Goal: Task Accomplishment & Management: Complete application form

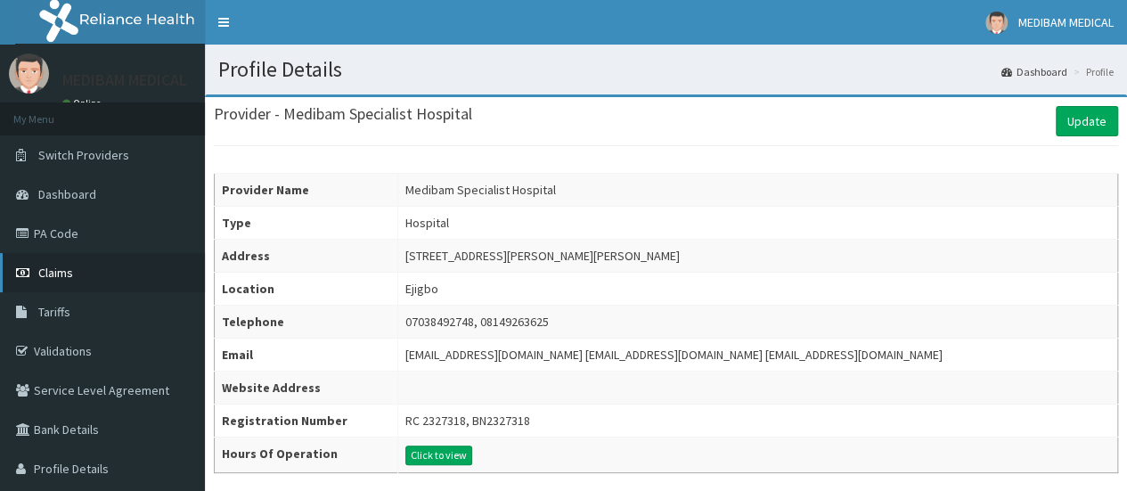
click at [70, 271] on span "Claims" at bounding box center [55, 273] width 35 height 16
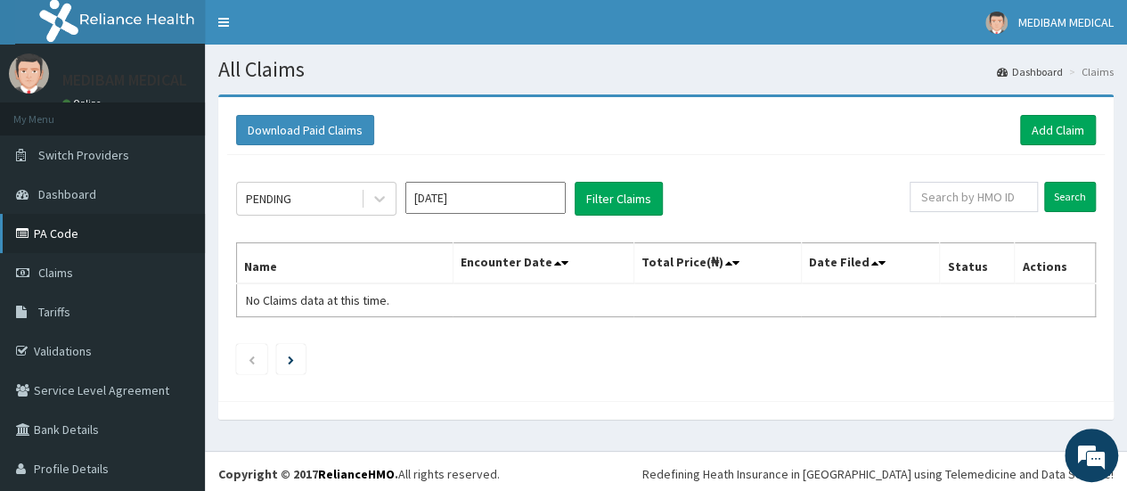
click at [82, 234] on link "PA Code" at bounding box center [102, 233] width 205 height 39
click at [1020, 124] on link "Add Claim" at bounding box center [1058, 130] width 76 height 30
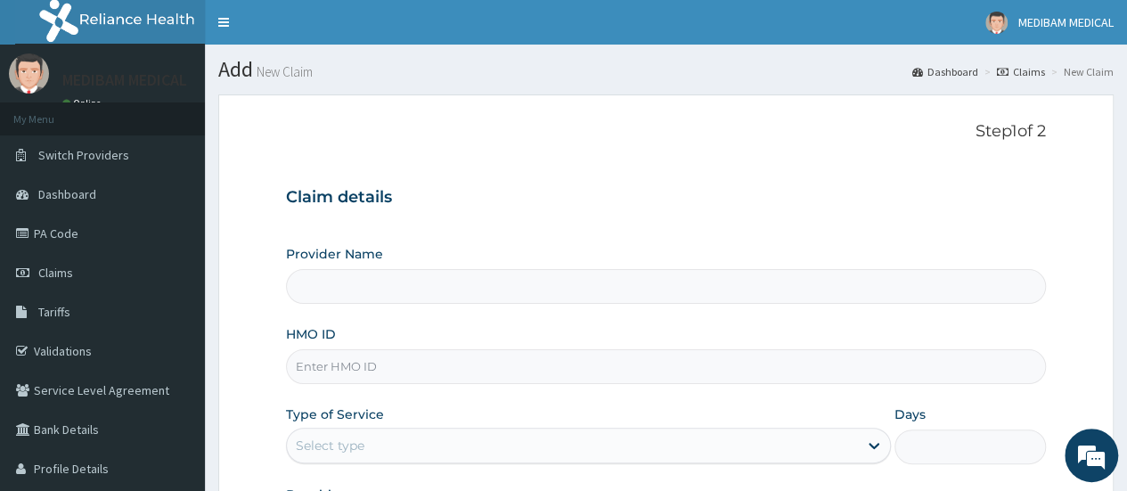
click at [380, 367] on input "HMO ID" at bounding box center [666, 366] width 760 height 35
type input "Medibam Specialist Hospital"
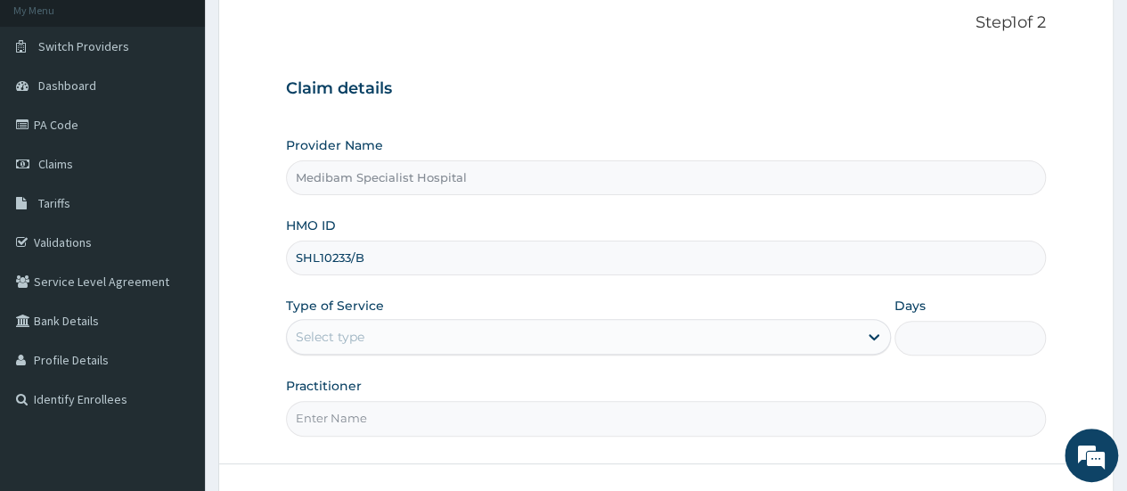
scroll to position [178, 0]
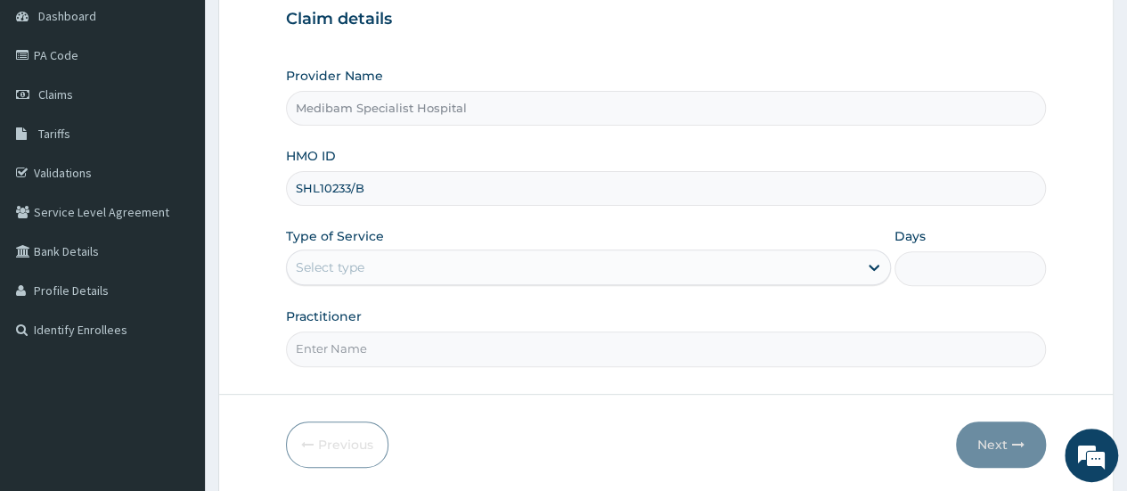
type input "SHL10233/B"
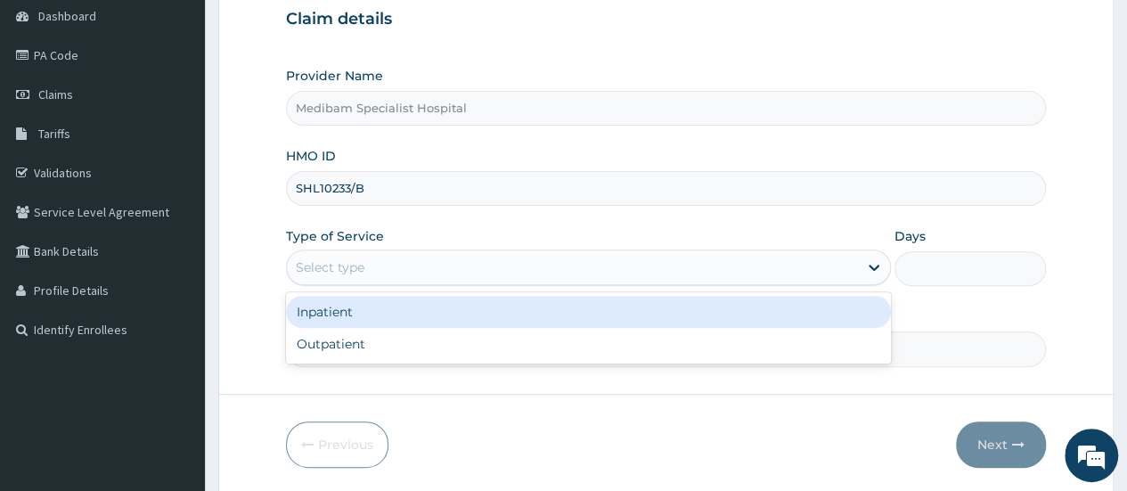
click at [428, 270] on div "Select type" at bounding box center [572, 267] width 571 height 29
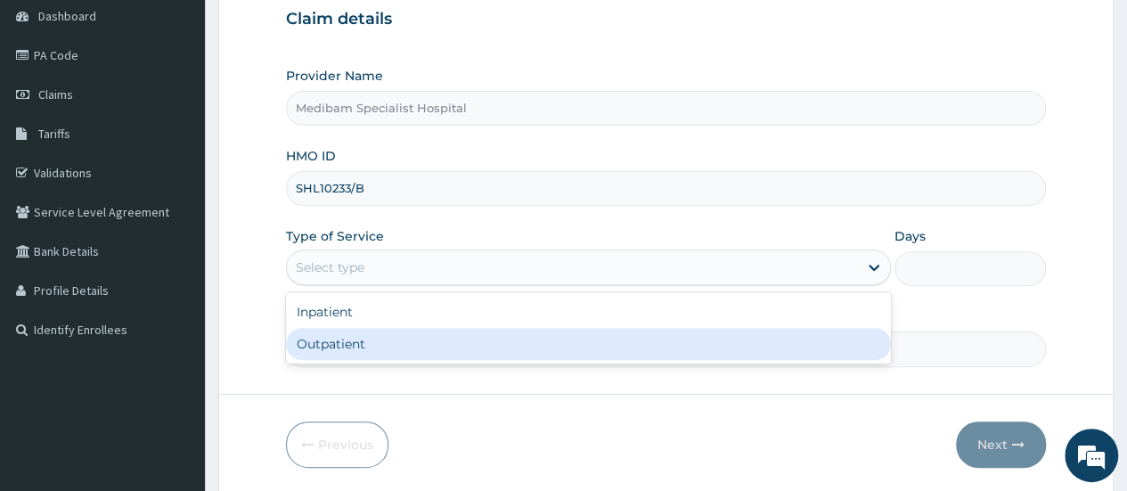
drag, startPoint x: 483, startPoint y: 345, endPoint x: 478, endPoint y: 332, distance: 14.4
click at [482, 345] on div "Outpatient" at bounding box center [588, 344] width 605 height 32
type input "1"
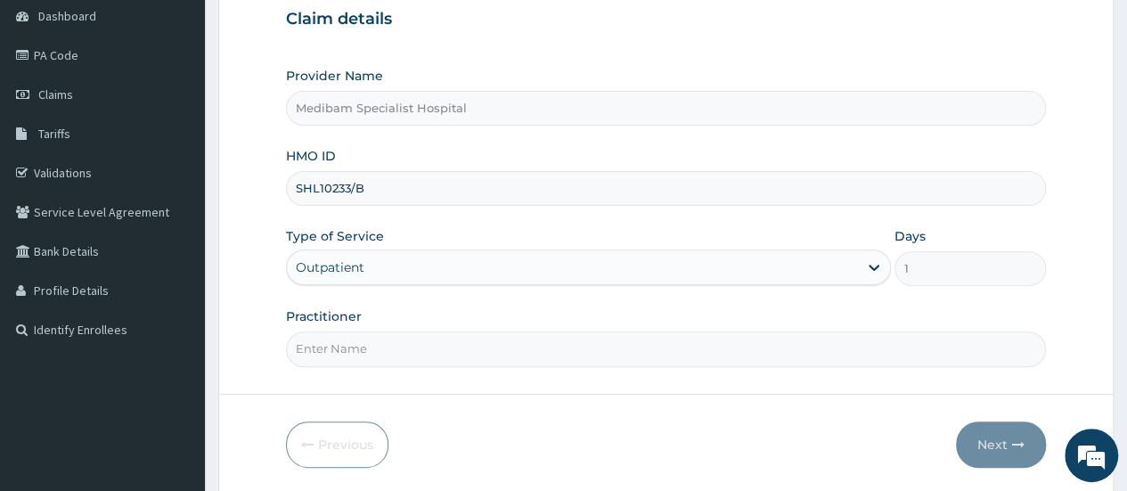
click at [708, 354] on input "Practitioner" at bounding box center [666, 349] width 760 height 35
type input "DR AGHWANA"
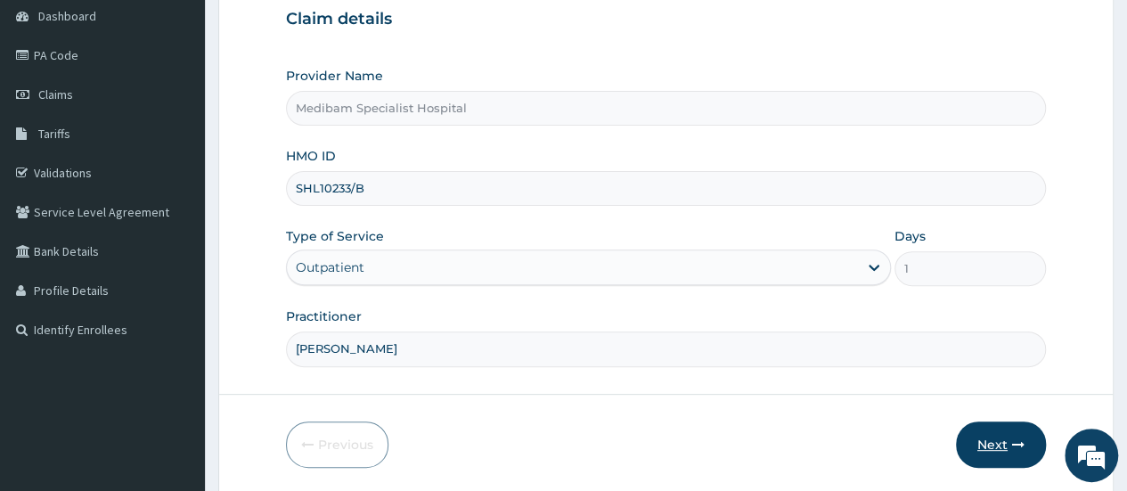
click at [973, 445] on button "Next" at bounding box center [1001, 445] width 90 height 46
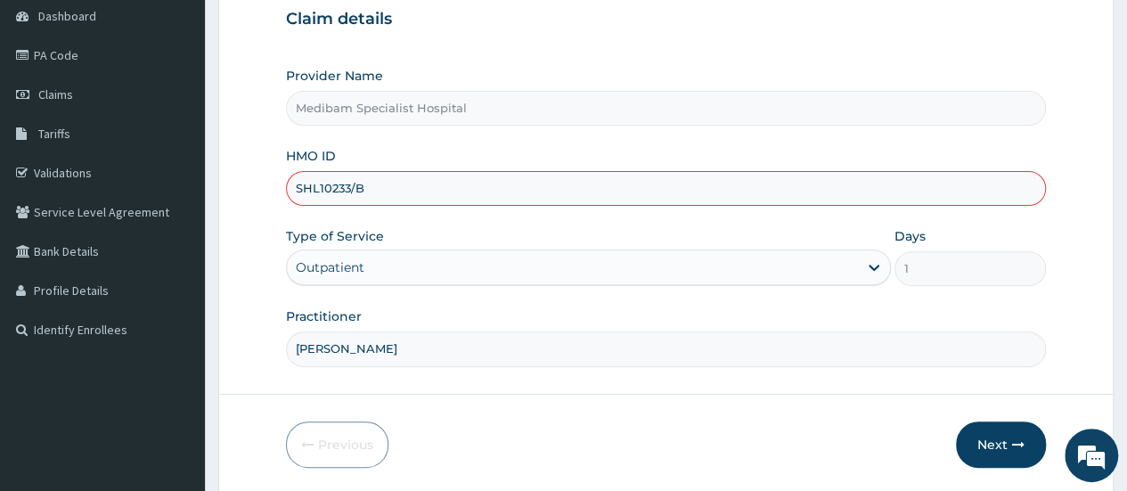
click at [318, 184] on input "SHL10233/B" at bounding box center [666, 188] width 760 height 35
type input "SLH/10233/B"
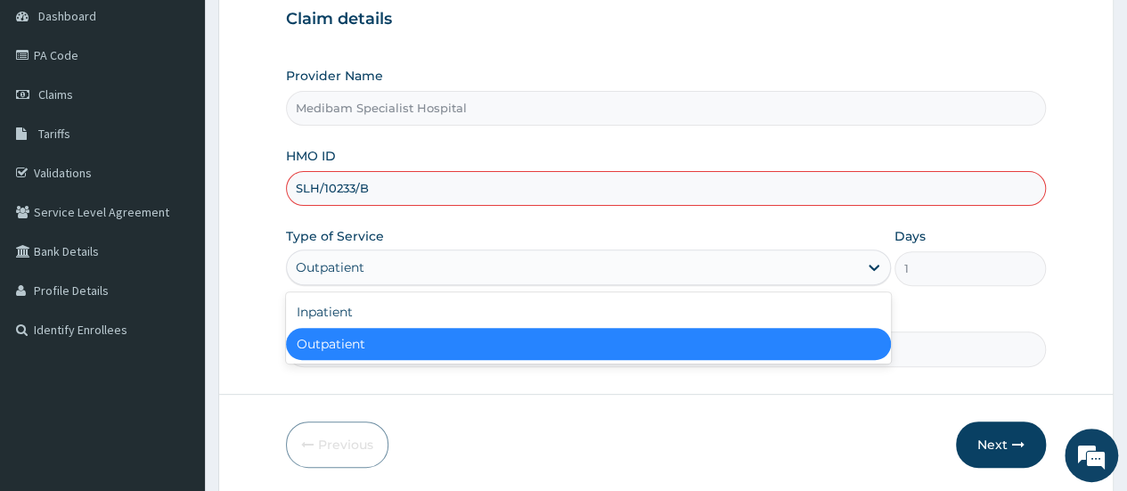
click at [736, 273] on div "Outpatient" at bounding box center [572, 267] width 571 height 29
click at [407, 339] on div "Outpatient" at bounding box center [588, 344] width 605 height 32
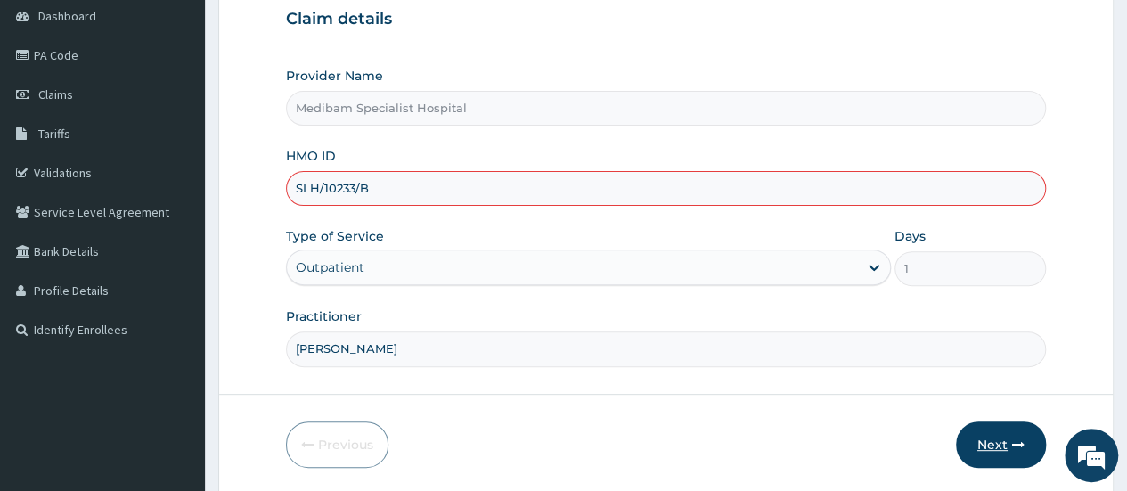
click at [991, 441] on button "Next" at bounding box center [1001, 445] width 90 height 46
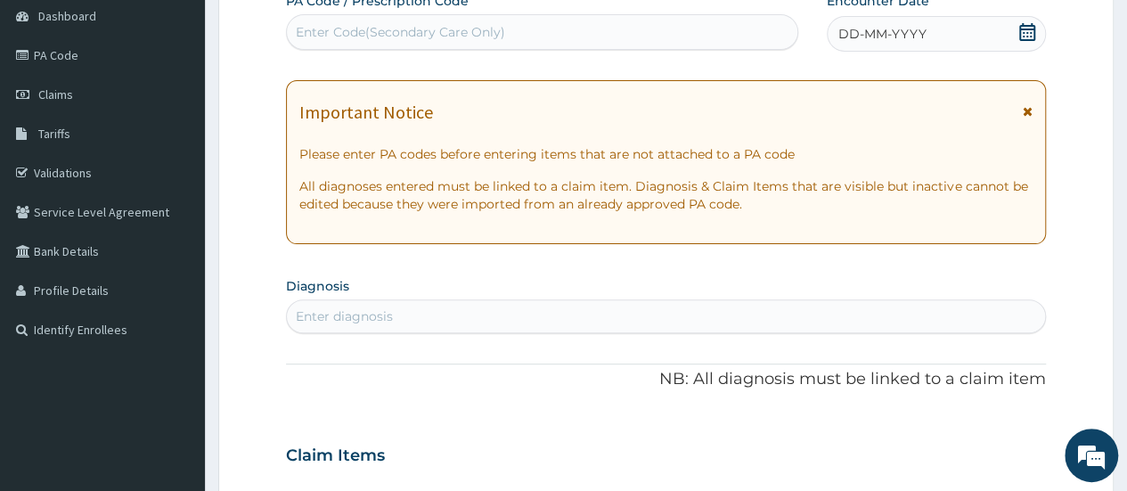
click at [879, 34] on span "DD-MM-YYYY" at bounding box center [883, 34] width 88 height 18
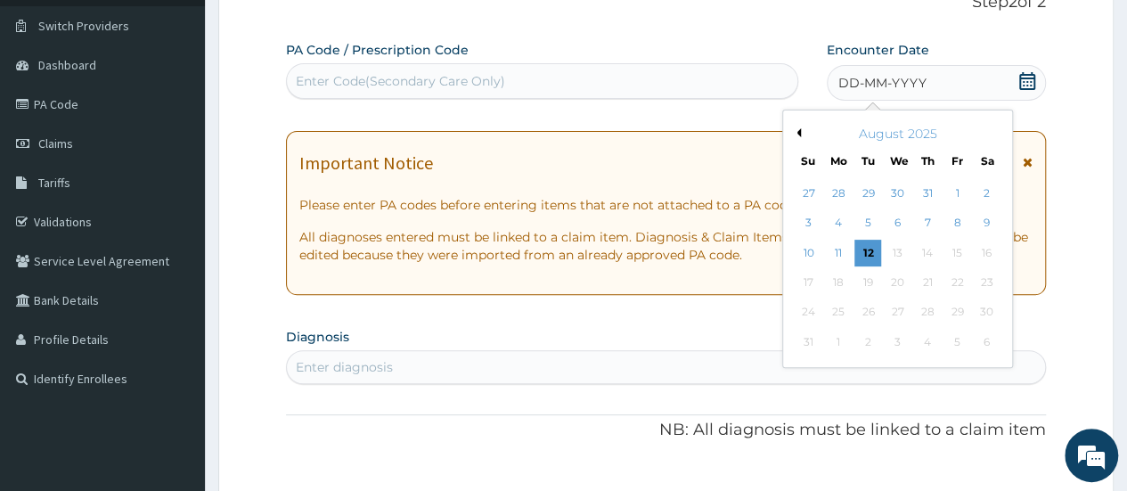
scroll to position [89, 0]
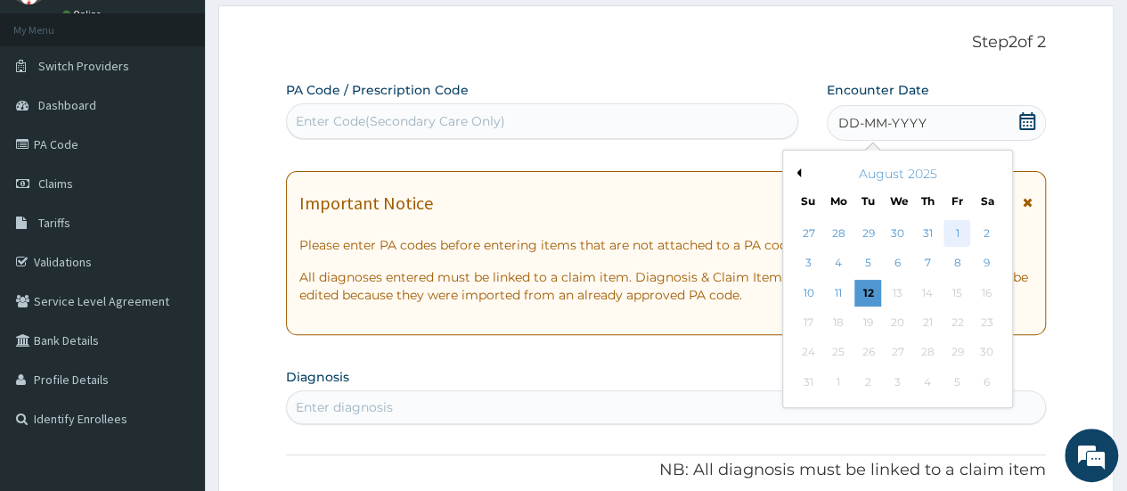
click at [949, 242] on div "1" at bounding box center [957, 233] width 27 height 27
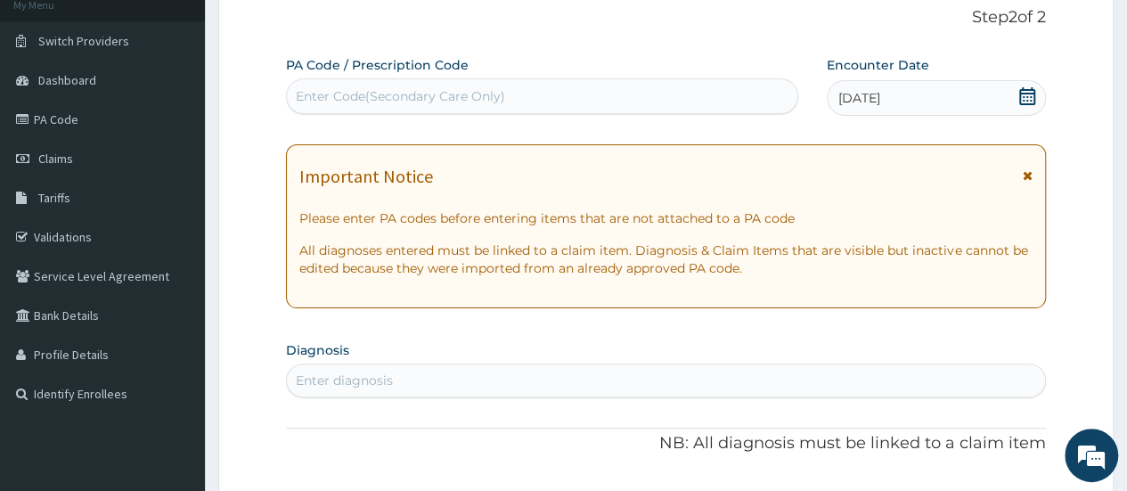
scroll to position [178, 0]
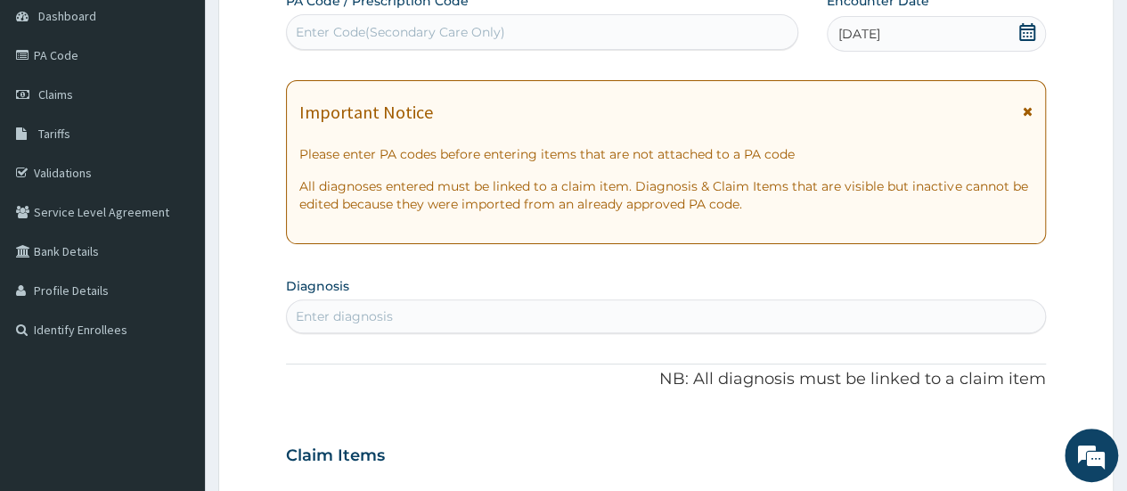
click at [365, 315] on div "Enter diagnosis" at bounding box center [344, 316] width 97 height 18
type input "COLONI"
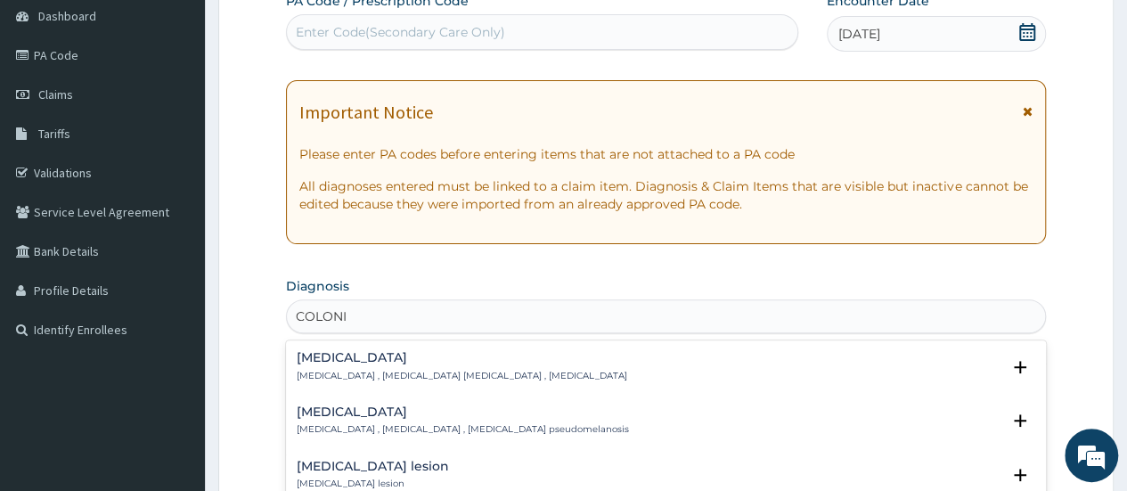
click at [358, 471] on h4 "Colonic lesion" at bounding box center [373, 466] width 152 height 13
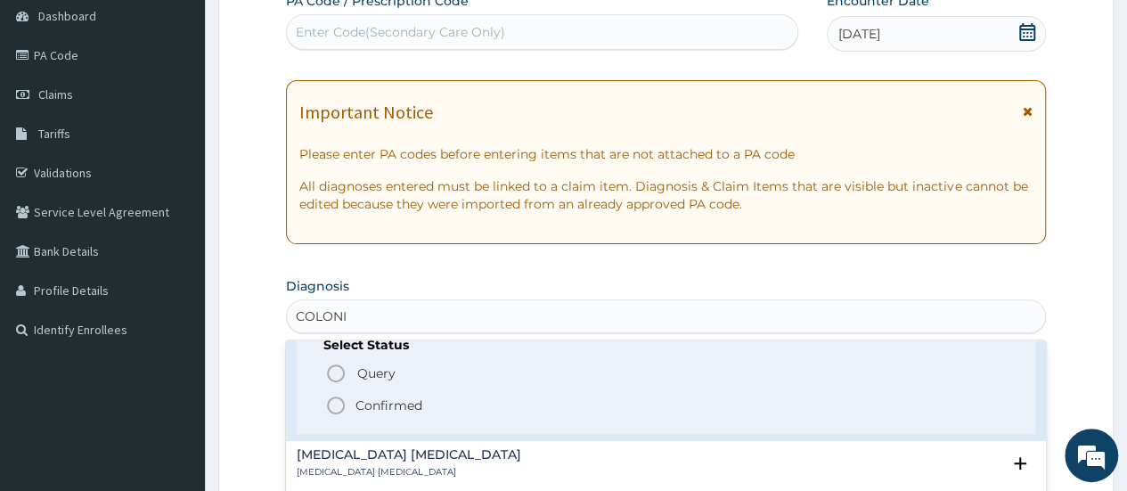
click at [328, 406] on circle "status option filled" at bounding box center [336, 405] width 16 height 16
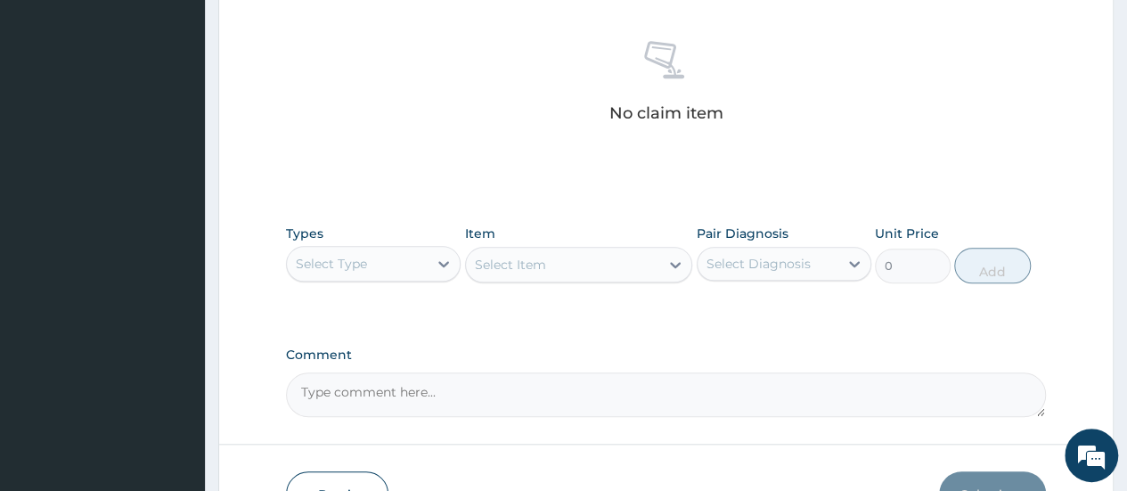
scroll to position [713, 0]
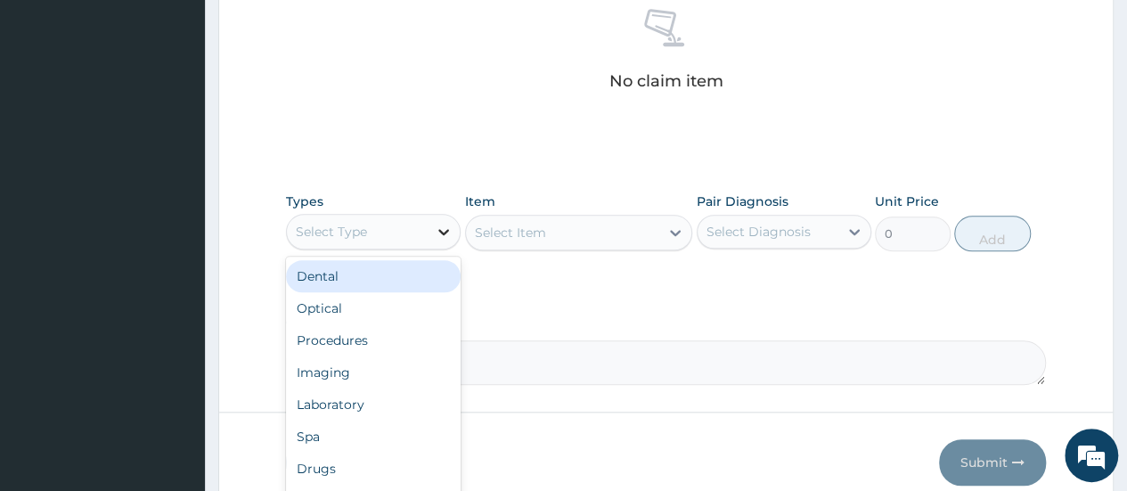
drag, startPoint x: 442, startPoint y: 232, endPoint x: 447, endPoint y: 242, distance: 12.0
click at [444, 236] on icon at bounding box center [444, 232] width 18 height 18
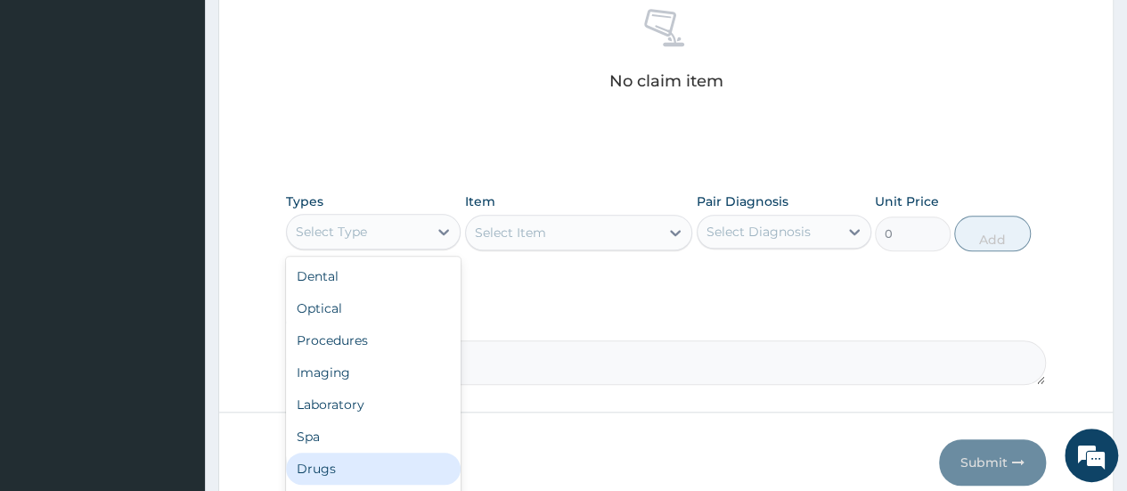
click at [325, 464] on div "Drugs" at bounding box center [373, 469] width 175 height 32
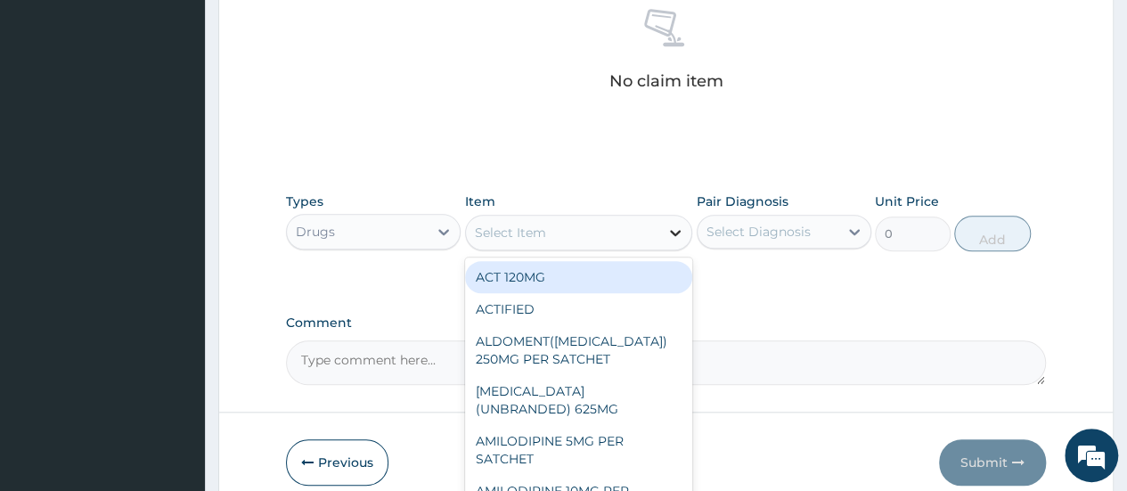
click at [673, 238] on icon at bounding box center [676, 233] width 18 height 18
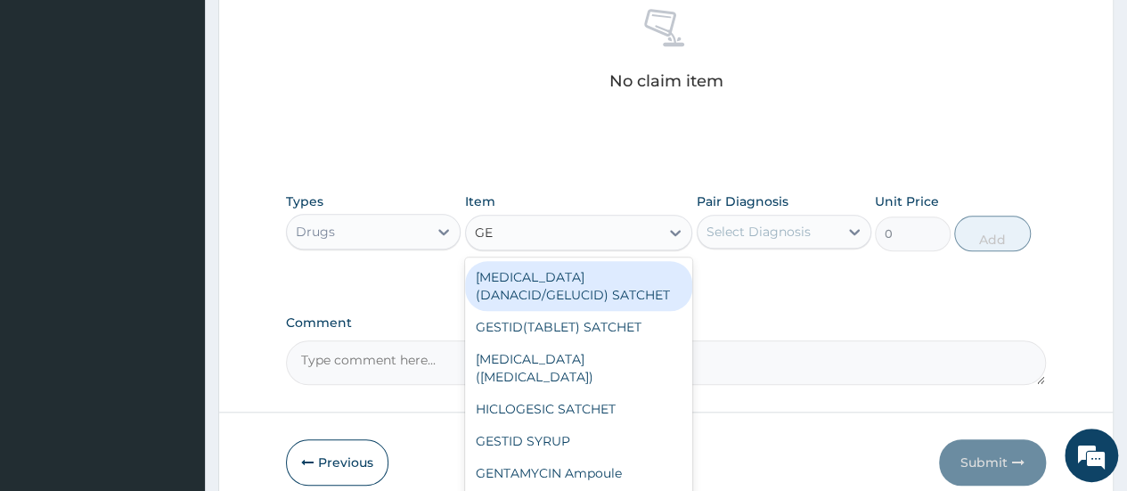
type input "GES"
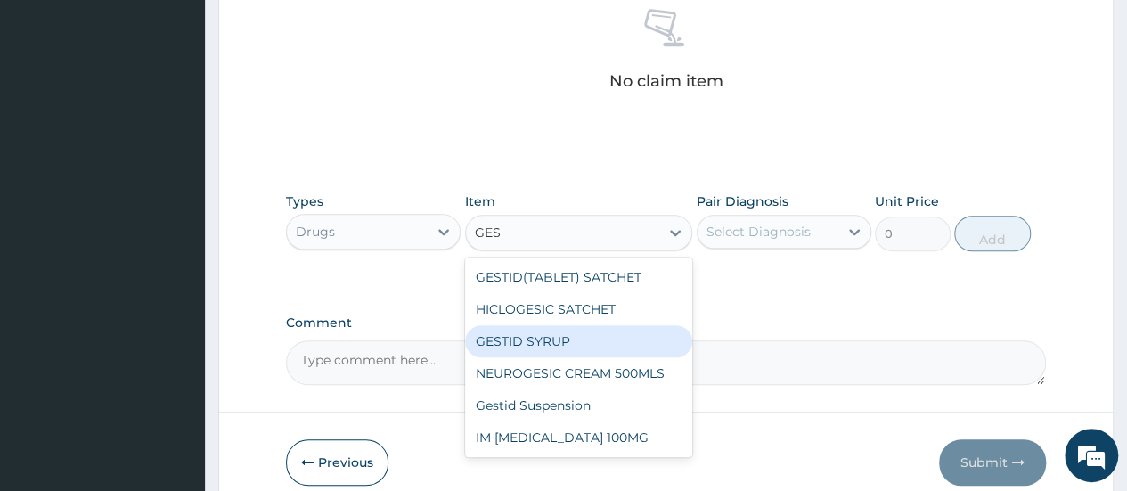
click at [578, 343] on div "GESTID SYRUP" at bounding box center [579, 341] width 228 height 32
type input "700"
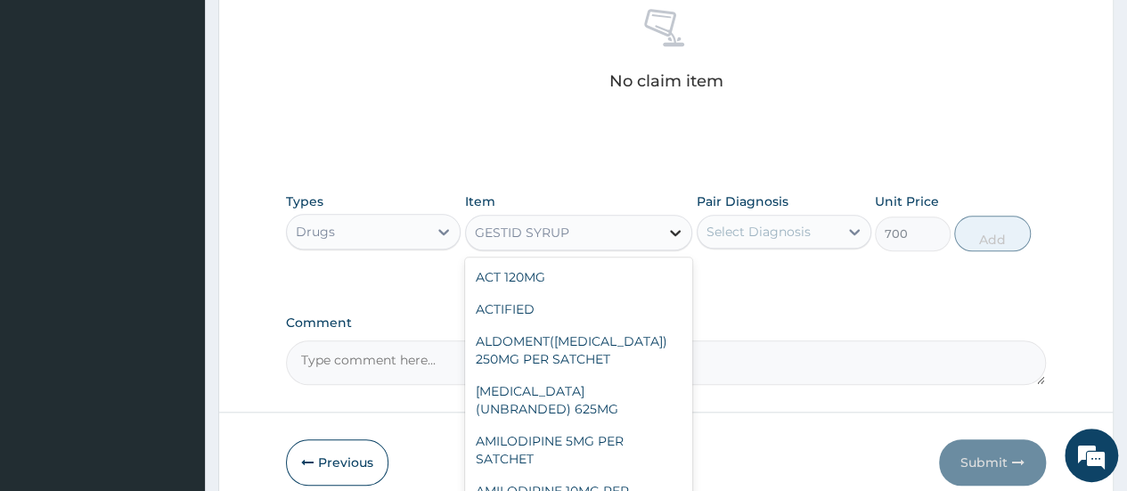
click at [668, 233] on icon at bounding box center [676, 233] width 18 height 18
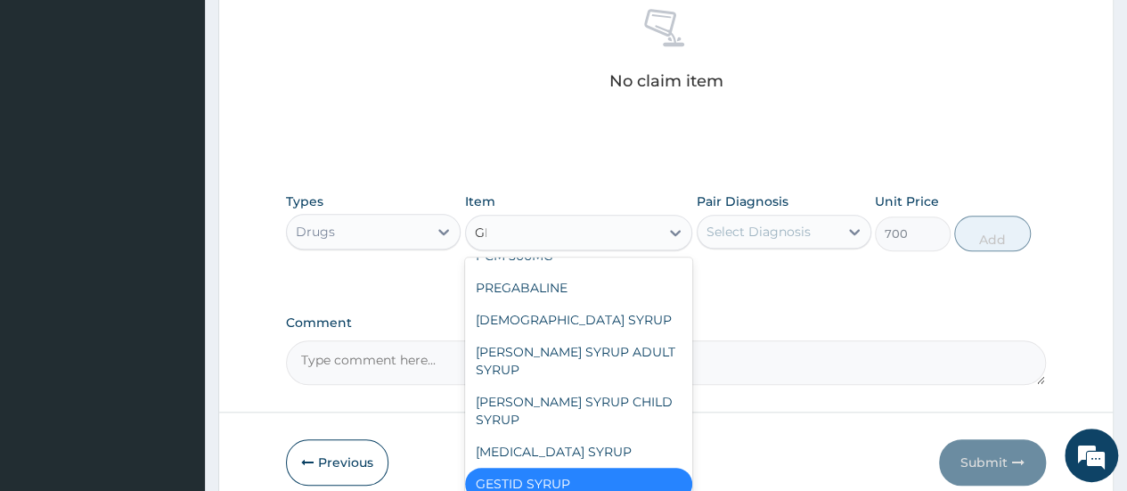
scroll to position [0, 0]
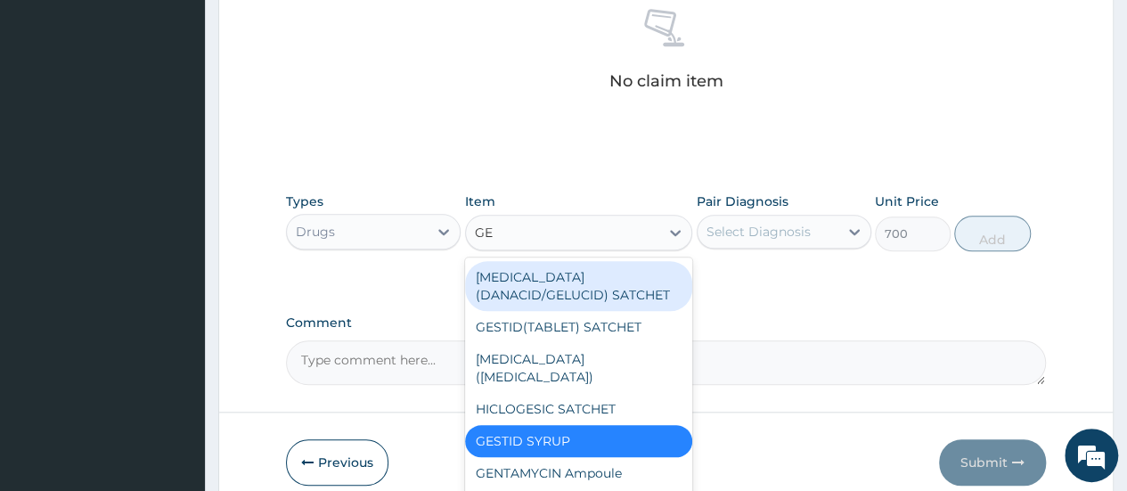
type input "GES"
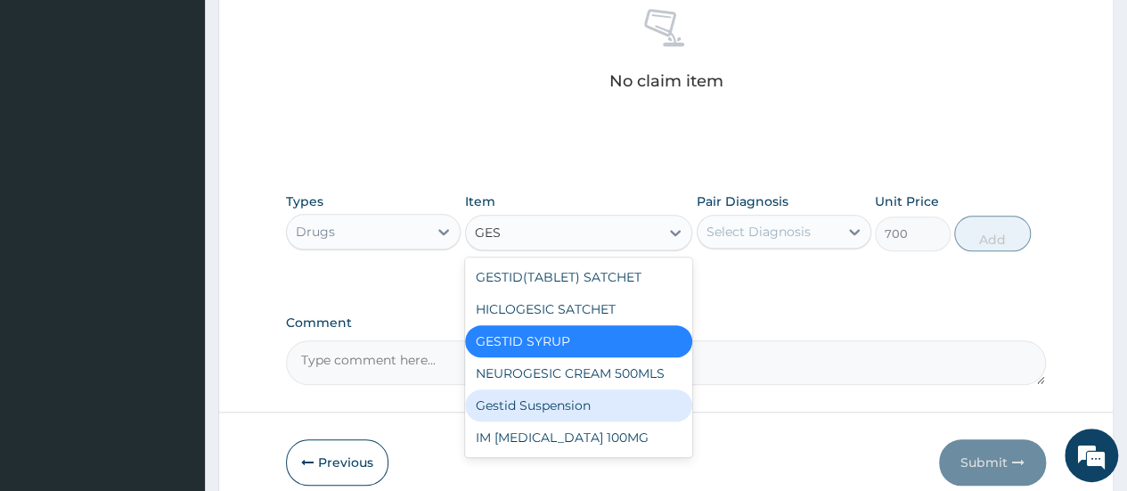
click at [588, 404] on div "Gestid Suspension" at bounding box center [579, 405] width 228 height 32
type input "2500"
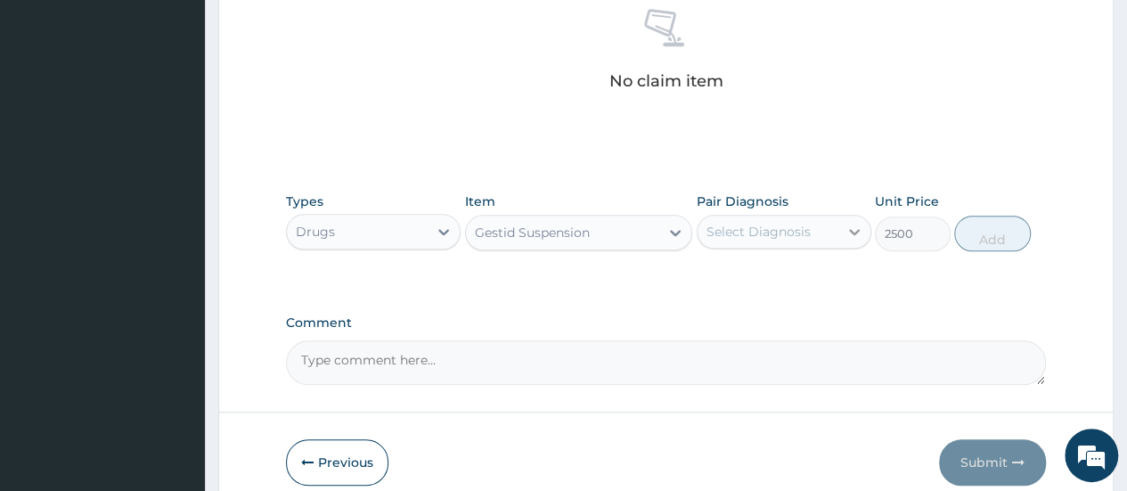
drag, startPoint x: 849, startPoint y: 231, endPoint x: 838, endPoint y: 244, distance: 17.7
click at [843, 240] on div at bounding box center [855, 232] width 32 height 32
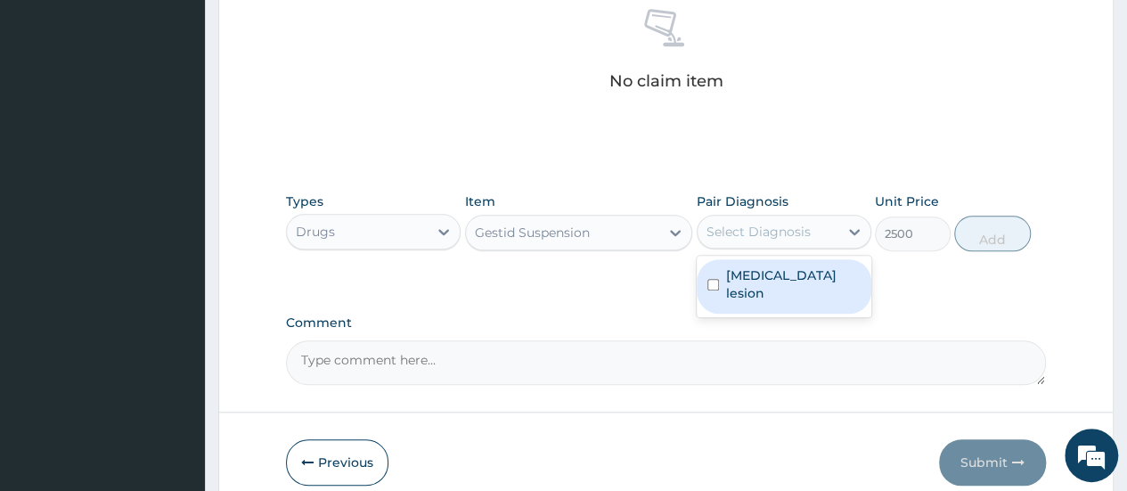
drag, startPoint x: 820, startPoint y: 277, endPoint x: 840, endPoint y: 277, distance: 20.5
click at [821, 278] on div "[MEDICAL_DATA] lesion" at bounding box center [784, 286] width 175 height 54
checkbox input "true"
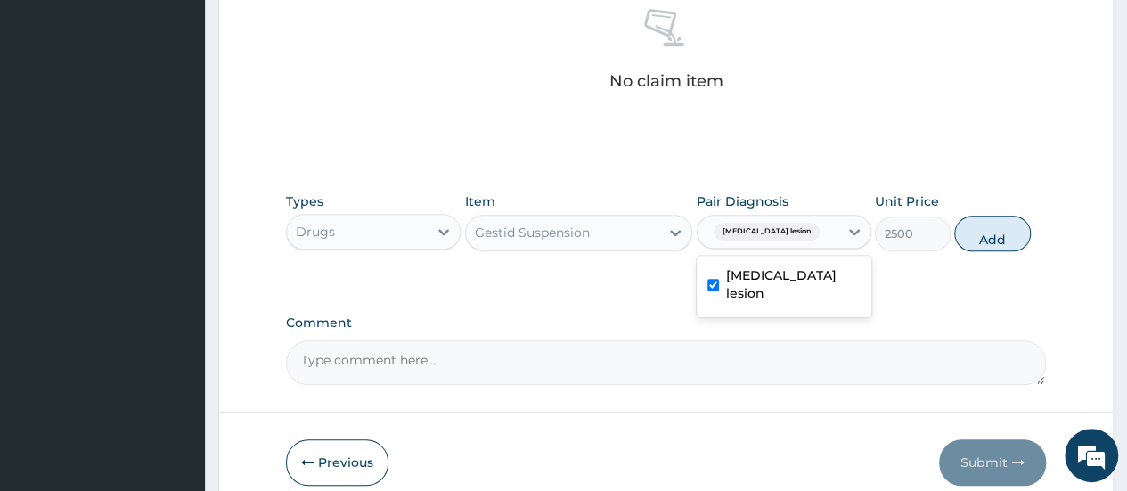
drag, startPoint x: 989, startPoint y: 234, endPoint x: 934, endPoint y: 240, distance: 55.5
click at [989, 234] on button "Add" at bounding box center [993, 234] width 76 height 36
type input "0"
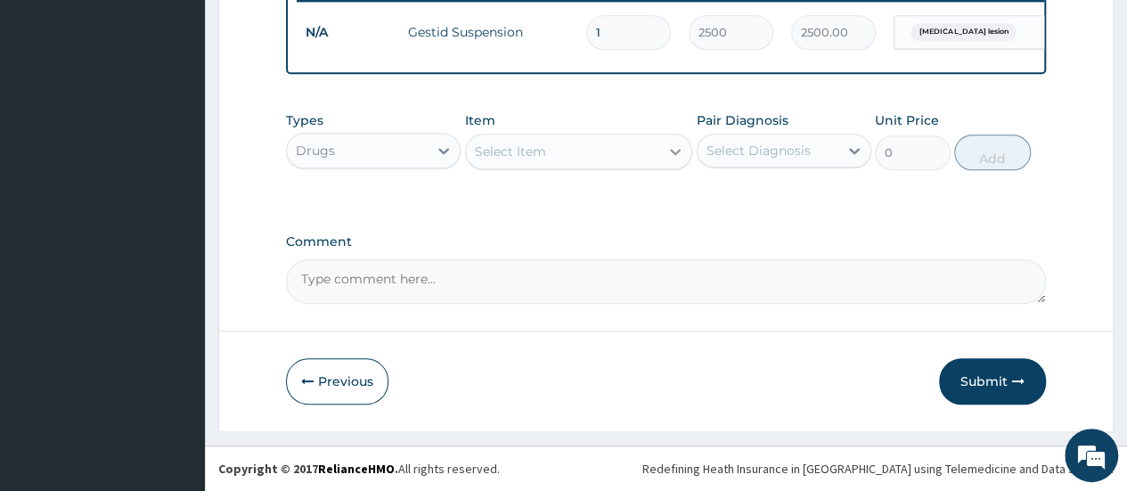
click at [673, 160] on icon at bounding box center [676, 152] width 18 height 18
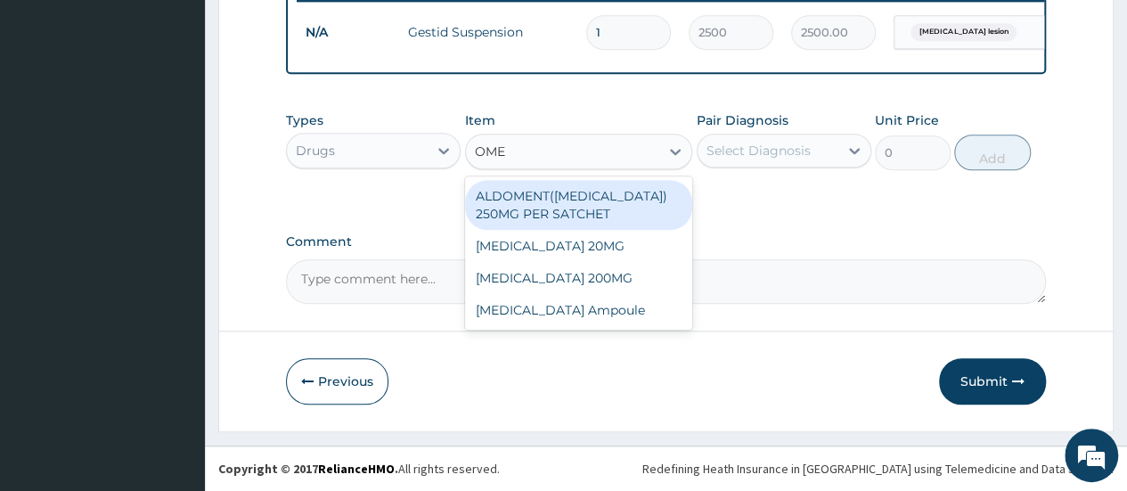
type input "OMEP"
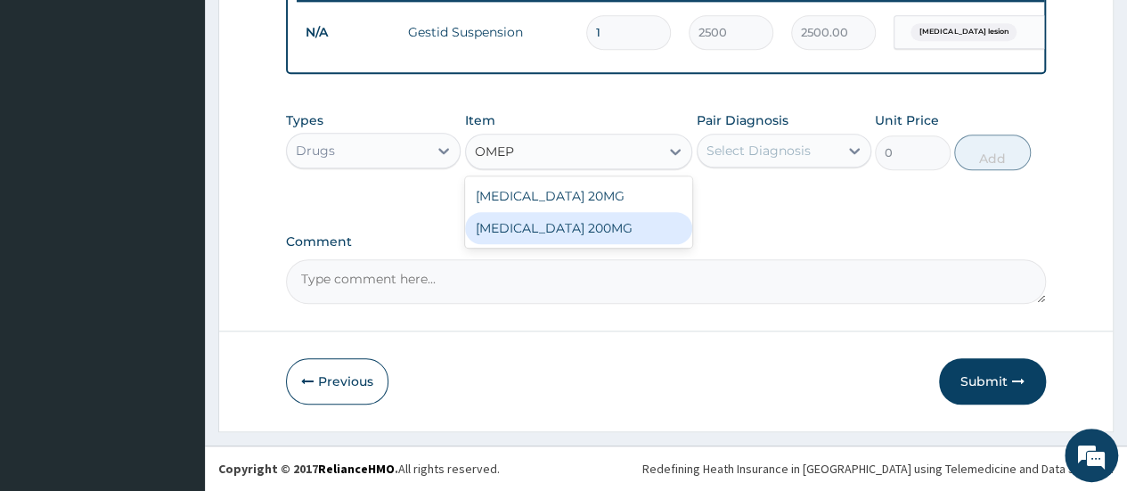
click at [535, 236] on div "[MEDICAL_DATA] 200MG" at bounding box center [579, 228] width 228 height 32
type input "700"
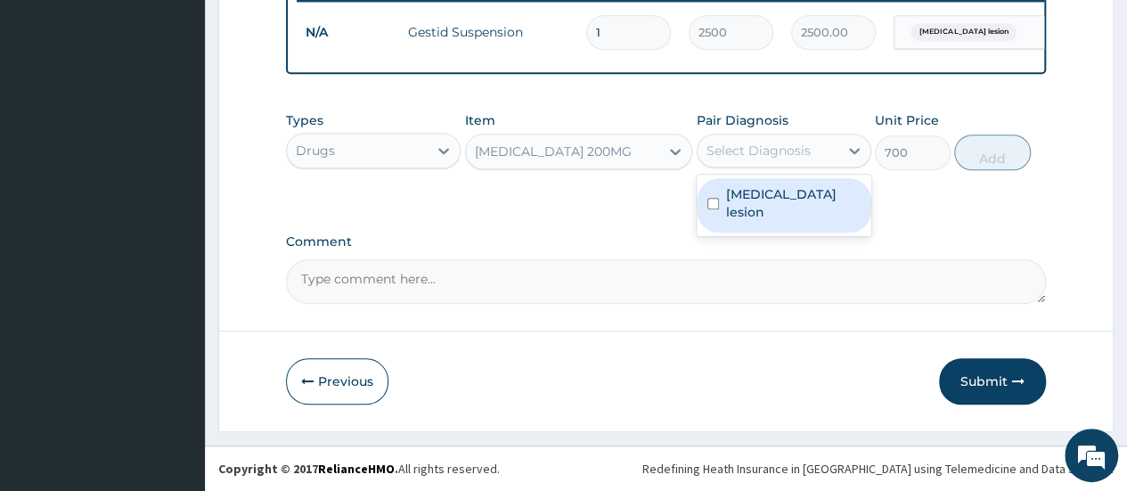
drag, startPoint x: 848, startPoint y: 169, endPoint x: 834, endPoint y: 213, distance: 45.7
click at [848, 167] on div at bounding box center [855, 151] width 32 height 32
click at [829, 217] on div "[MEDICAL_DATA] lesion" at bounding box center [784, 205] width 175 height 54
checkbox input "true"
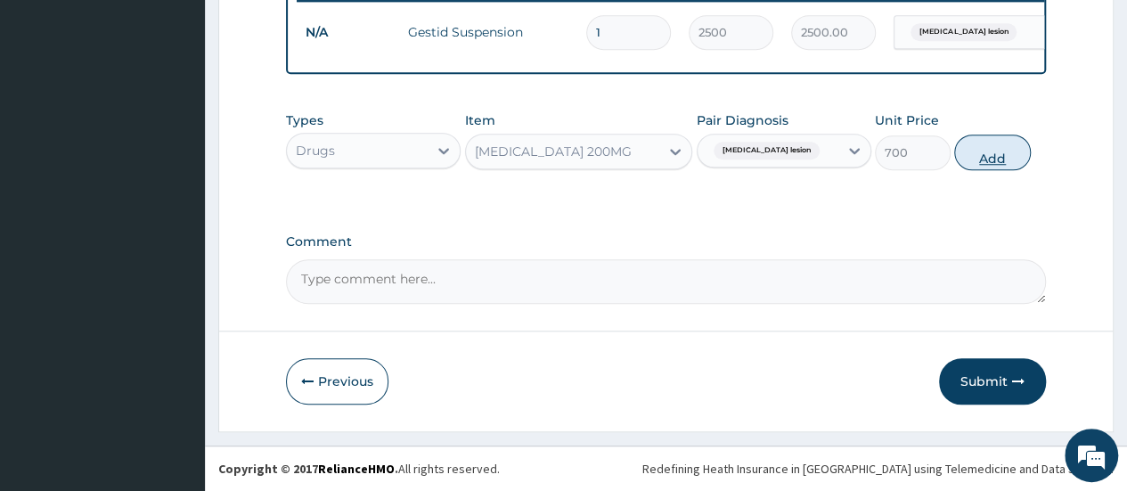
click at [975, 162] on button "Add" at bounding box center [993, 153] width 76 height 36
type input "0"
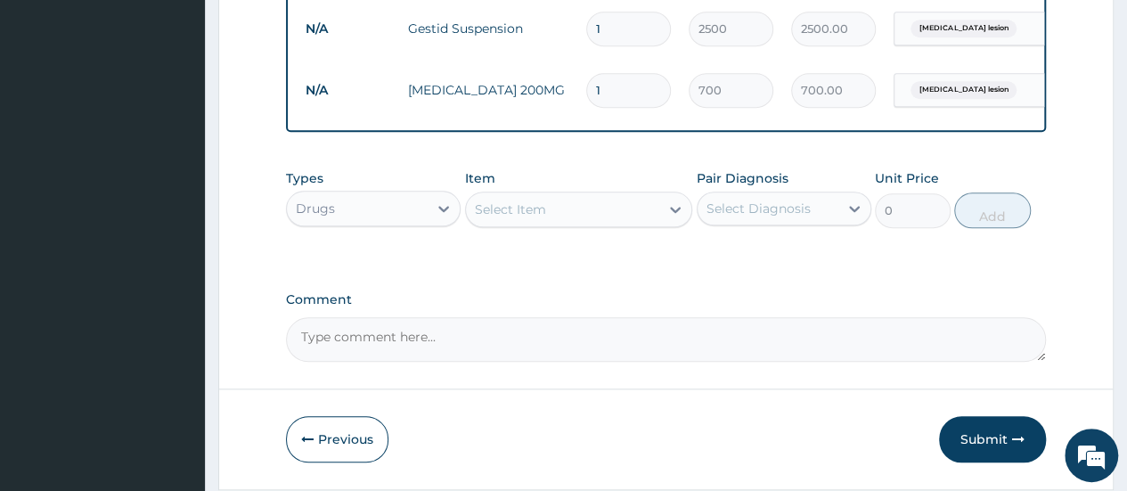
type input "0.00"
type input "2"
type input "1400.00"
type input "2"
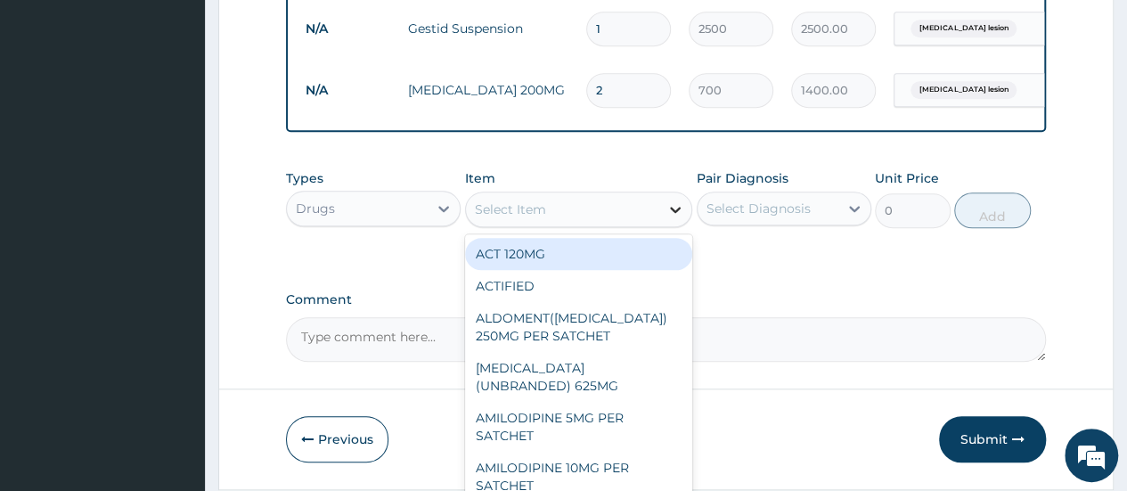
click at [679, 218] on icon at bounding box center [676, 210] width 18 height 18
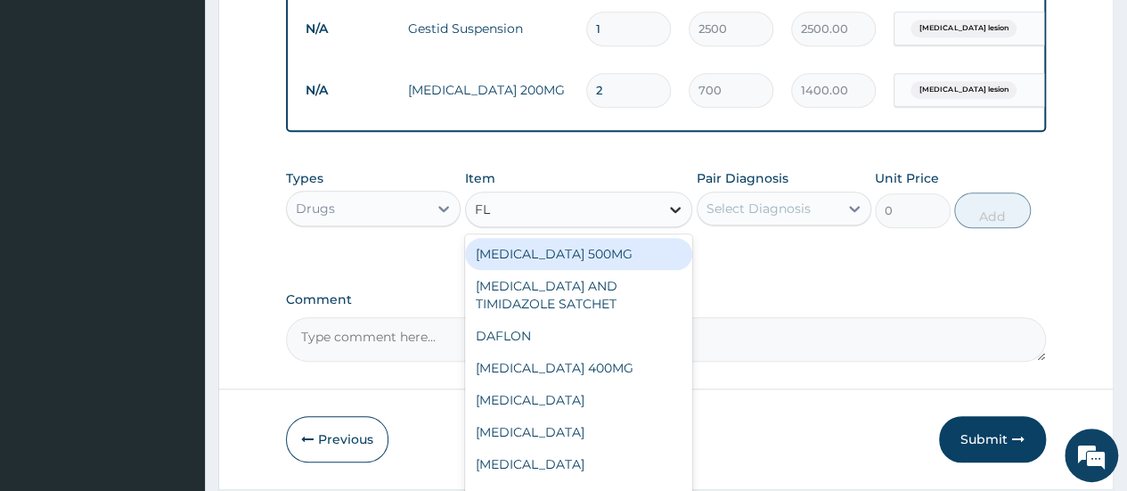
type input "FLA"
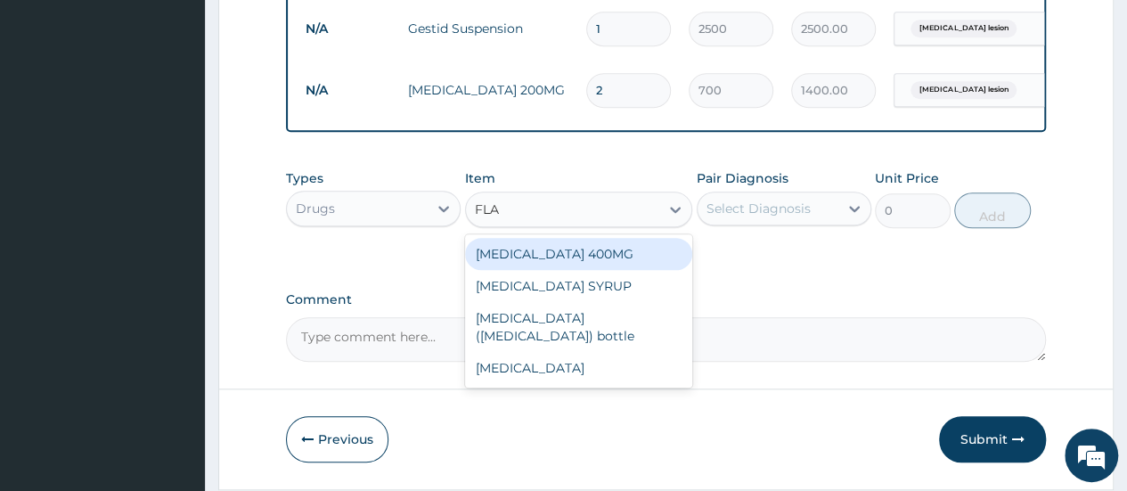
click at [591, 257] on div "[MEDICAL_DATA] 400MG" at bounding box center [579, 254] width 228 height 32
type input "350"
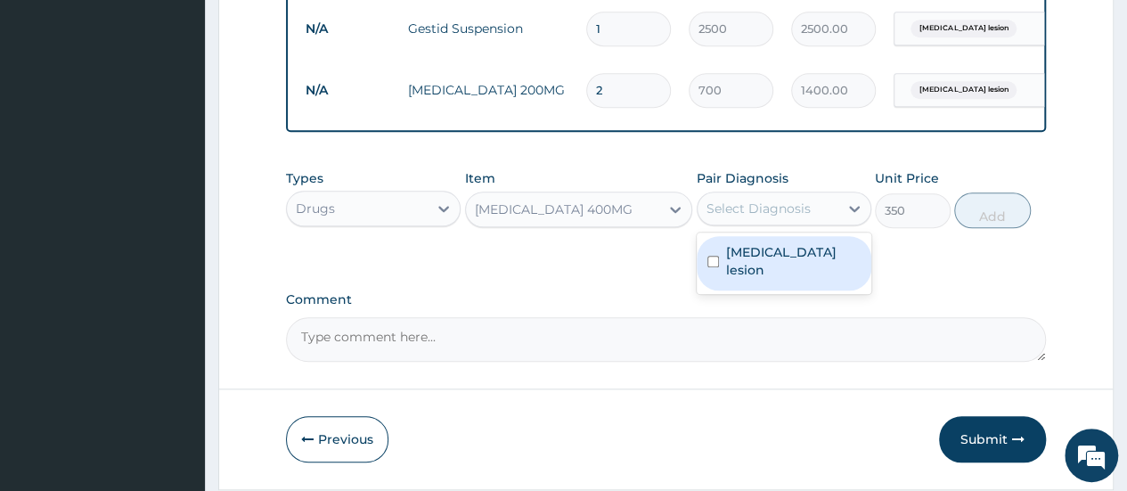
drag, startPoint x: 846, startPoint y: 230, endPoint x: 825, endPoint y: 252, distance: 30.3
click at [837, 237] on div "Types Drugs Item FLAGYL 400MG Pair Diagnosis option Colonic lesion, selected. o…" at bounding box center [666, 198] width 760 height 77
drag, startPoint x: 820, startPoint y: 264, endPoint x: 844, endPoint y: 263, distance: 24.1
click at [830, 265] on div "[MEDICAL_DATA] lesion" at bounding box center [784, 263] width 175 height 54
checkbox input "true"
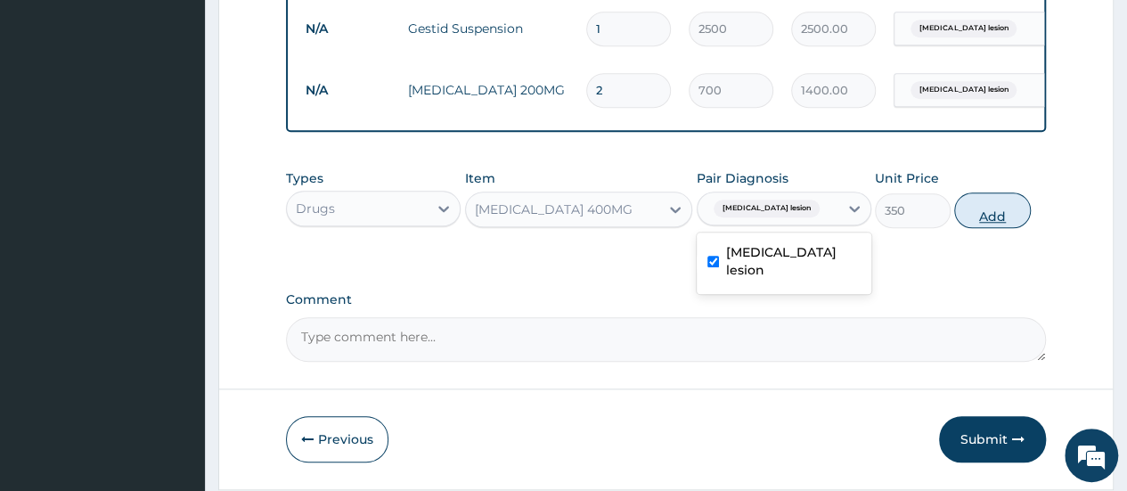
click at [1003, 228] on button "Add" at bounding box center [993, 211] width 76 height 36
type input "0"
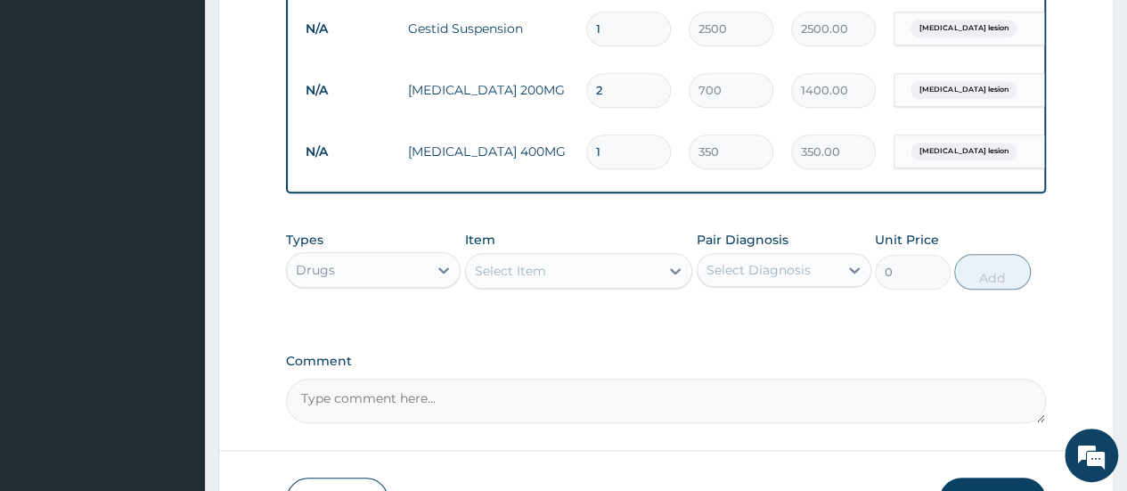
type input "0.00"
type input "2"
type input "700.00"
type input "2"
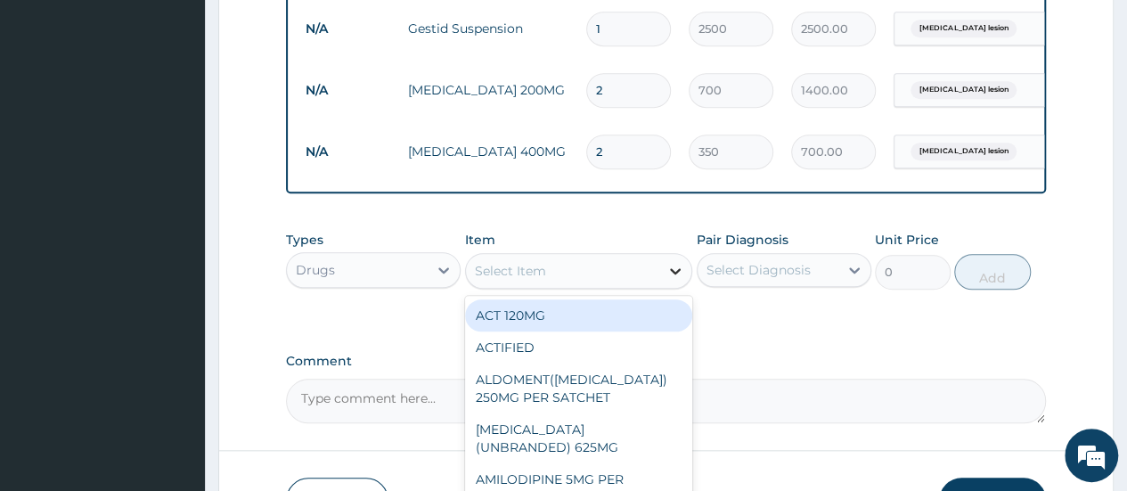
click at [674, 275] on icon at bounding box center [675, 271] width 11 height 6
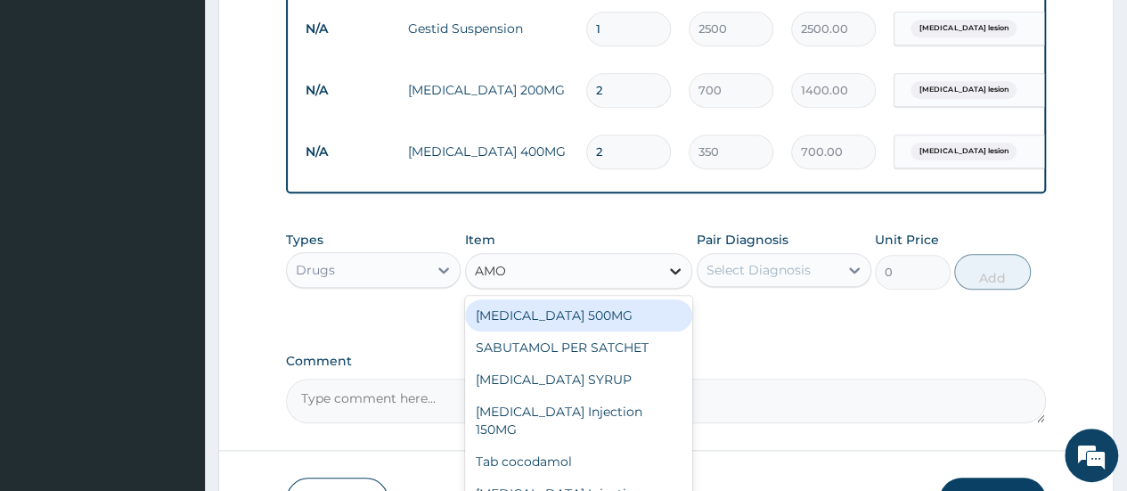
type input "AMOX"
click at [614, 332] on div "AMOXYCILLIN 500MG" at bounding box center [579, 315] width 228 height 32
type input "700"
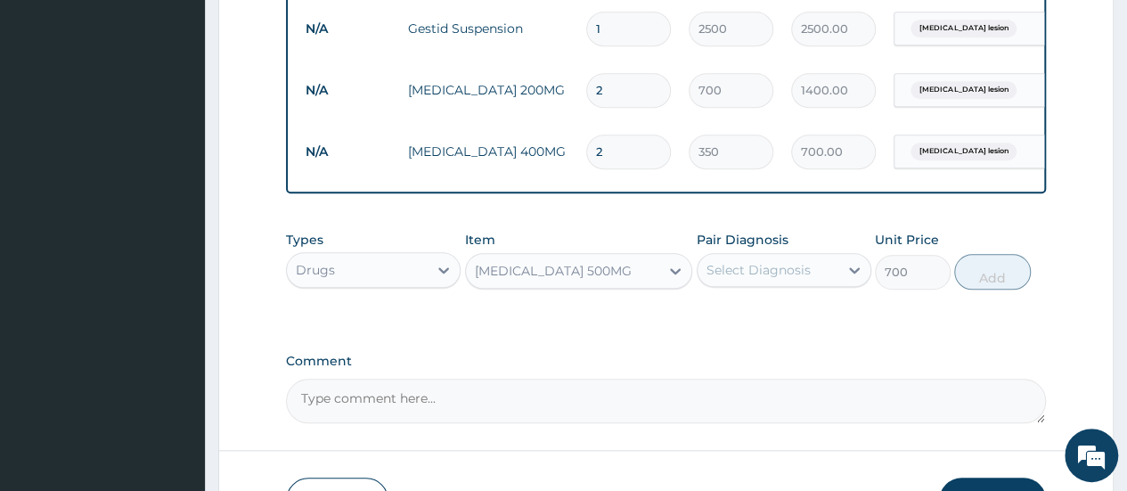
drag, startPoint x: 852, startPoint y: 290, endPoint x: 825, endPoint y: 302, distance: 29.5
click at [847, 286] on div at bounding box center [855, 270] width 32 height 32
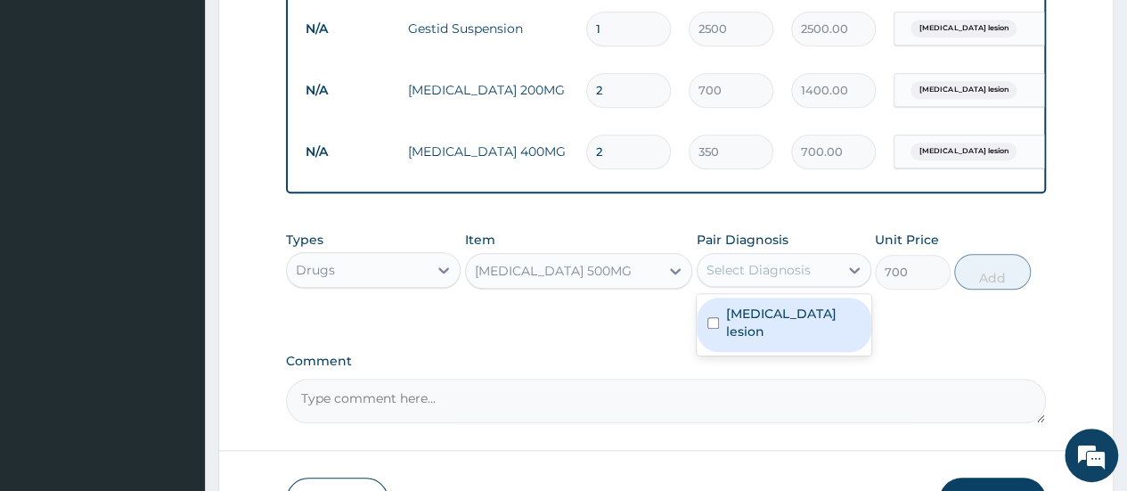
drag, startPoint x: 783, startPoint y: 326, endPoint x: 799, endPoint y: 325, distance: 17.0
click at [784, 326] on label "Colonic lesion" at bounding box center [793, 323] width 135 height 36
checkbox input "true"
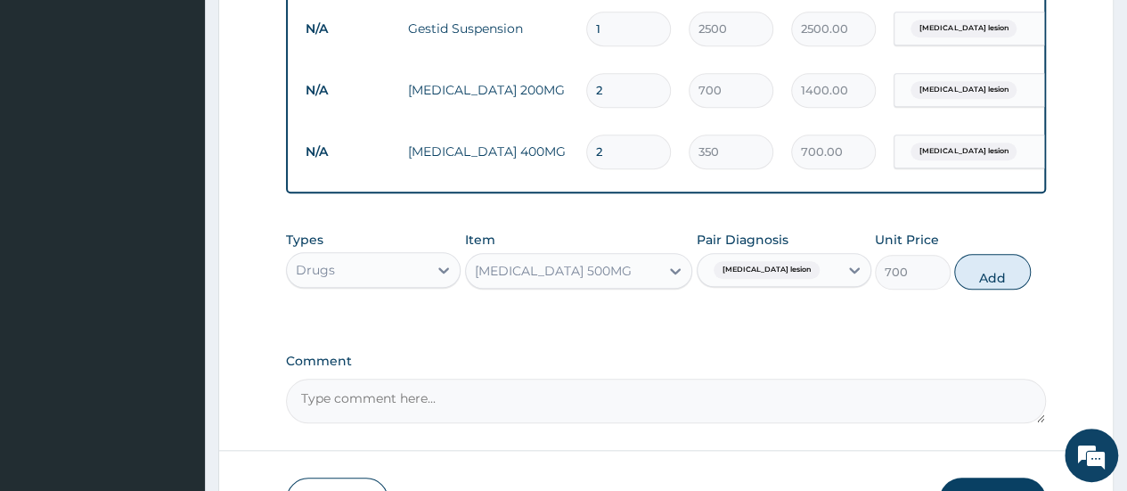
click at [1005, 290] on button "Add" at bounding box center [993, 272] width 76 height 36
type input "0"
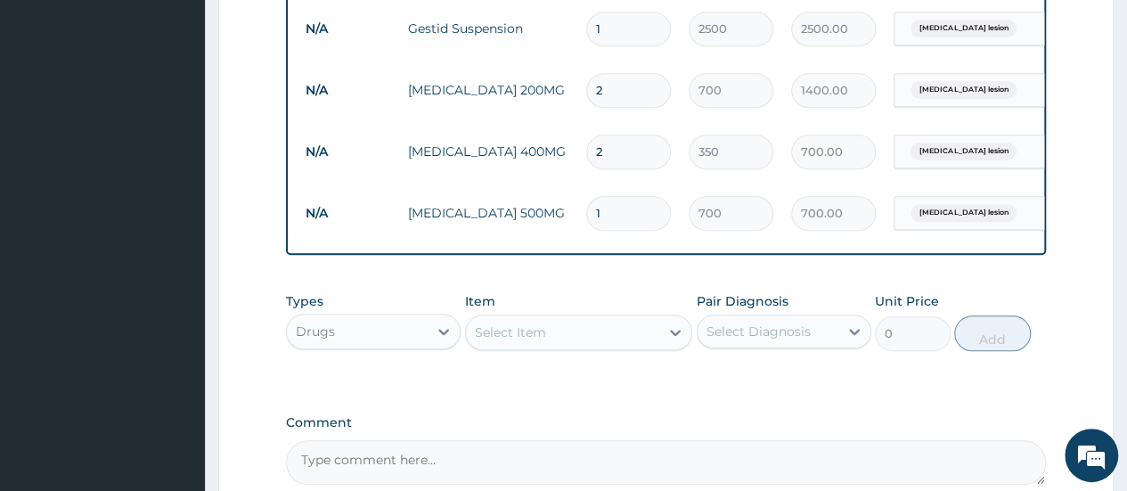
type input "0.00"
type input "2"
type input "1400.00"
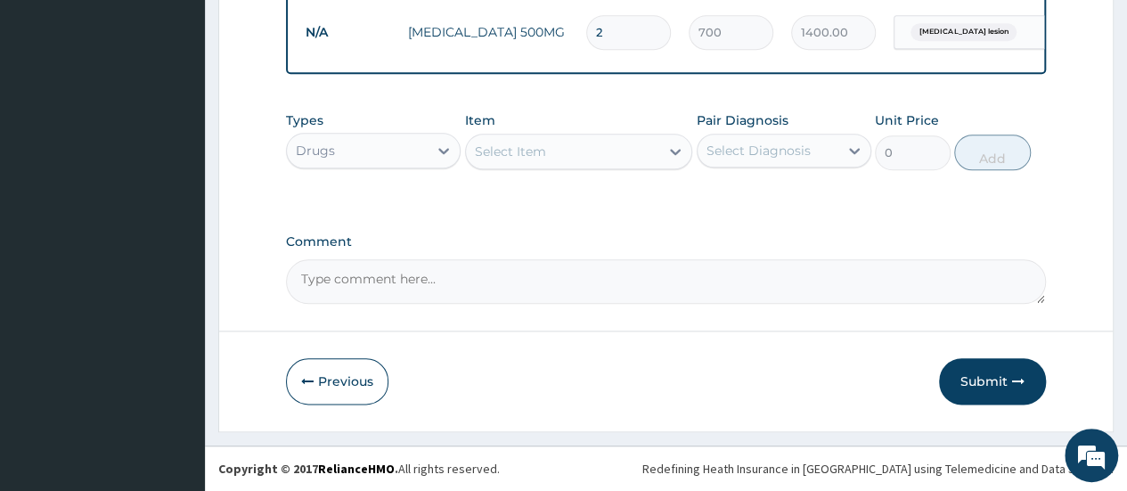
scroll to position [906, 0]
type input "2"
click at [984, 389] on button "Submit" at bounding box center [992, 381] width 107 height 46
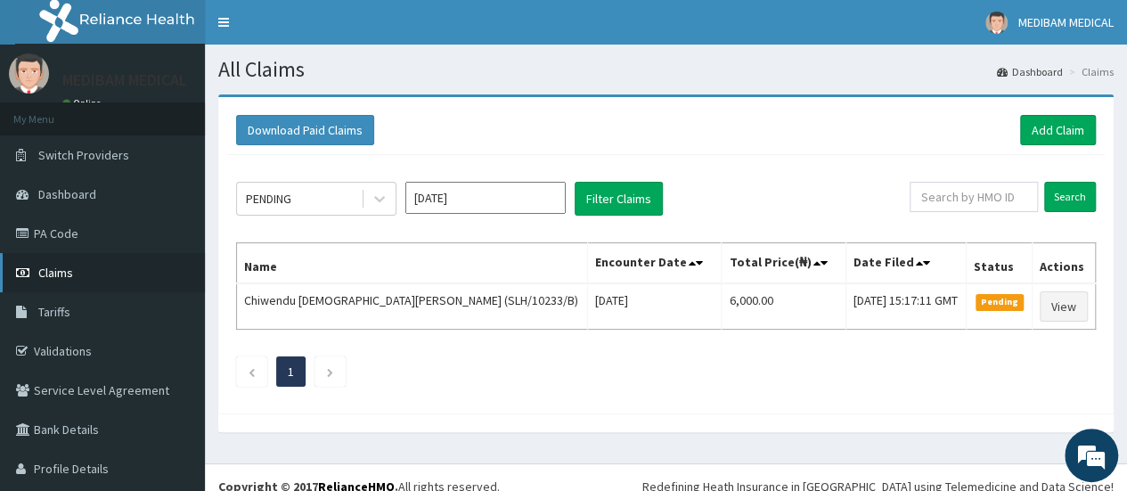
click at [60, 273] on span "Claims" at bounding box center [55, 273] width 35 height 16
click at [68, 275] on span "Claims" at bounding box center [55, 273] width 35 height 16
click at [1031, 127] on link "Add Claim" at bounding box center [1058, 130] width 76 height 30
click at [1032, 124] on link "Add Claim" at bounding box center [1058, 130] width 76 height 30
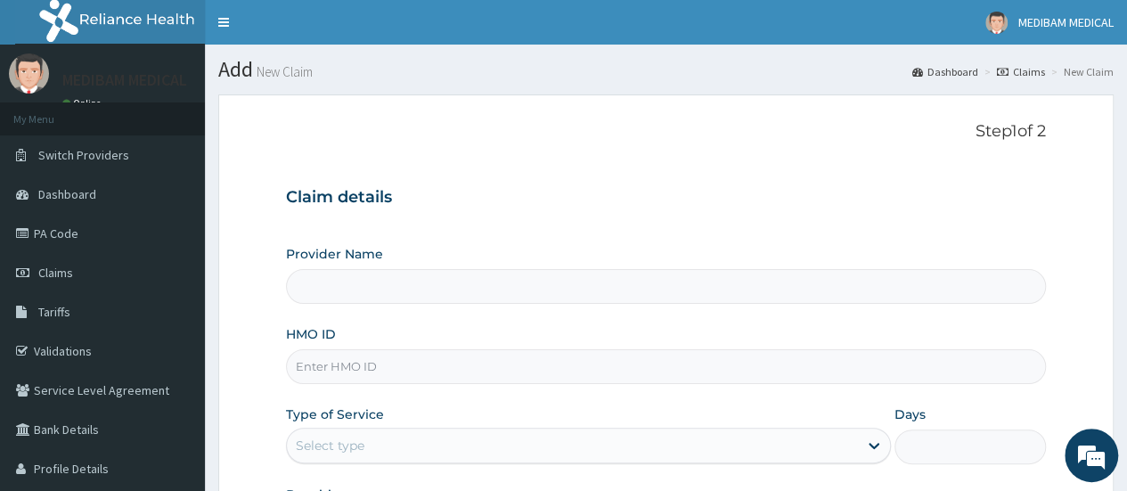
click at [378, 364] on input "HMO ID" at bounding box center [666, 366] width 760 height 35
type input "Medibam Specialist Hospital"
type input "SLH/10233/B"
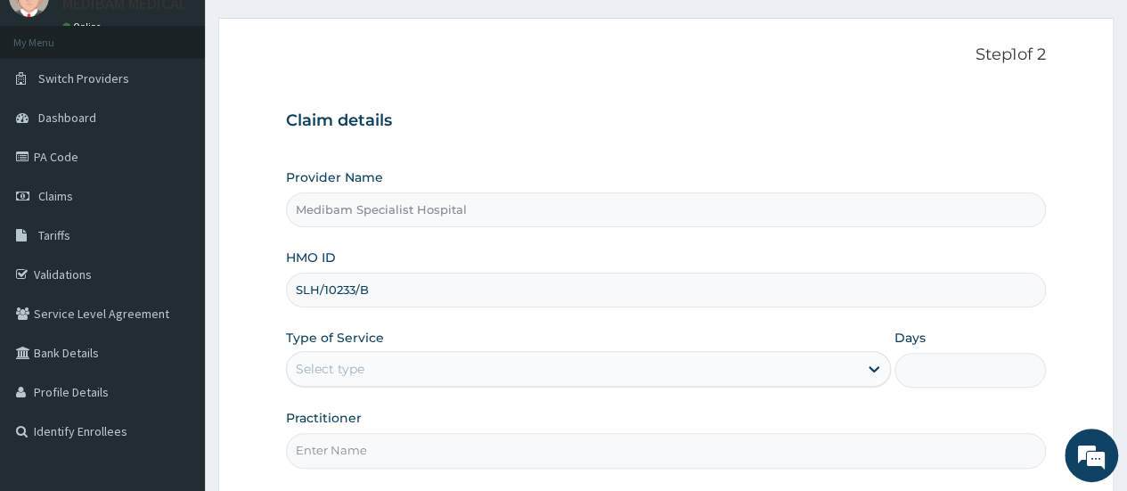
scroll to position [178, 0]
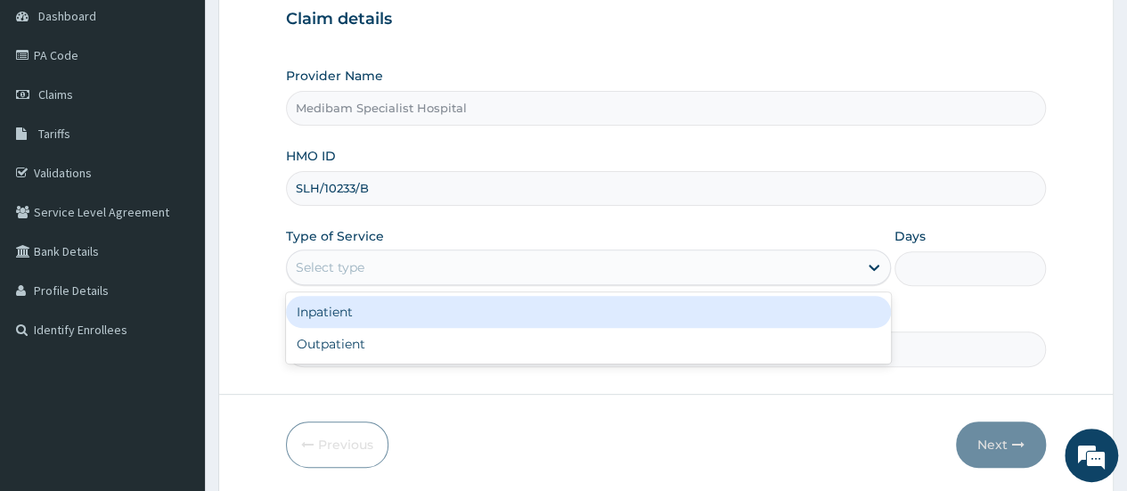
click at [585, 262] on div "Select type" at bounding box center [572, 267] width 571 height 29
click at [518, 306] on div "Inpatient" at bounding box center [588, 312] width 605 height 32
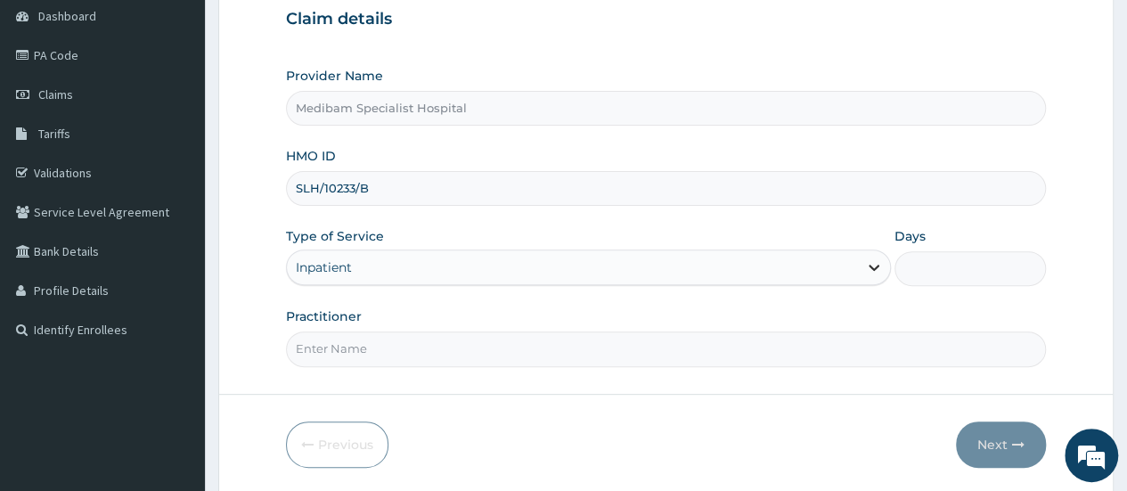
scroll to position [0, 0]
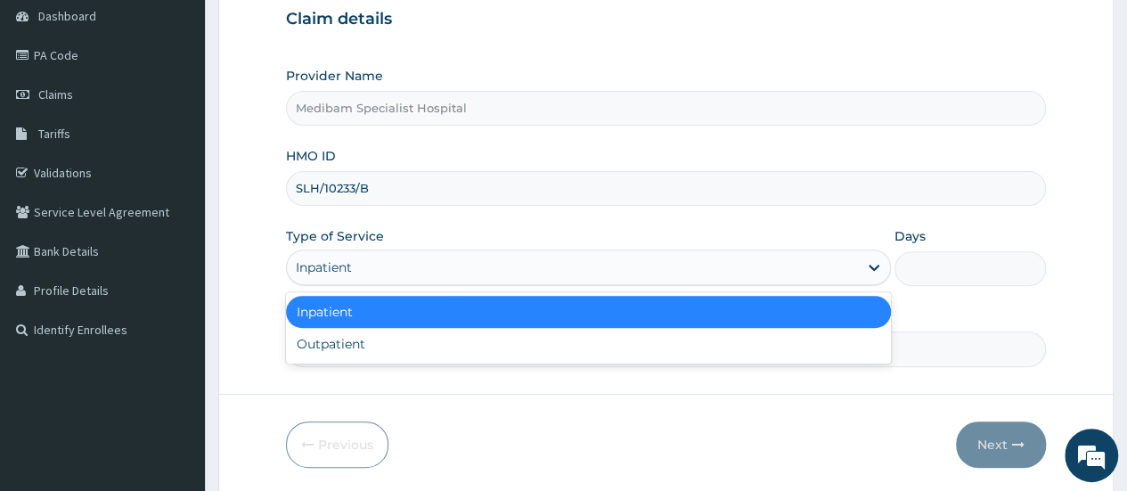
drag, startPoint x: 868, startPoint y: 270, endPoint x: 832, endPoint y: 291, distance: 41.1
click at [868, 270] on icon at bounding box center [874, 267] width 18 height 18
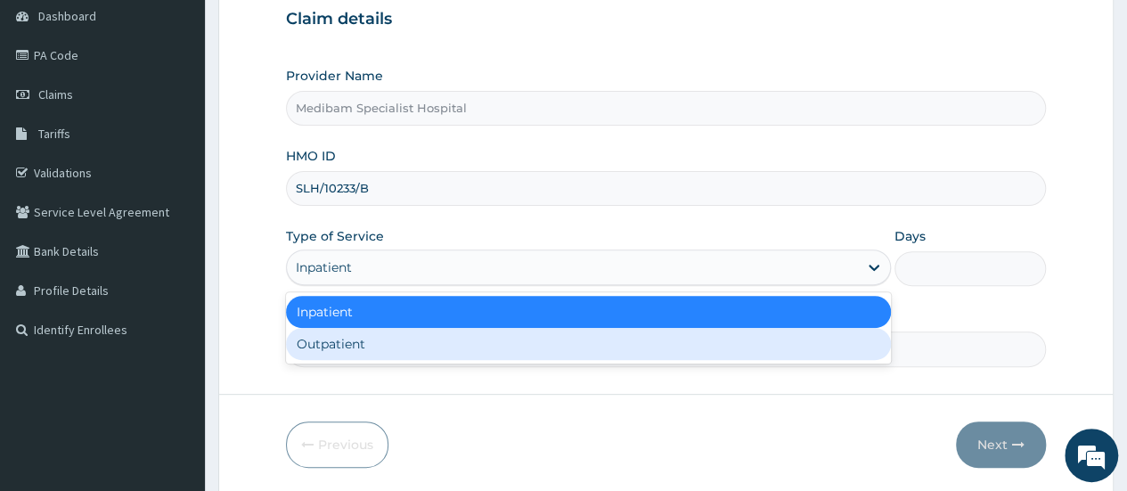
click at [783, 343] on div "Outpatient" at bounding box center [588, 344] width 605 height 32
type input "1"
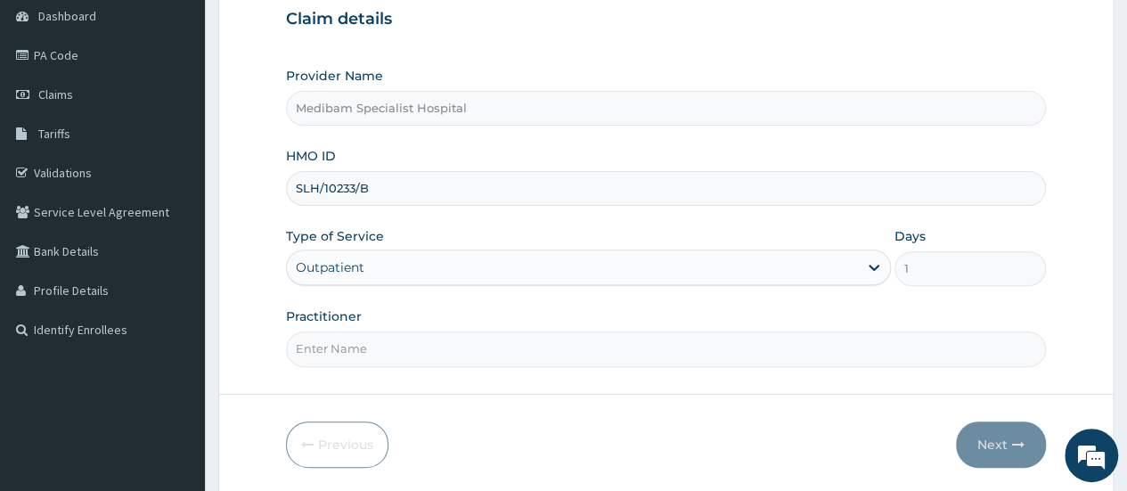
click at [567, 348] on input "Practitioner" at bounding box center [666, 349] width 760 height 35
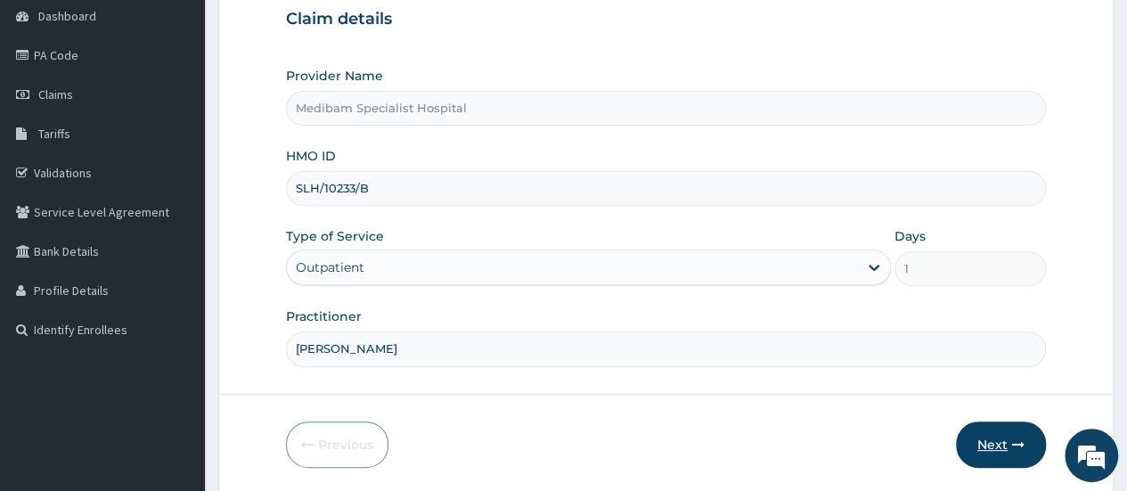
type input "DR BANKOLE"
click at [985, 447] on button "Next" at bounding box center [1001, 445] width 90 height 46
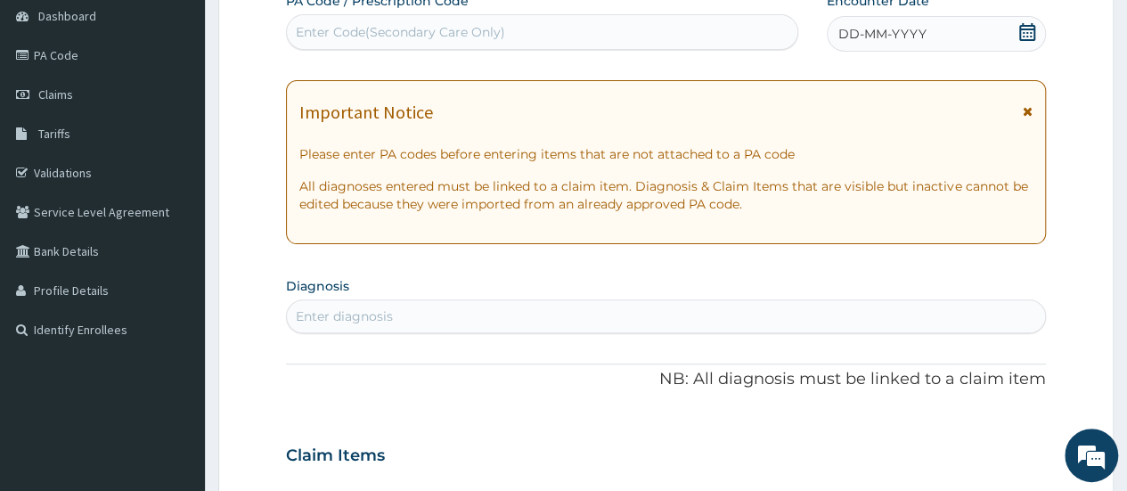
click at [1025, 29] on icon at bounding box center [1028, 32] width 16 height 18
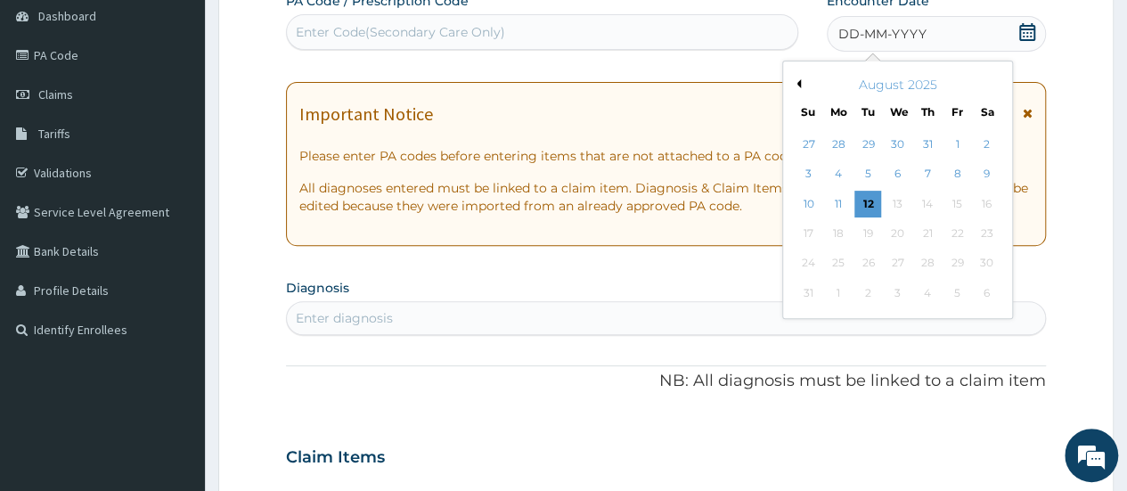
click at [799, 83] on button "Previous Month" at bounding box center [796, 83] width 9 height 9
click at [840, 139] on div "30" at bounding box center [838, 144] width 27 height 27
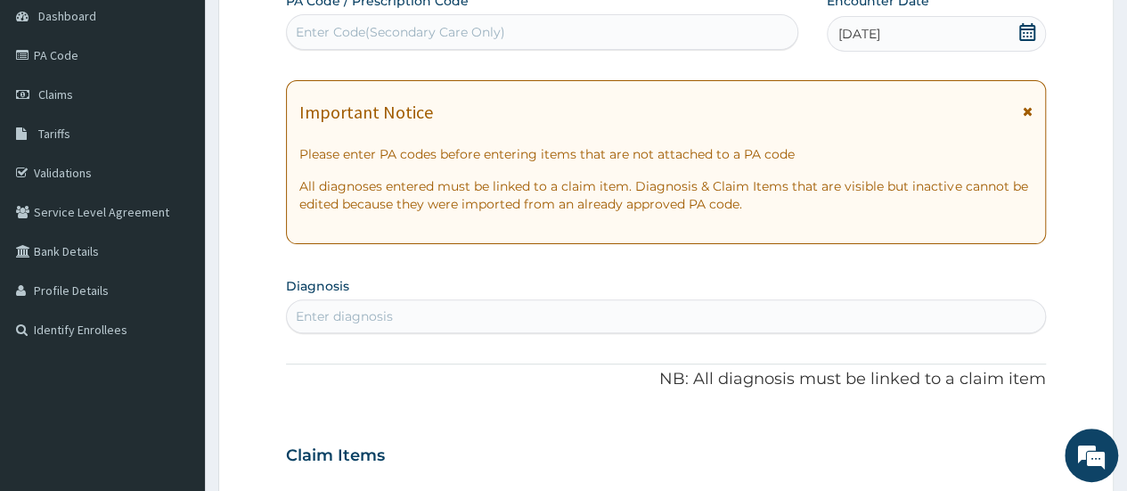
click at [397, 316] on div "Enter diagnosis" at bounding box center [666, 316] width 758 height 29
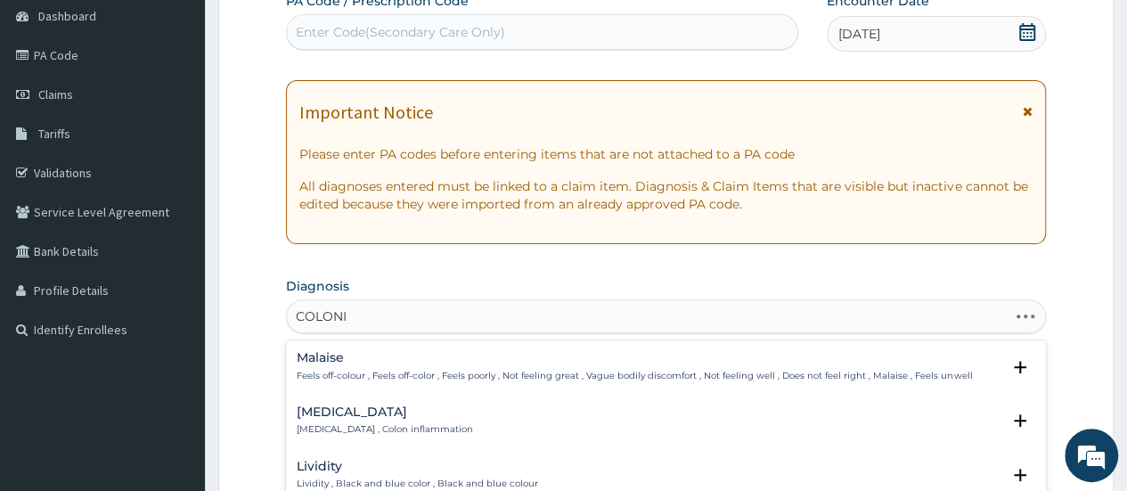
type input "[MEDICAL_DATA]"
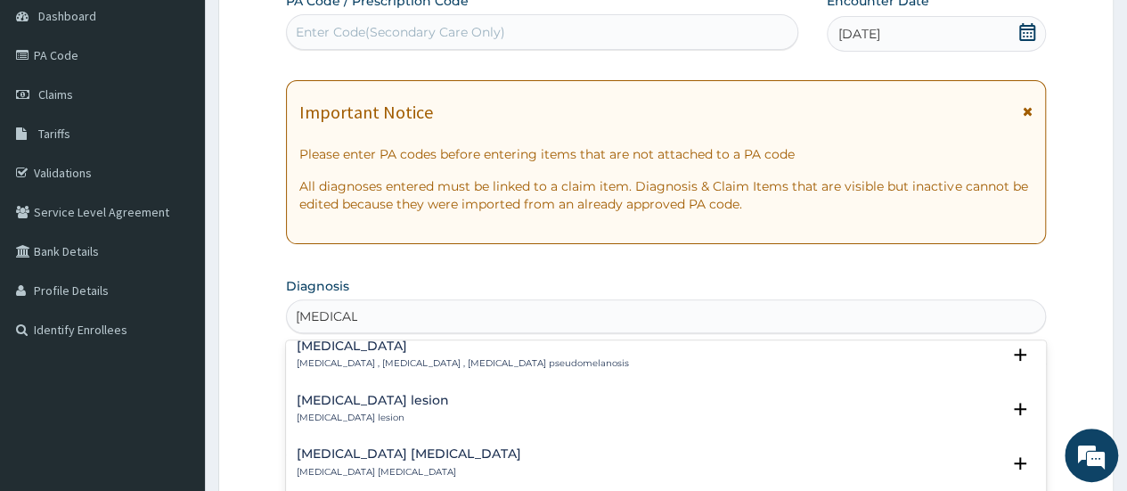
scroll to position [89, 0]
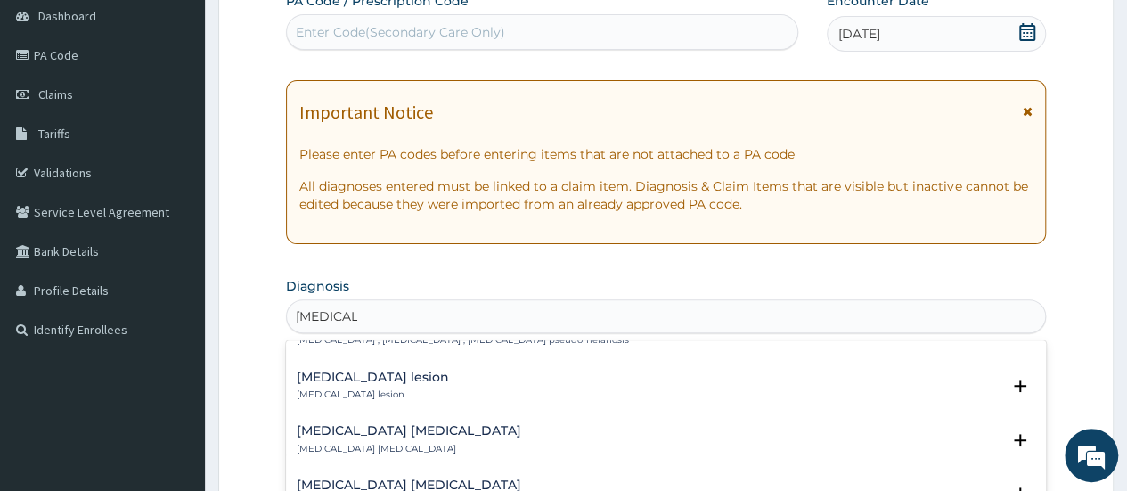
click at [342, 389] on div "Colonic lesion Colonic lesion" at bounding box center [373, 386] width 152 height 31
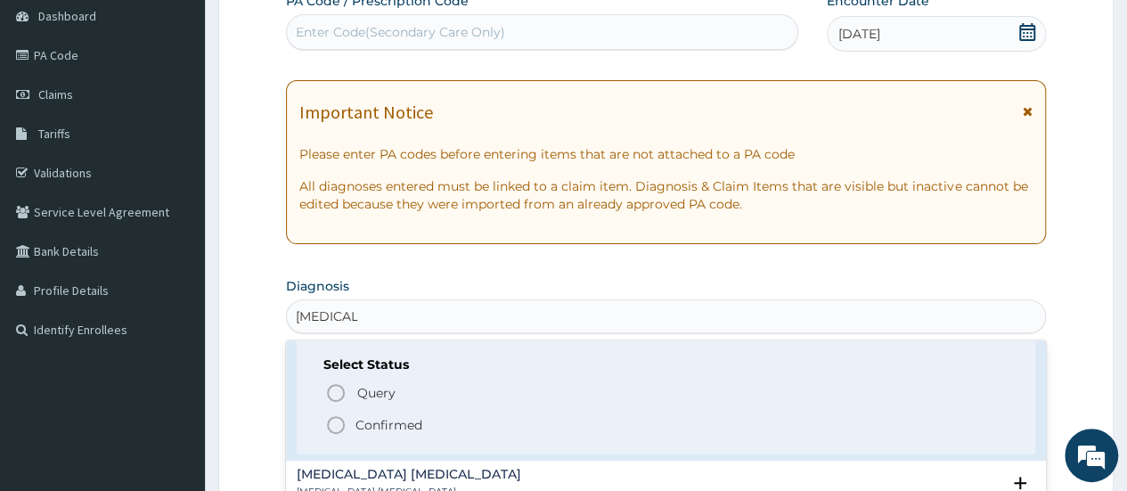
scroll to position [178, 0]
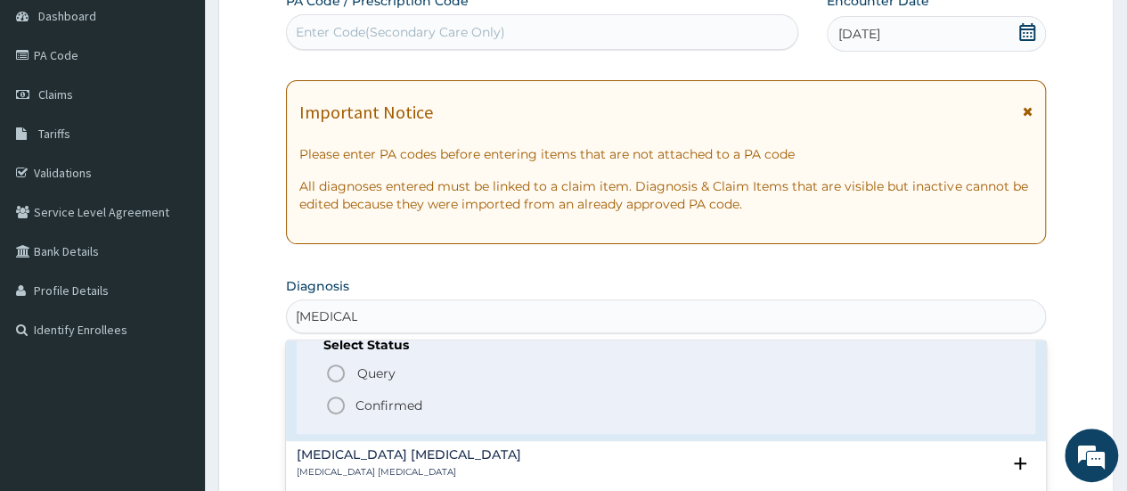
click at [339, 407] on icon "status option filled" at bounding box center [335, 405] width 21 height 21
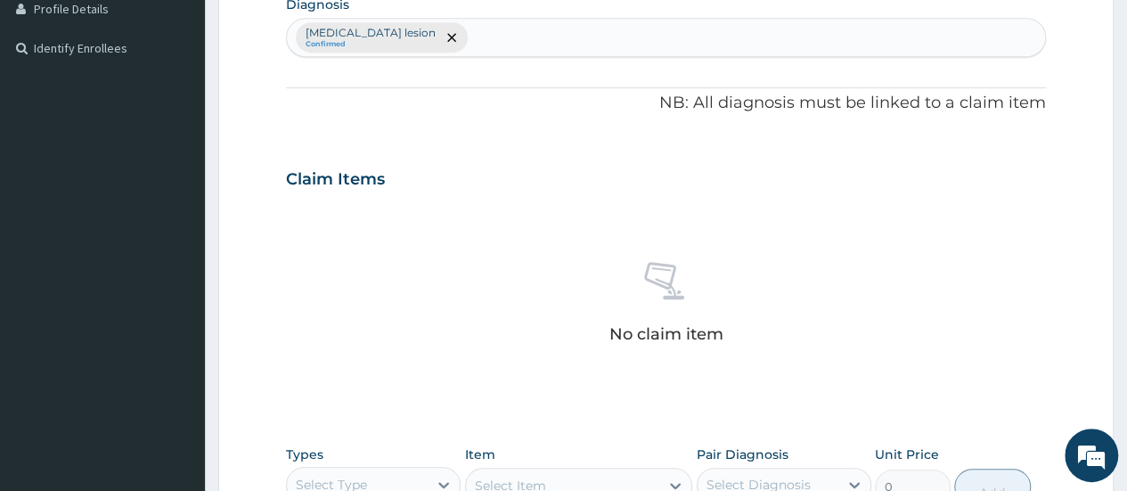
scroll to position [535, 0]
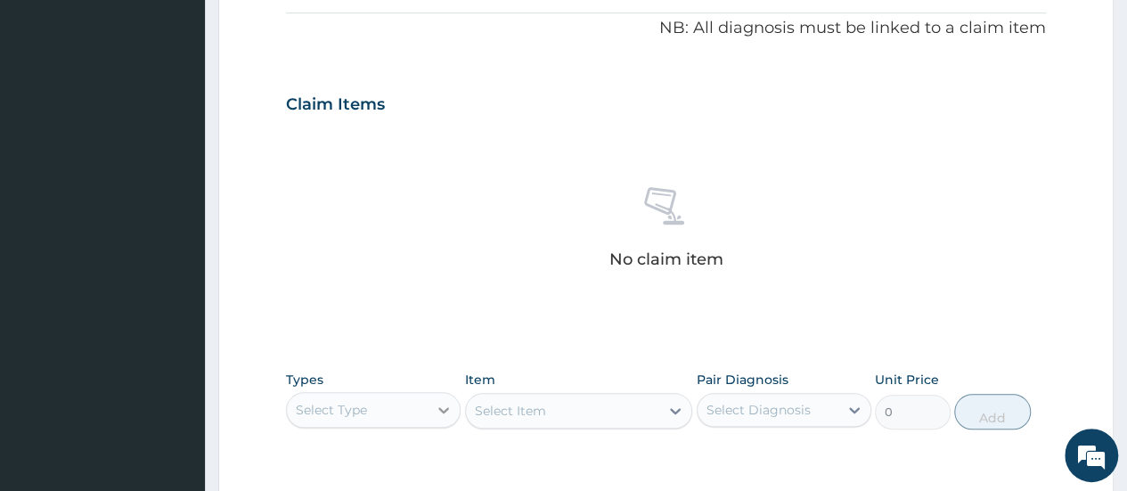
click at [444, 406] on icon at bounding box center [444, 410] width 18 height 18
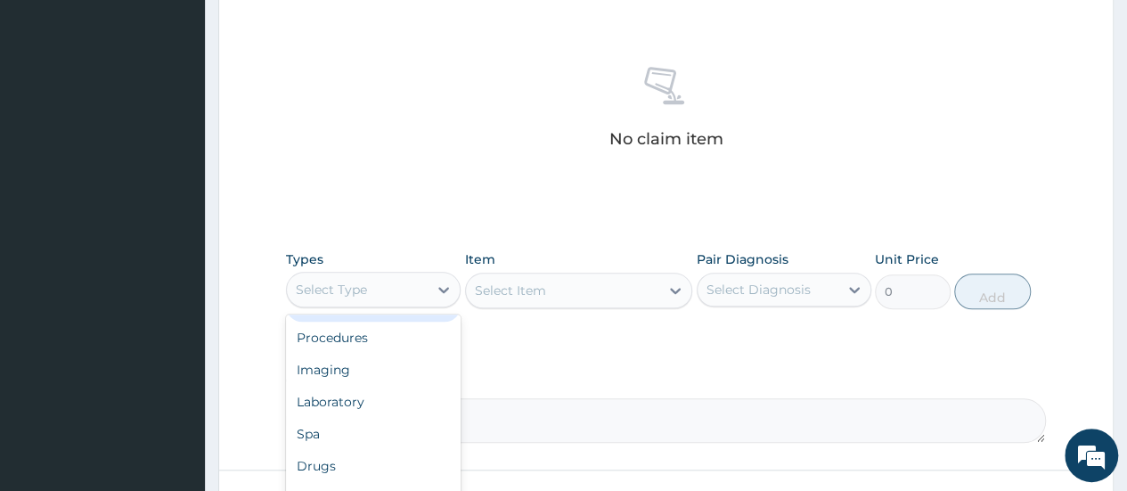
scroll to position [791, 0]
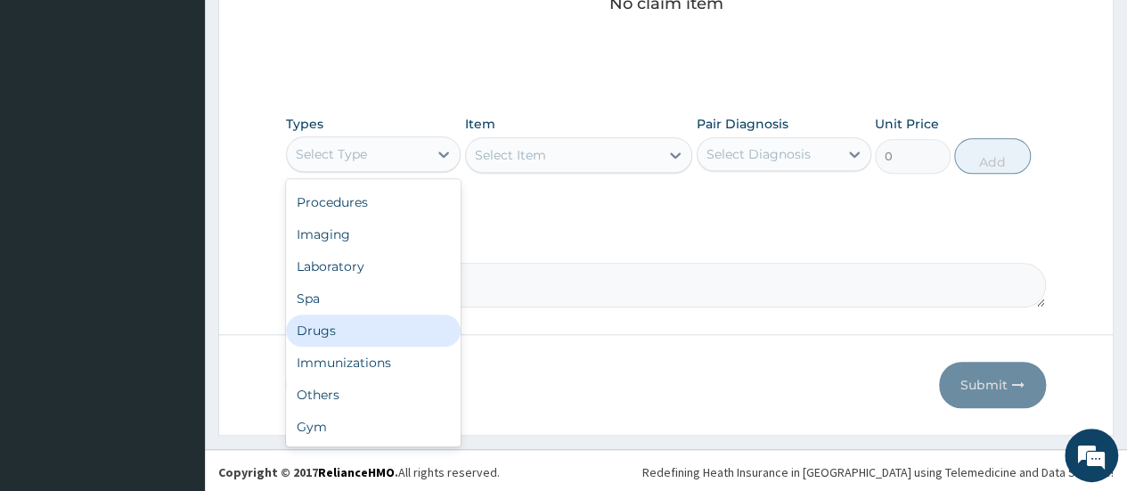
drag, startPoint x: 333, startPoint y: 326, endPoint x: 483, endPoint y: 281, distance: 156.5
click at [339, 324] on div "Drugs" at bounding box center [373, 331] width 175 height 32
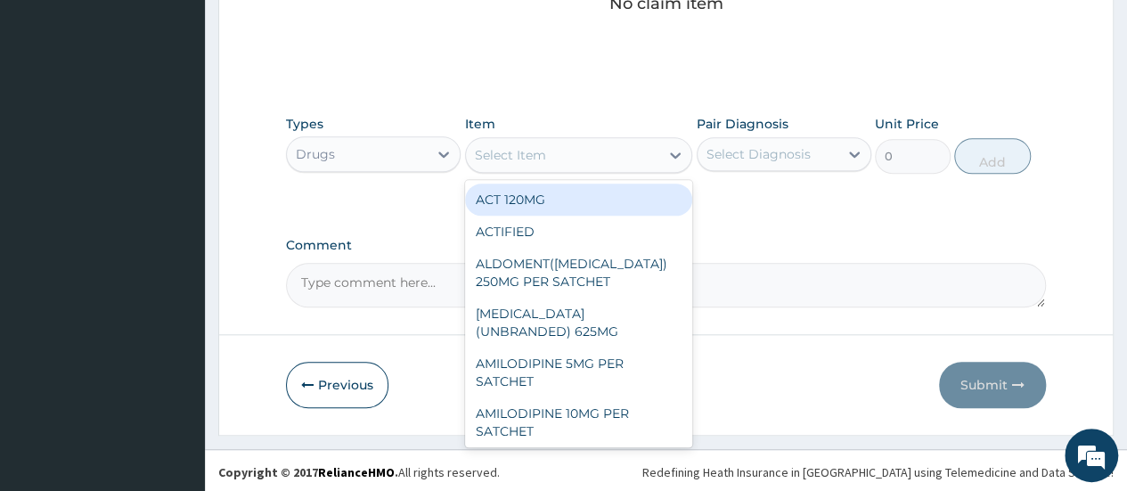
click at [674, 156] on icon at bounding box center [676, 155] width 18 height 18
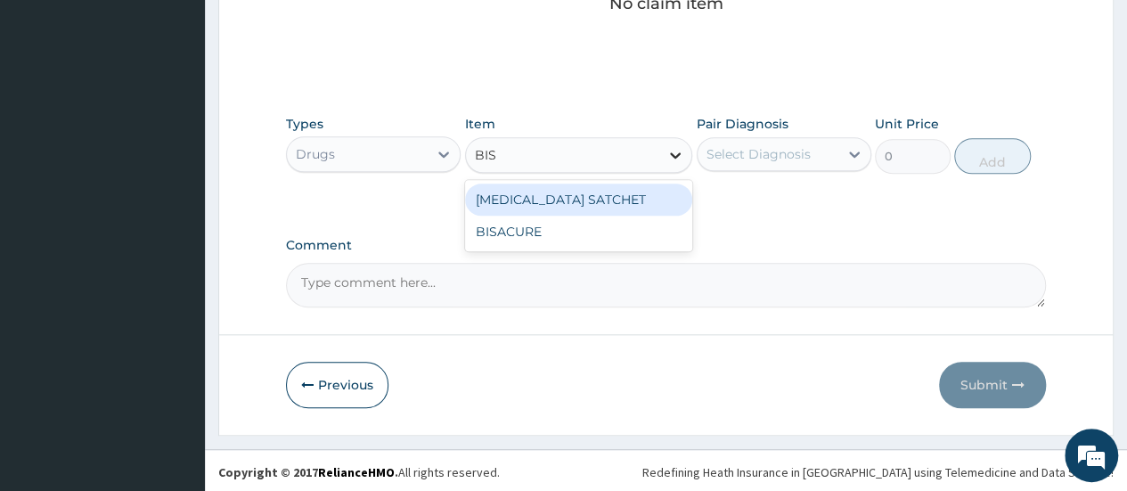
type input "BISA"
click at [589, 197] on div "[MEDICAL_DATA] SATCHET" at bounding box center [579, 200] width 228 height 32
type input "700"
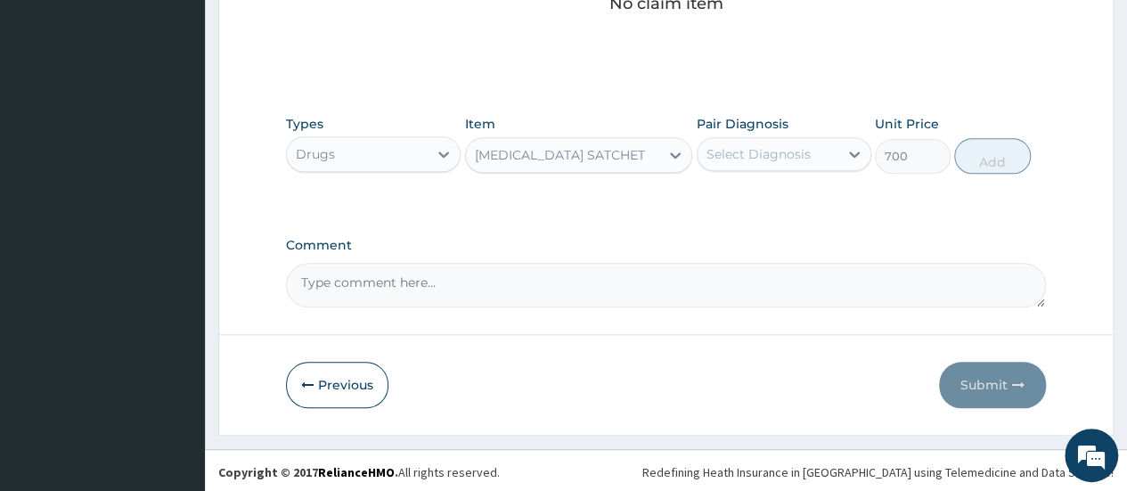
click at [834, 155] on div "Select Diagnosis" at bounding box center [768, 154] width 141 height 29
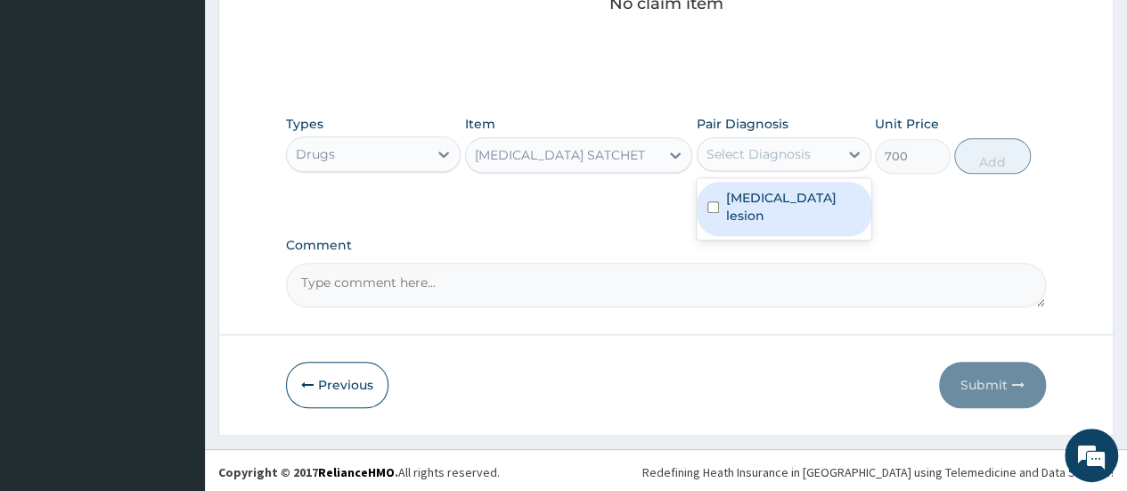
click at [795, 201] on label "[MEDICAL_DATA] lesion" at bounding box center [793, 207] width 135 height 36
checkbox input "true"
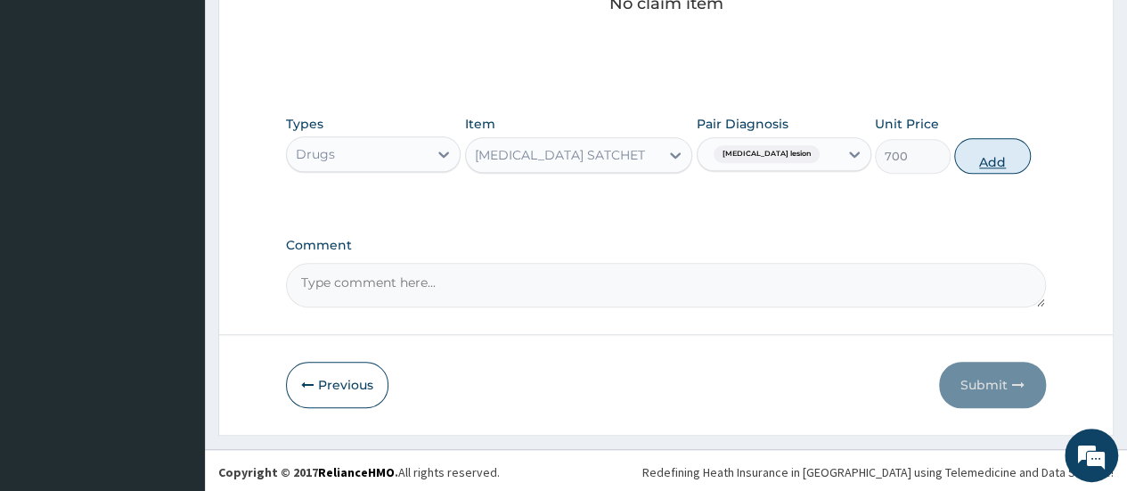
click at [962, 165] on button "Add" at bounding box center [993, 156] width 76 height 36
type input "0"
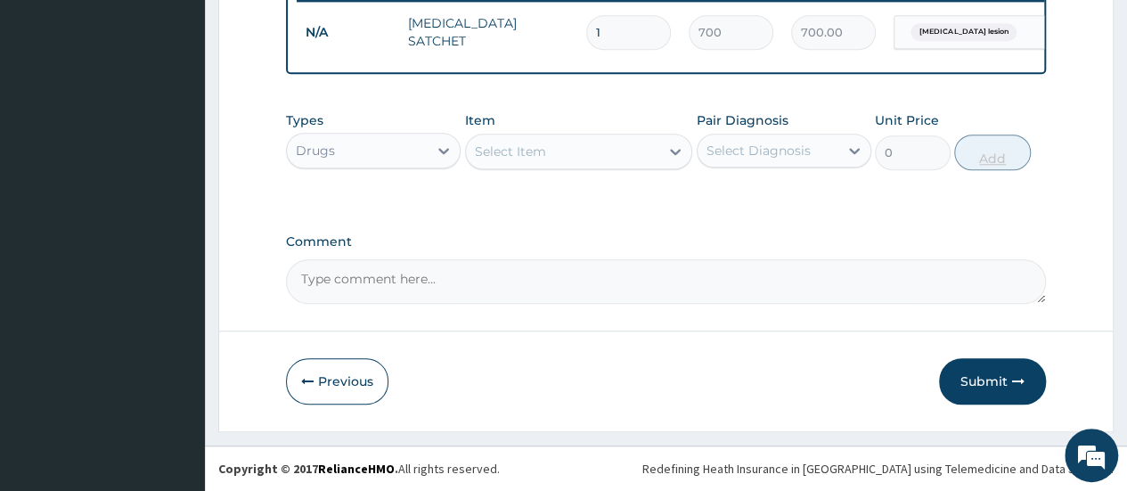
scroll to position [720, 0]
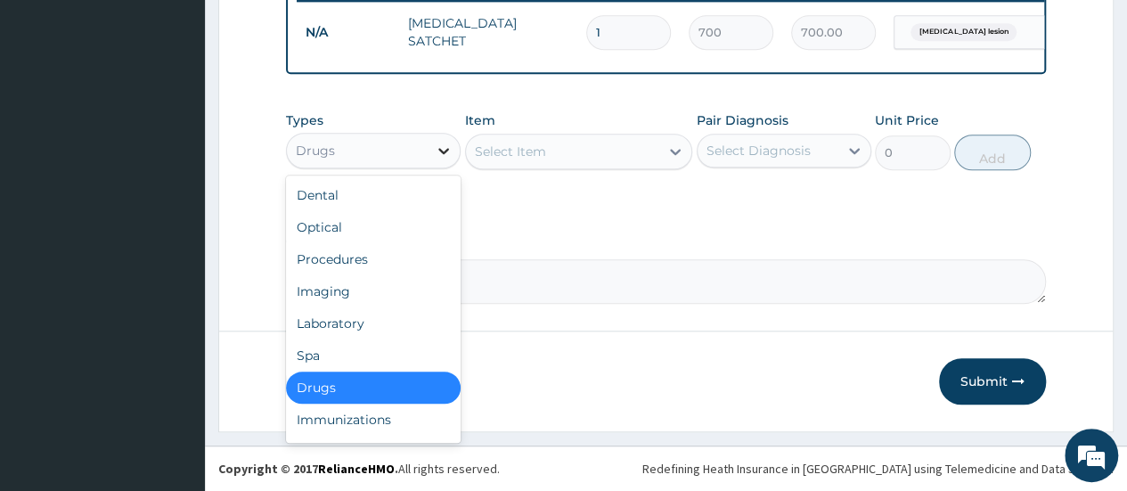
click at [433, 150] on div at bounding box center [444, 151] width 32 height 32
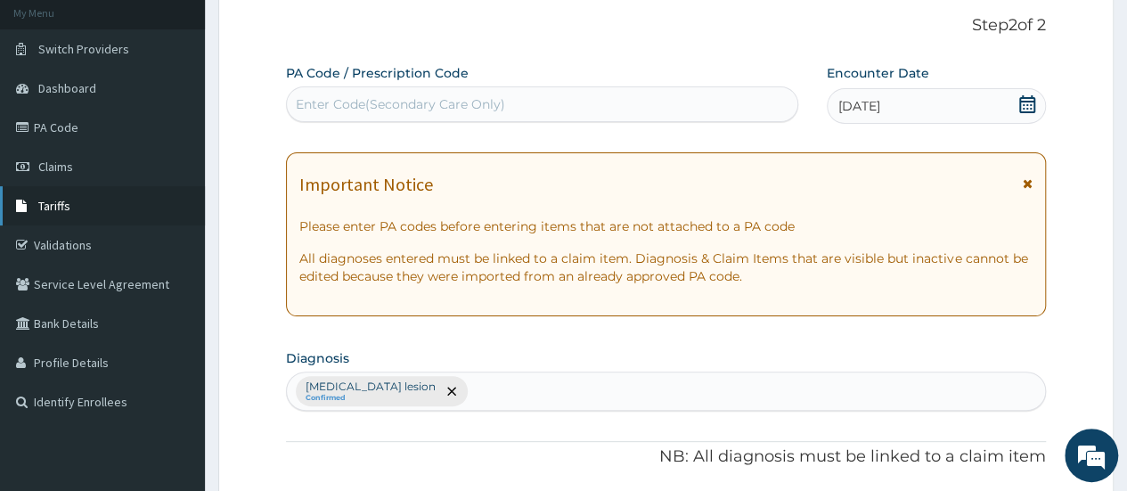
scroll to position [7, 0]
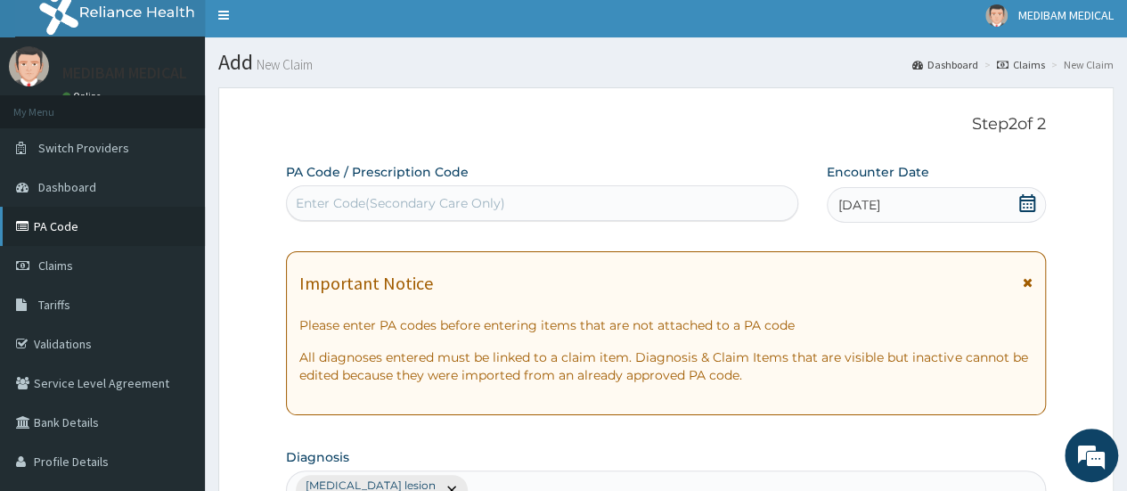
click at [84, 228] on link "PA Code" at bounding box center [102, 226] width 205 height 39
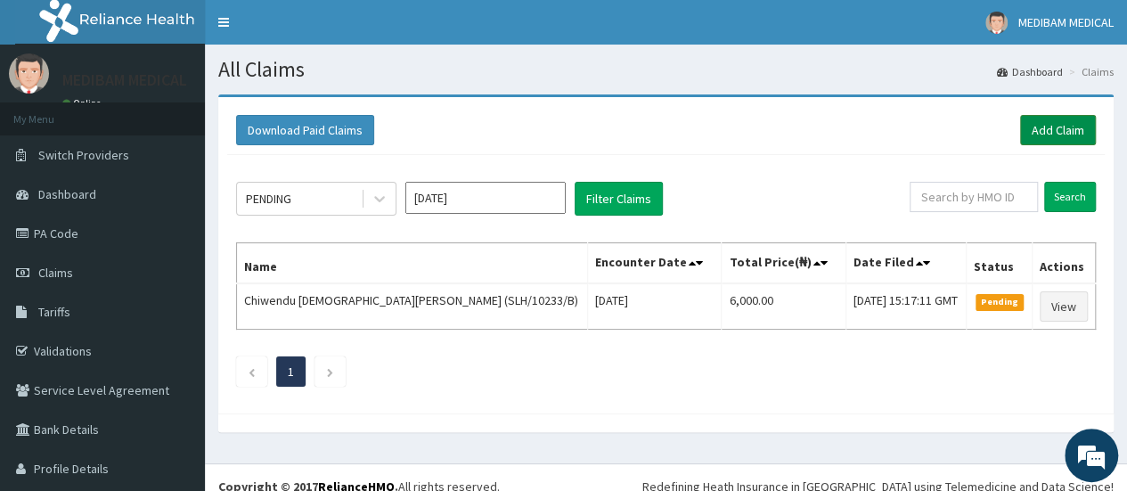
click at [1065, 132] on link "Add Claim" at bounding box center [1058, 130] width 76 height 30
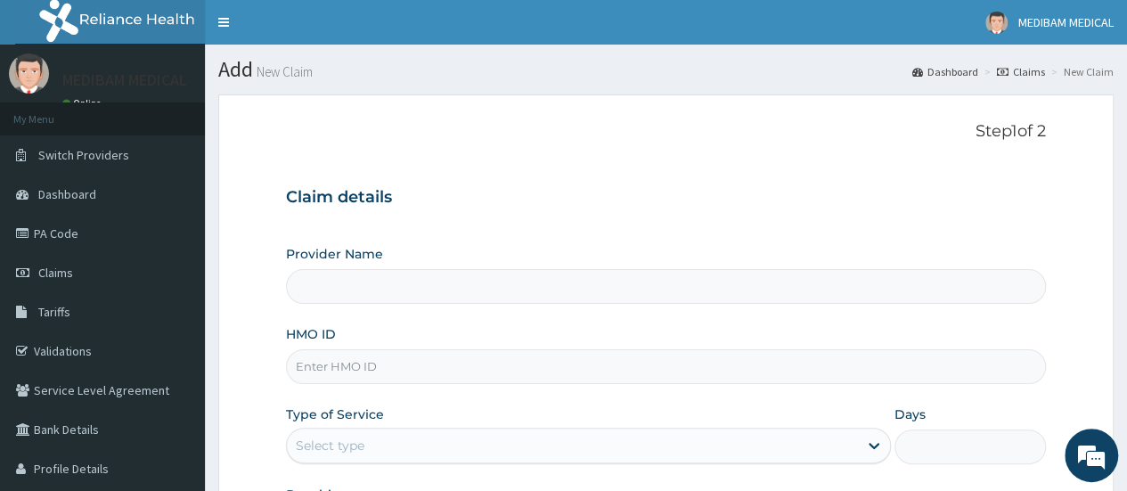
type input "Medibam Specialist Hospital"
click at [402, 359] on input "HMO ID" at bounding box center [666, 366] width 760 height 35
type input "SLH/10233/B"
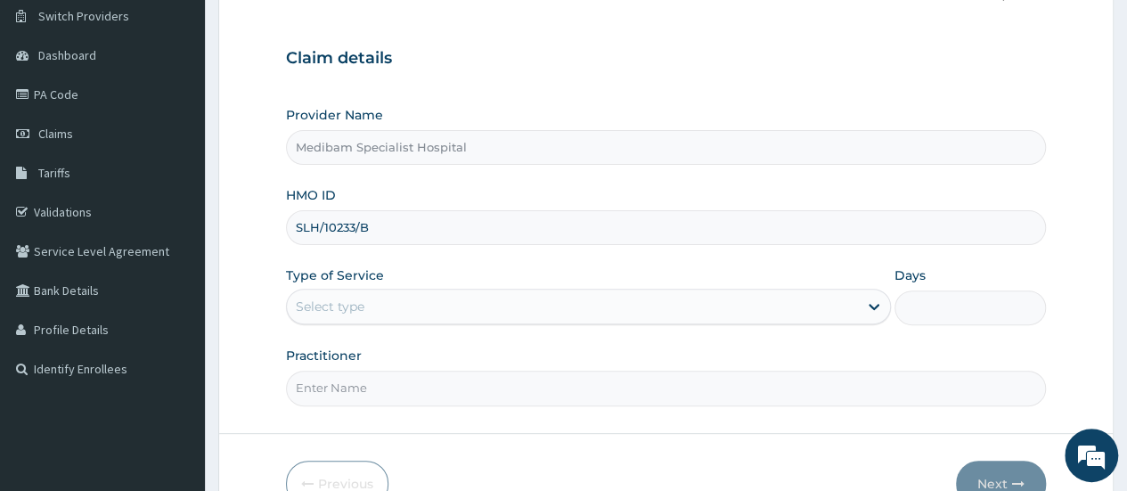
scroll to position [178, 0]
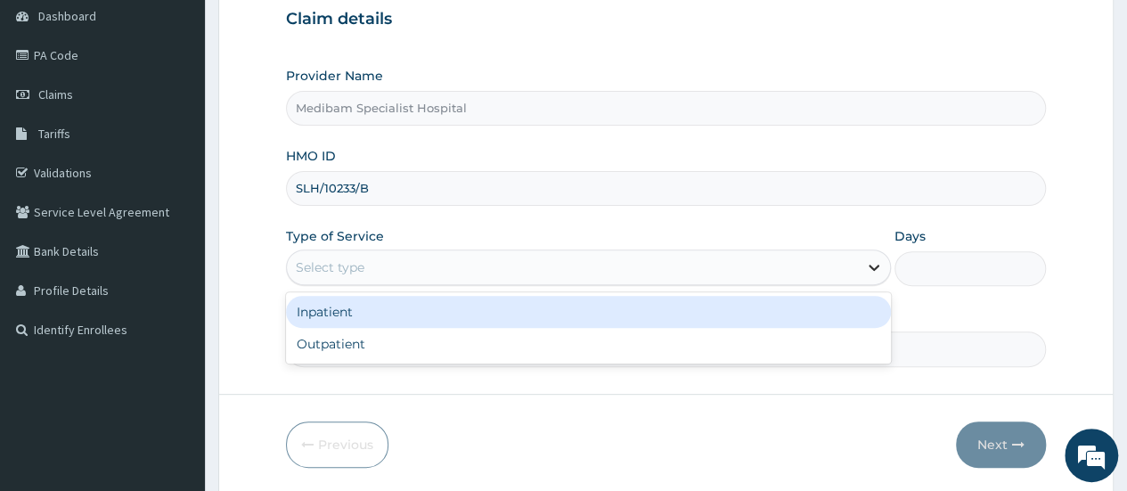
click at [873, 263] on icon at bounding box center [874, 267] width 18 height 18
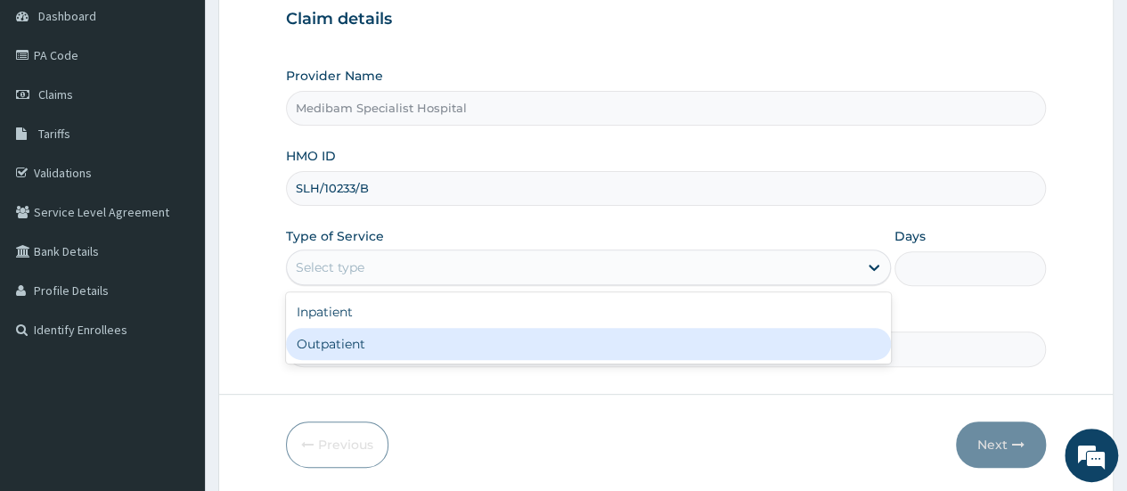
click at [793, 353] on div "Outpatient" at bounding box center [588, 344] width 605 height 32
type input "1"
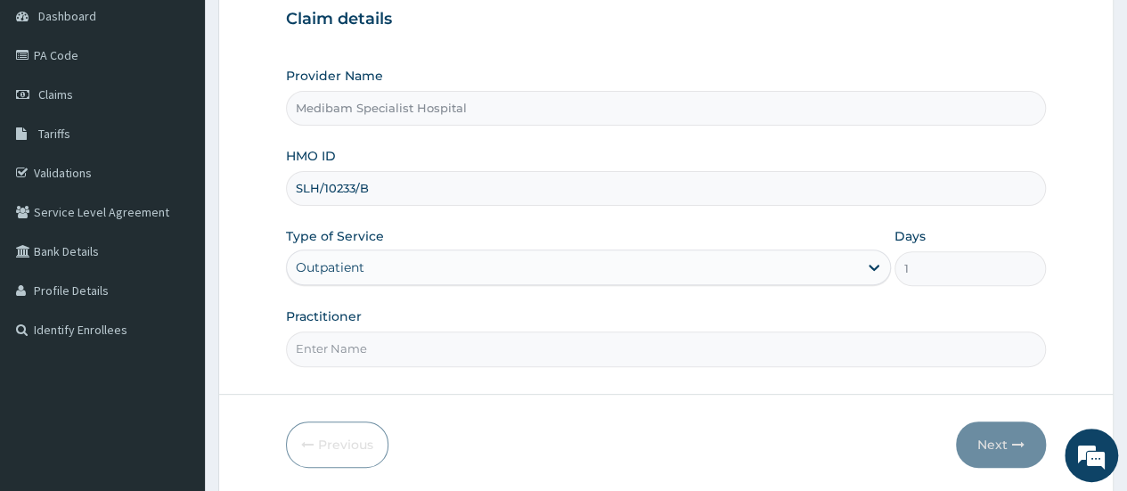
click at [810, 347] on input "Practitioner" at bounding box center [666, 349] width 760 height 35
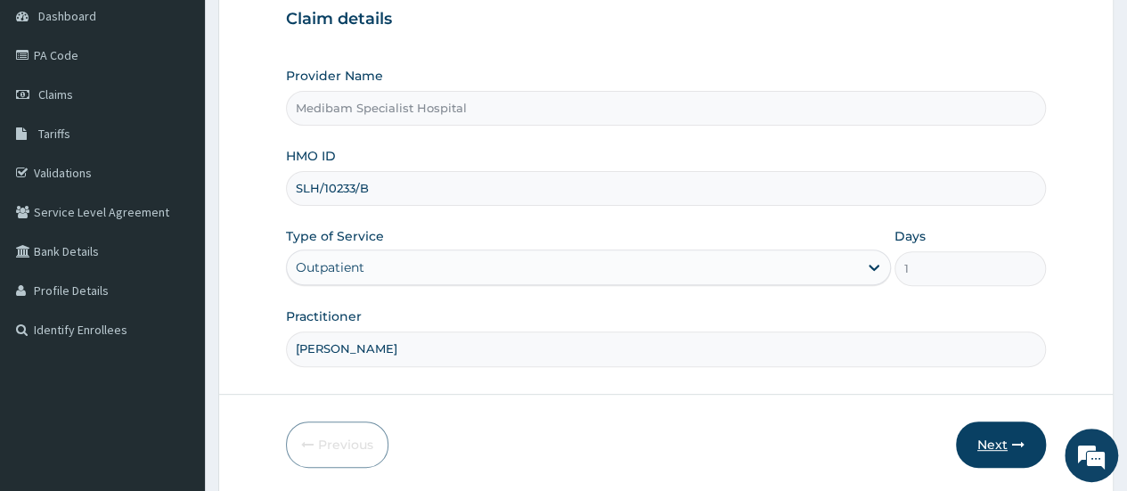
type input "[PERSON_NAME]"
click at [982, 444] on button "Next" at bounding box center [1001, 445] width 90 height 46
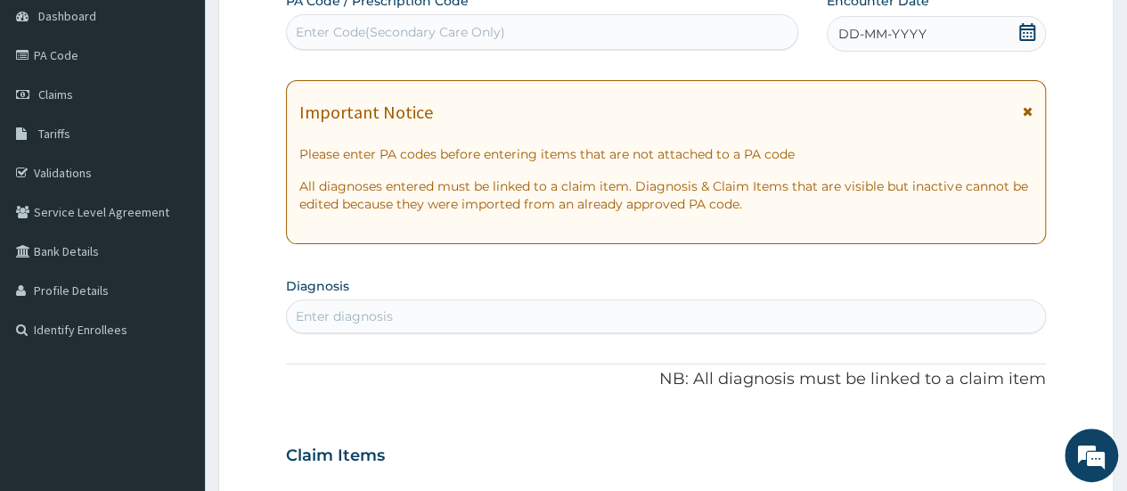
click at [891, 24] on div "DD-MM-YYYY" at bounding box center [936, 34] width 219 height 36
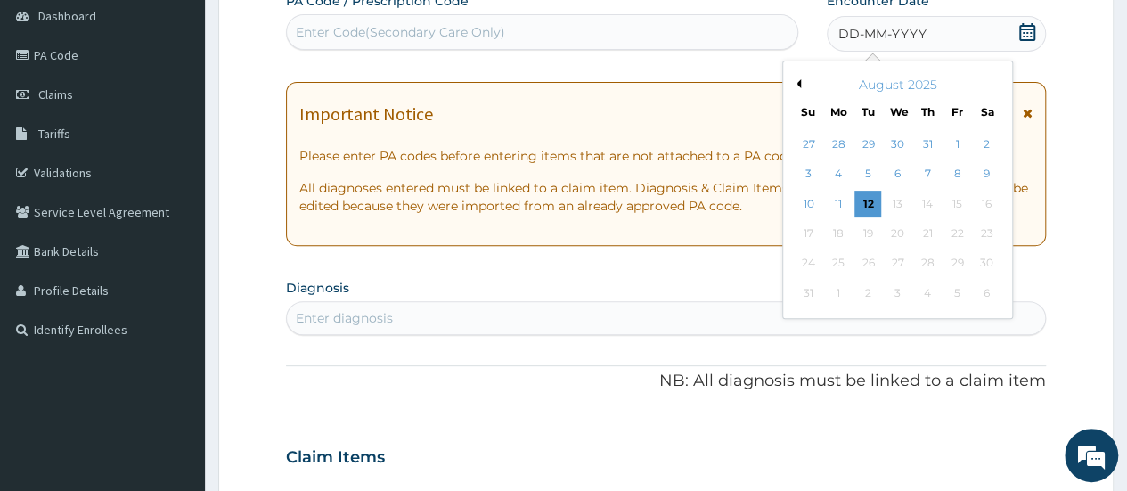
click at [797, 86] on button "Previous Month" at bounding box center [796, 83] width 9 height 9
click at [838, 147] on div "30" at bounding box center [838, 144] width 27 height 27
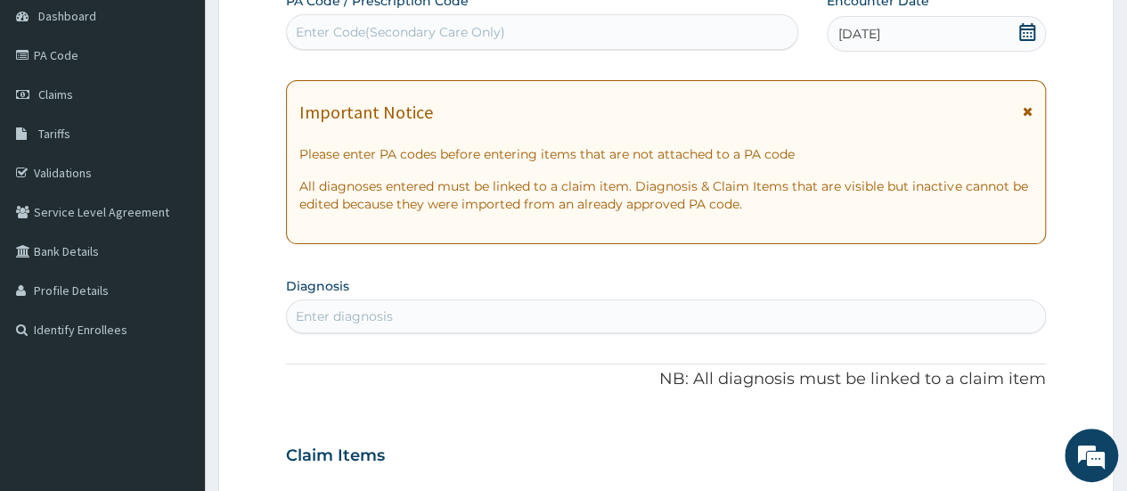
click at [1033, 32] on icon at bounding box center [1028, 32] width 18 height 18
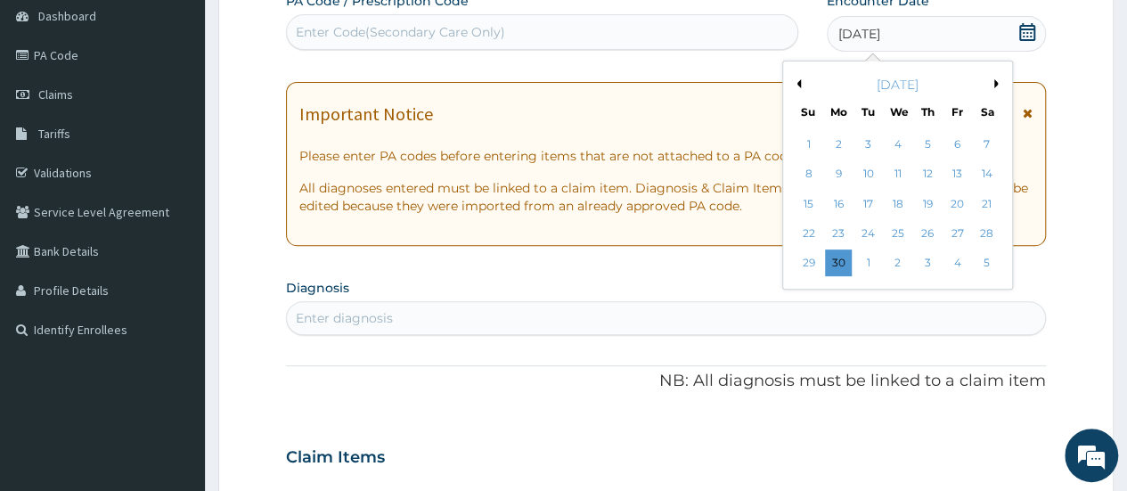
click at [995, 80] on button "Next Month" at bounding box center [999, 83] width 9 height 9
click at [901, 259] on div "30" at bounding box center [897, 263] width 27 height 27
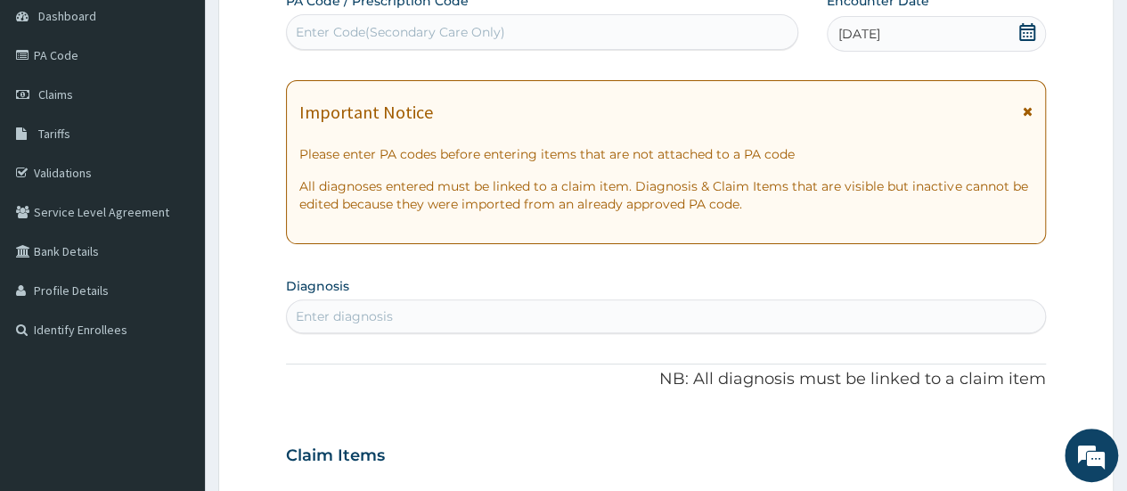
click at [417, 316] on div "Enter diagnosis" at bounding box center [666, 316] width 758 height 29
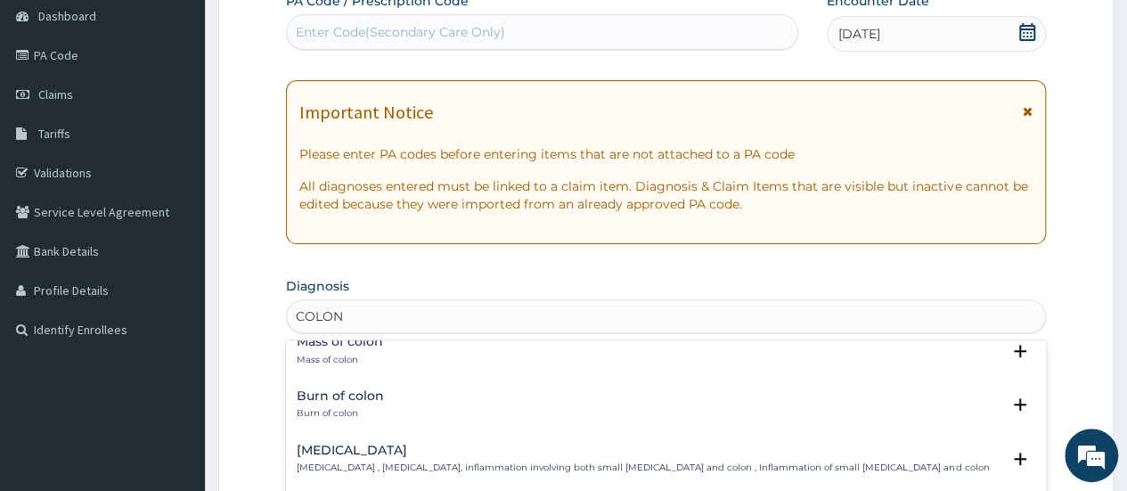
scroll to position [89, 0]
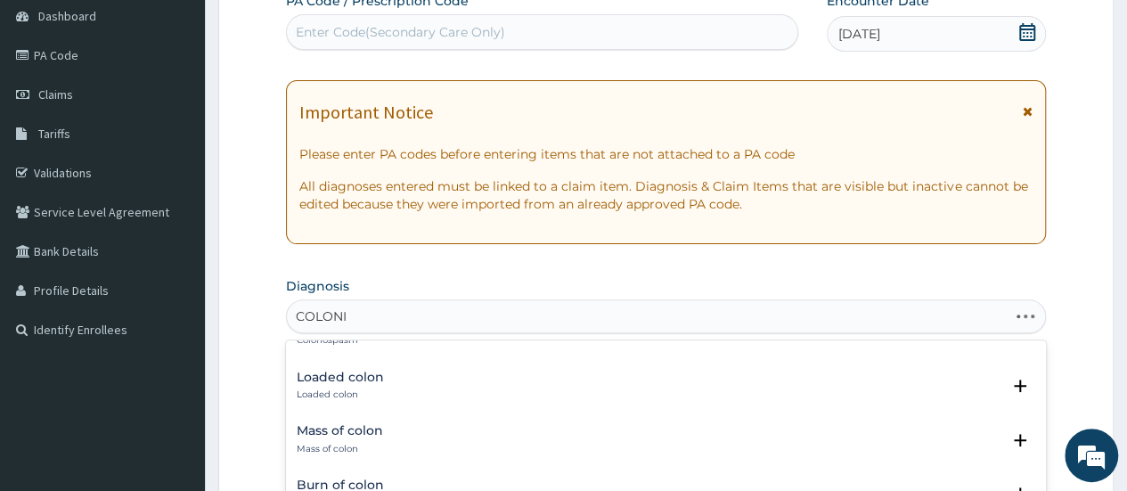
type input "[MEDICAL_DATA]"
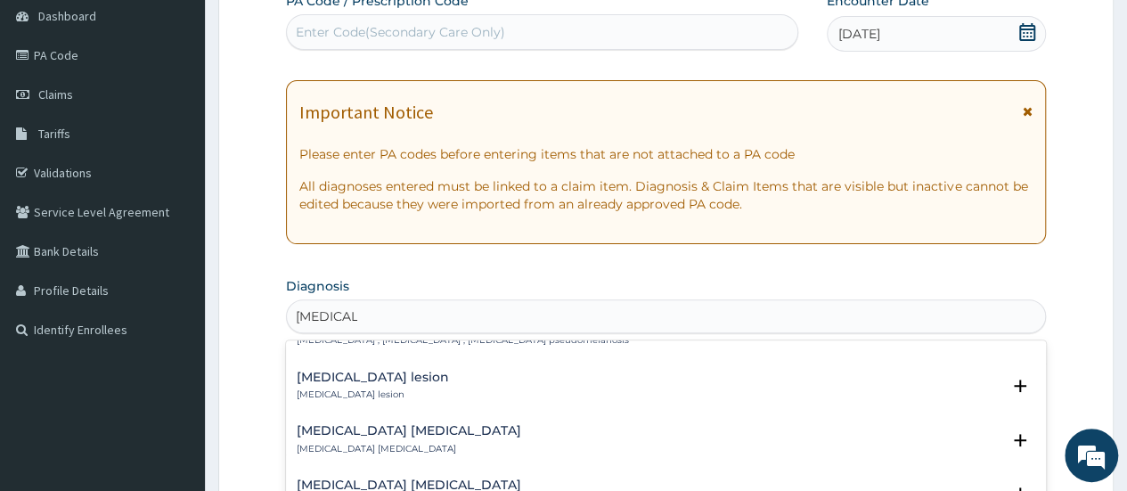
click at [330, 389] on p "[MEDICAL_DATA] lesion" at bounding box center [373, 395] width 152 height 12
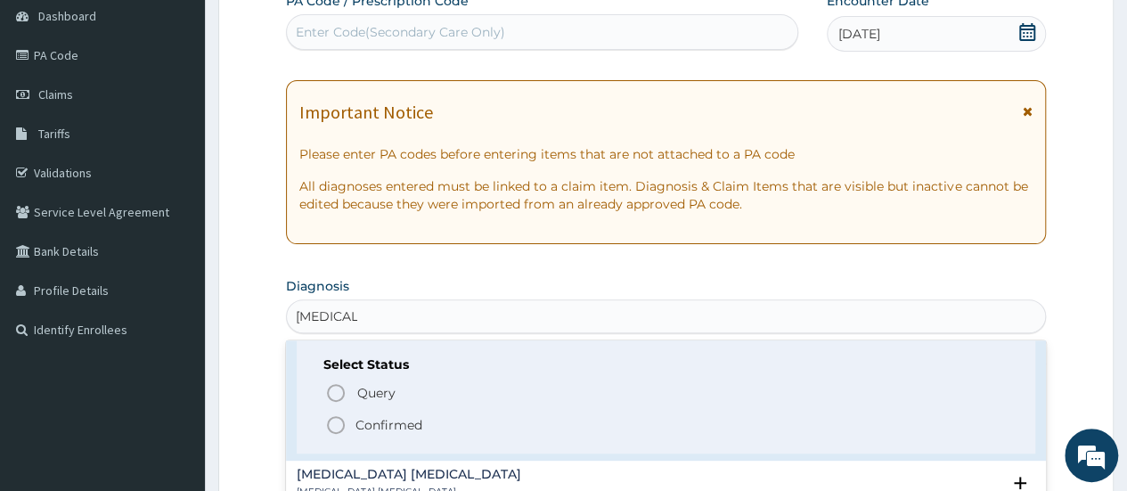
scroll to position [178, 0]
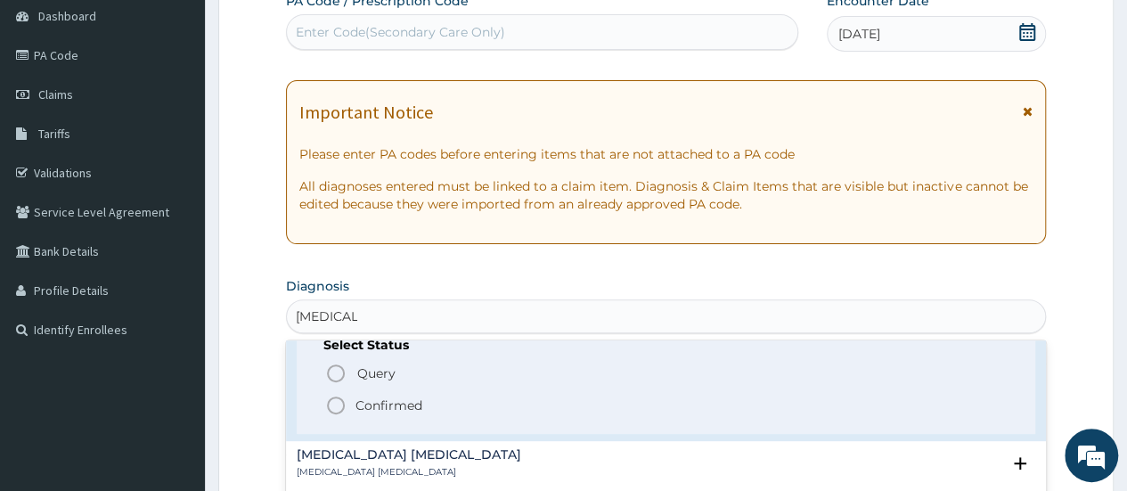
click at [328, 406] on circle "status option filled" at bounding box center [336, 405] width 16 height 16
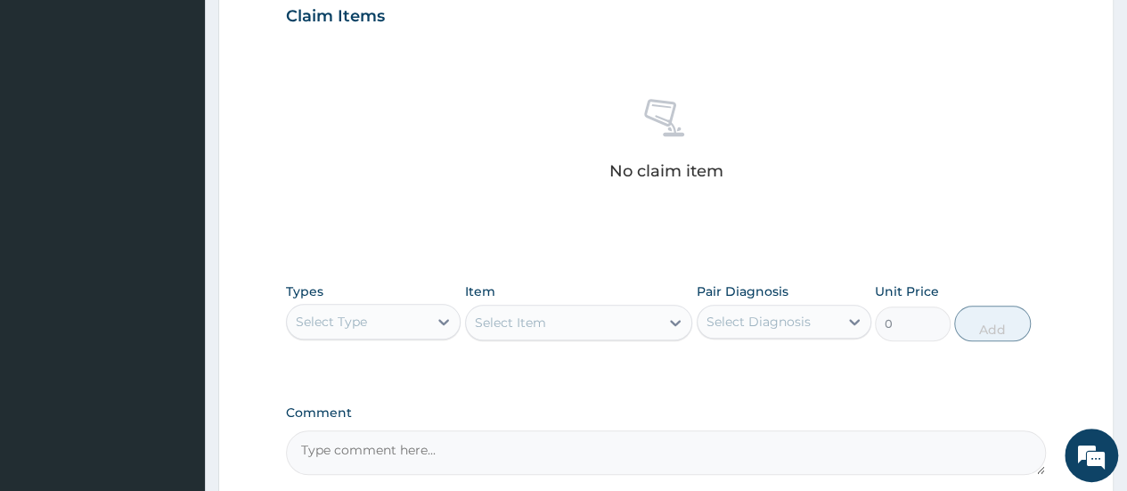
scroll to position [624, 0]
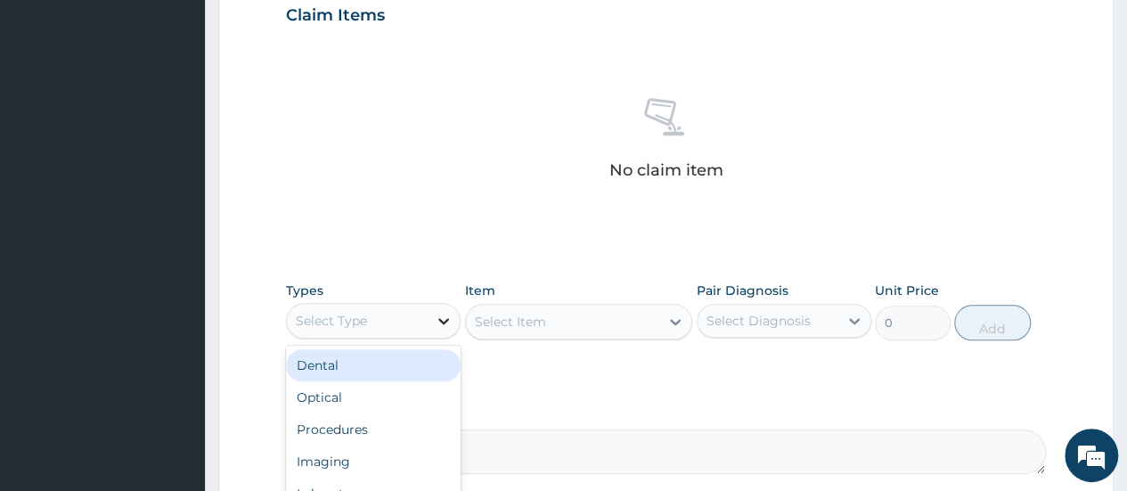
click at [443, 322] on icon at bounding box center [444, 321] width 18 height 18
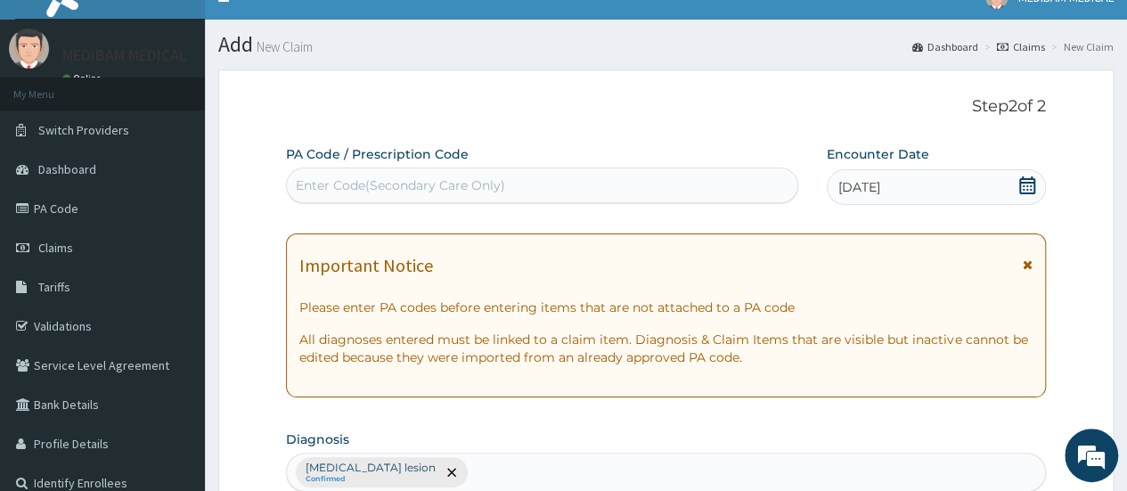
scroll to position [0, 0]
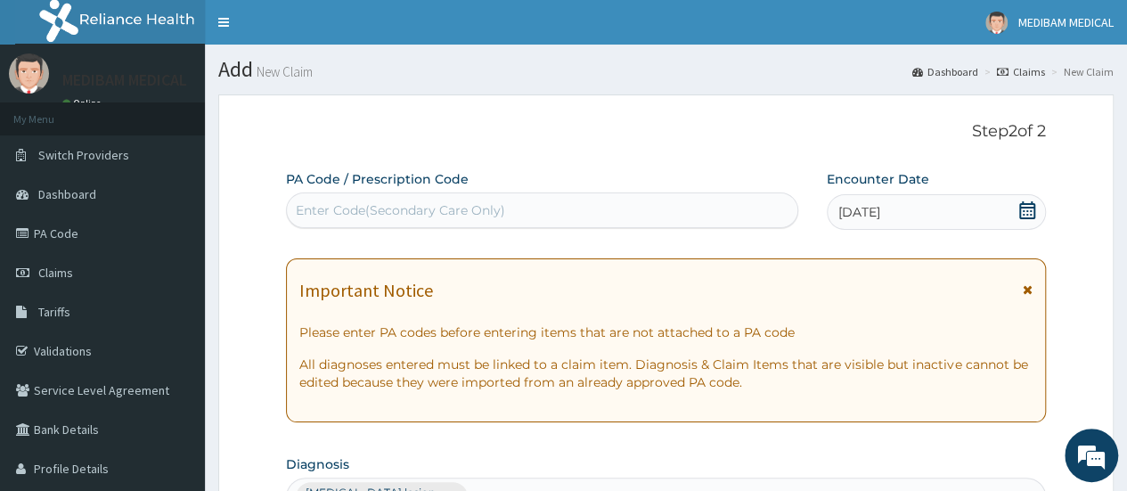
click at [389, 206] on div "Enter Code(Secondary Care Only)" at bounding box center [400, 210] width 209 height 18
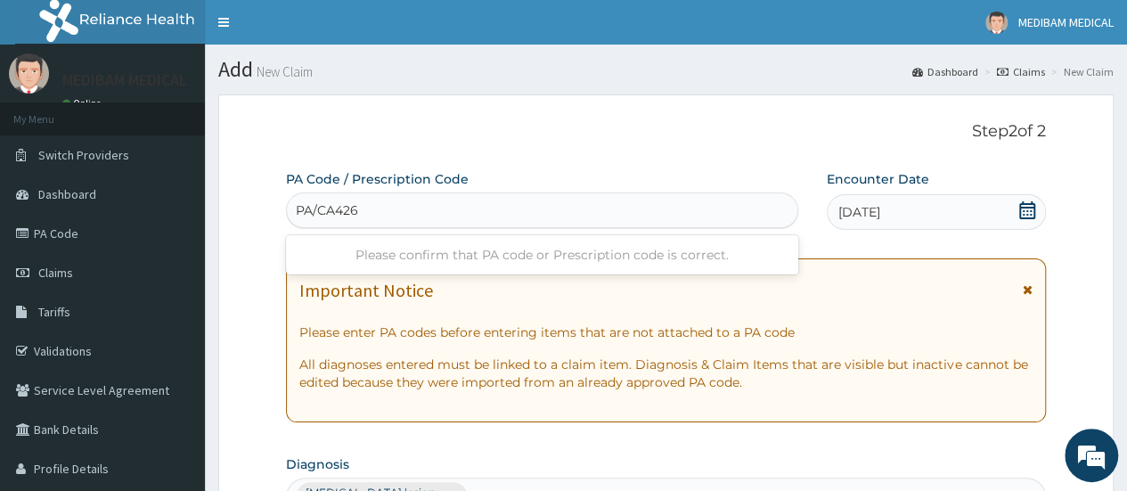
type input "PA/CA426D"
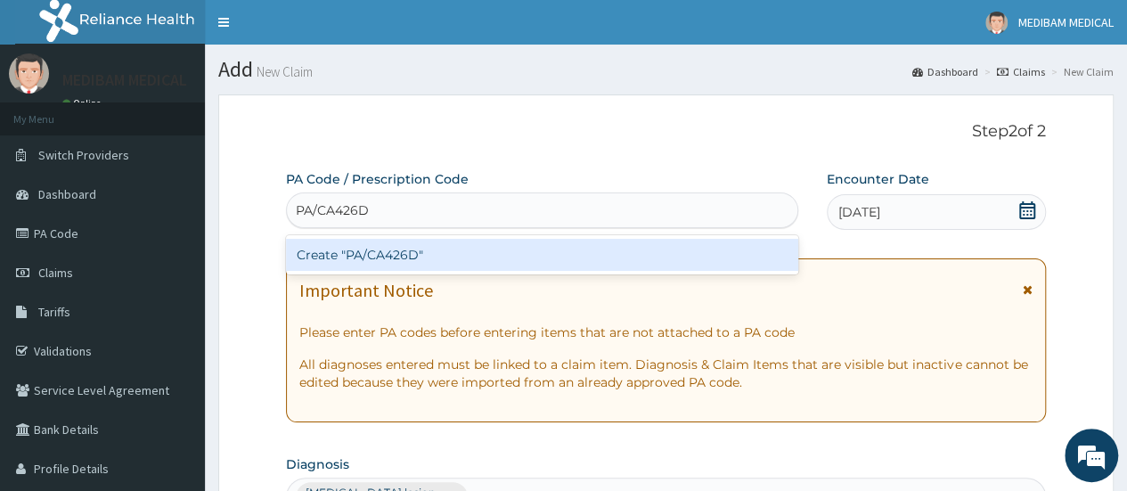
click at [406, 247] on div "Create "PA/CA426D"" at bounding box center [542, 255] width 512 height 32
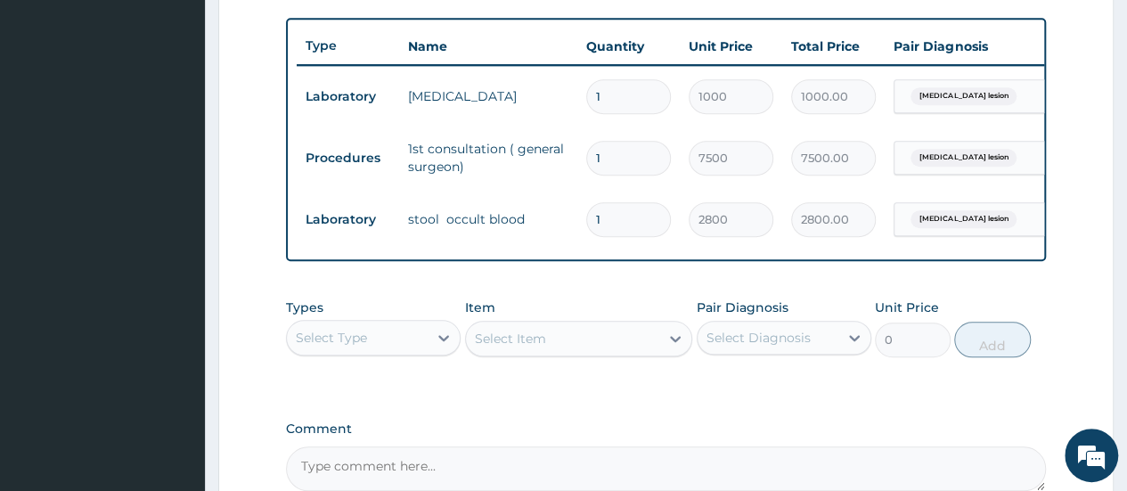
scroll to position [619, 0]
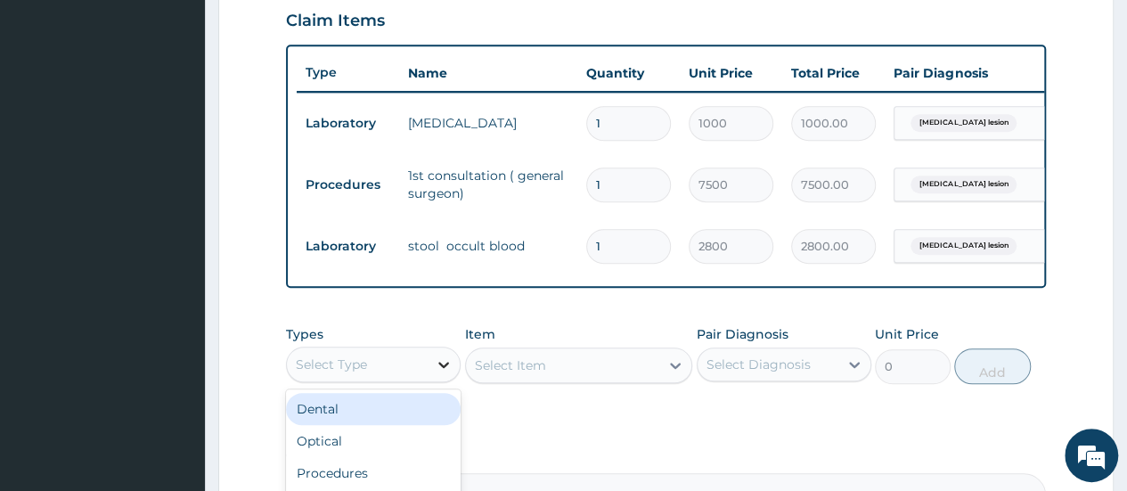
click at [442, 373] on icon at bounding box center [444, 365] width 18 height 18
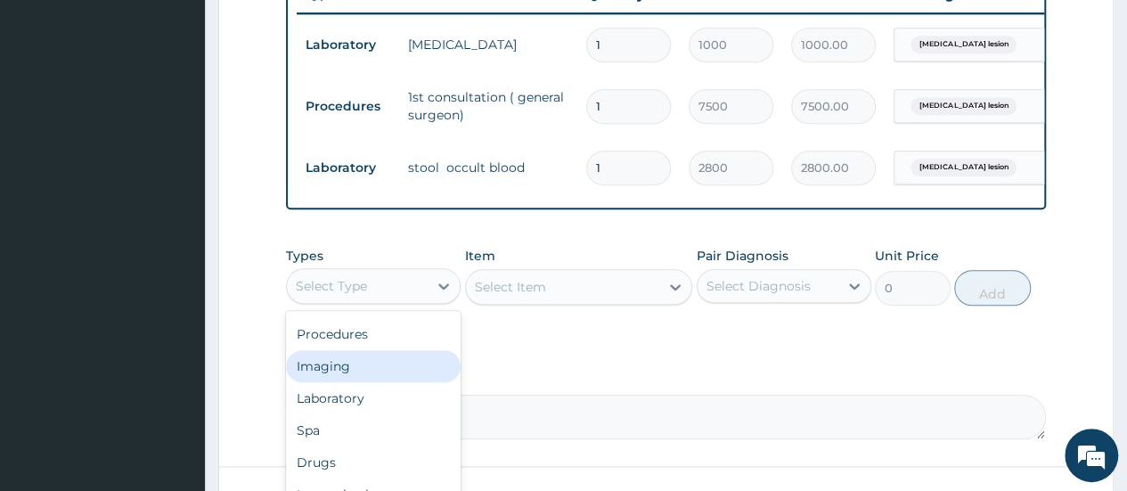
scroll to position [797, 0]
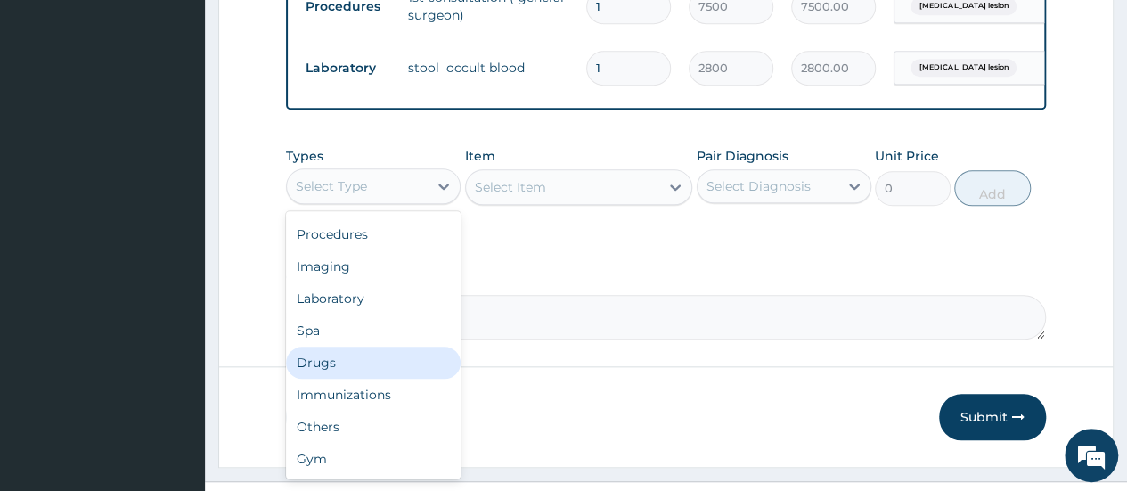
click at [362, 379] on div "Drugs" at bounding box center [373, 363] width 175 height 32
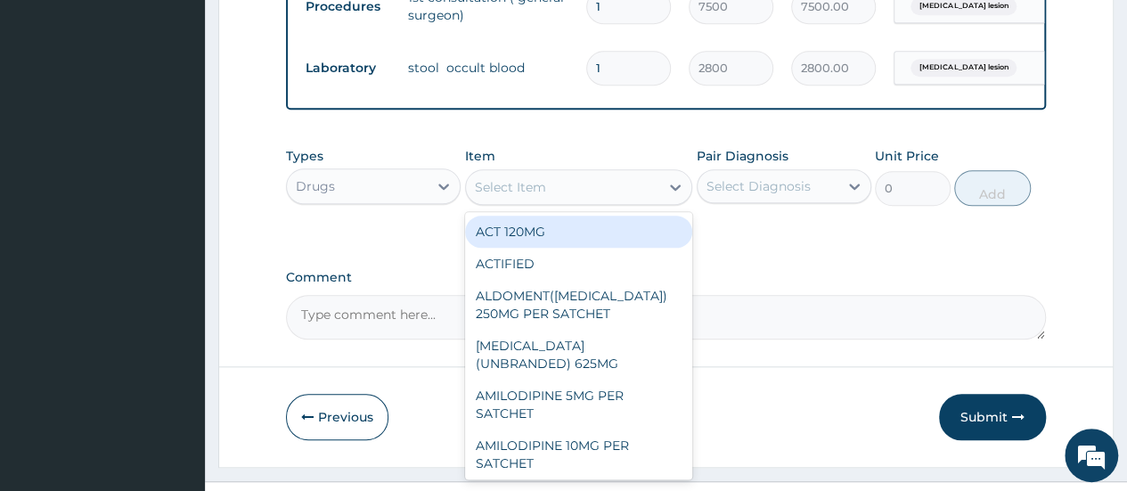
click at [674, 191] on icon at bounding box center [675, 187] width 11 height 6
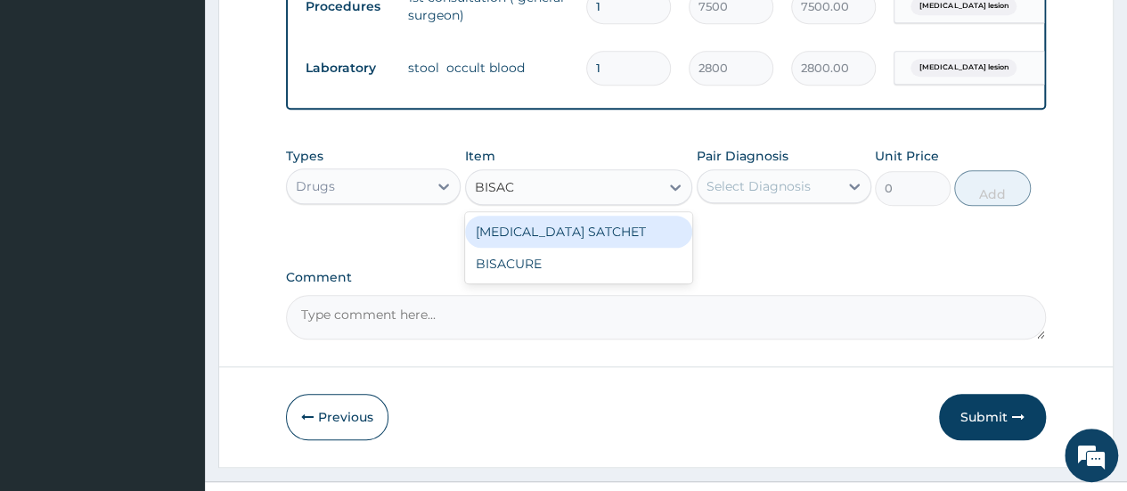
type input "BISACO"
click at [602, 247] on div "BISACODYL SATCHET" at bounding box center [579, 232] width 228 height 32
type input "700"
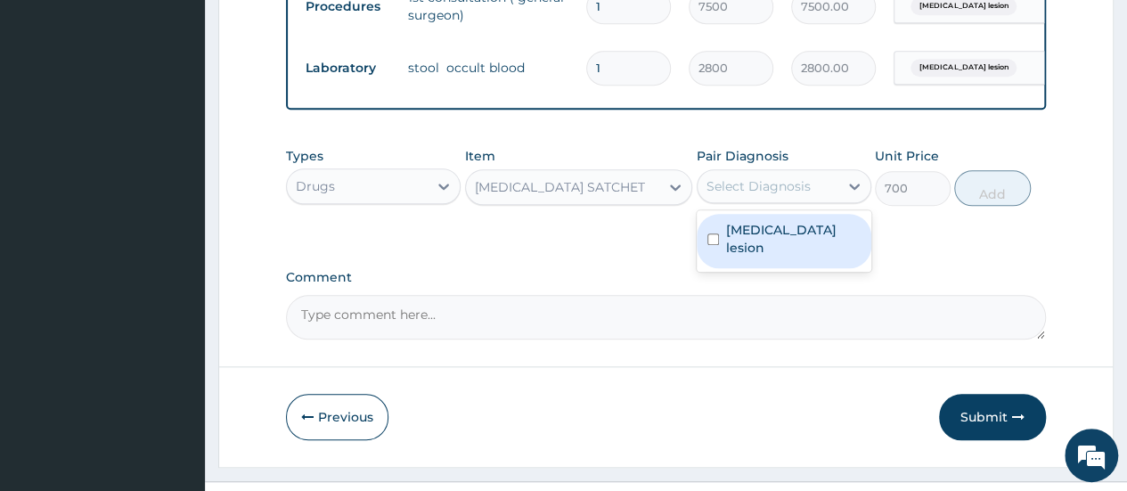
drag, startPoint x: 770, startPoint y: 195, endPoint x: 779, endPoint y: 225, distance: 30.7
click at [771, 195] on div "Select Diagnosis" at bounding box center [759, 186] width 104 height 18
drag, startPoint x: 781, startPoint y: 240, endPoint x: 854, endPoint y: 223, distance: 75.0
click at [793, 236] on label "Colonic lesion" at bounding box center [793, 239] width 135 height 36
checkbox input "true"
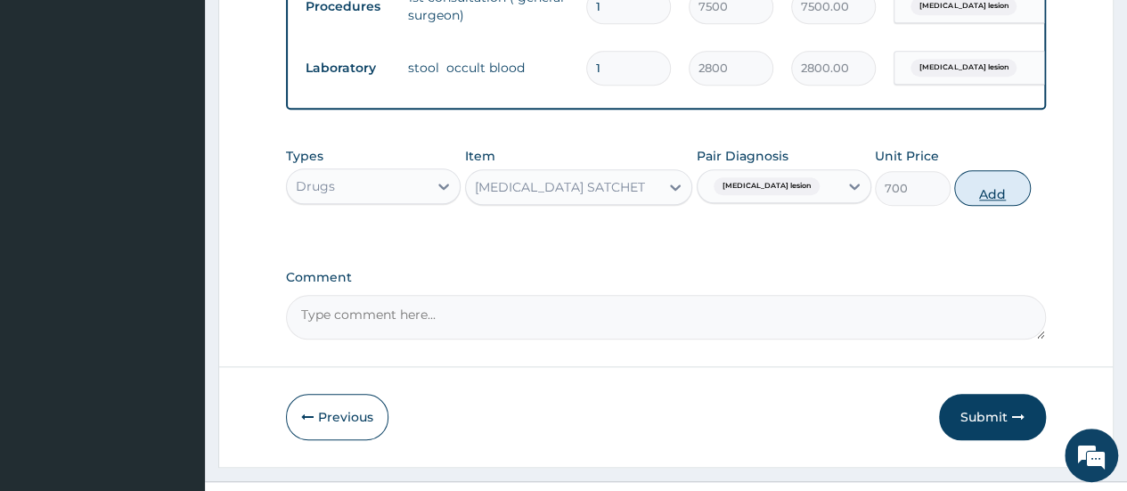
click at [984, 197] on button "Add" at bounding box center [993, 188] width 76 height 36
type input "0"
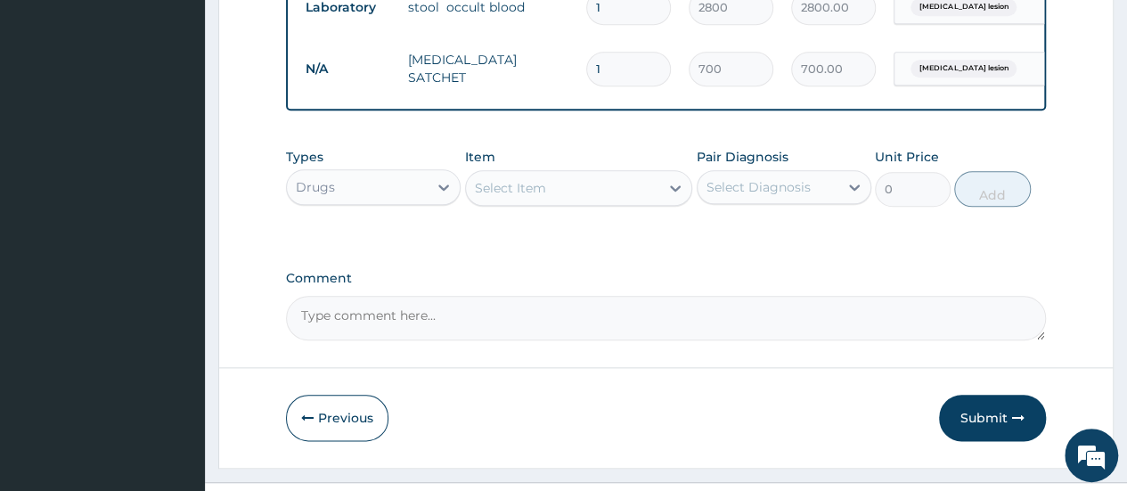
scroll to position [906, 0]
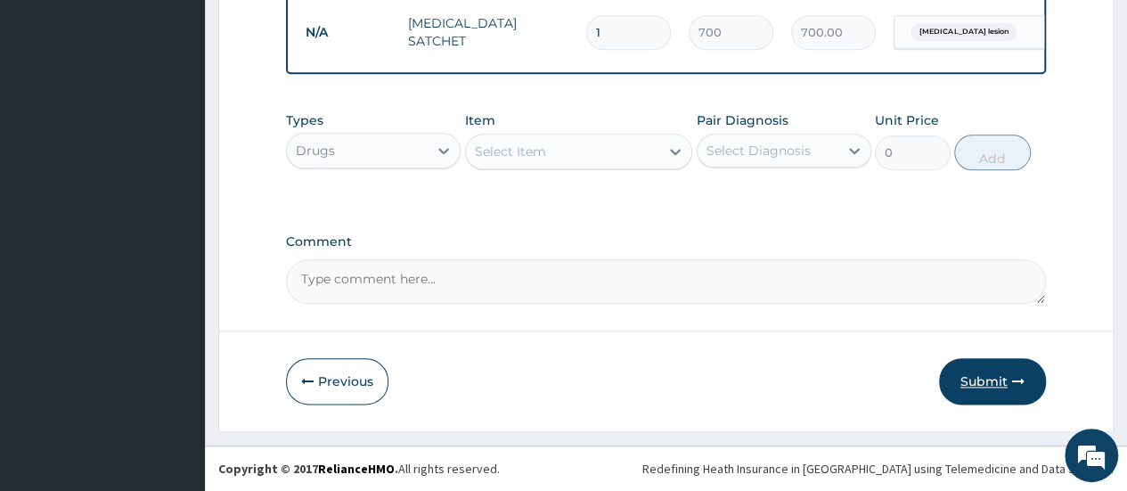
click at [1014, 382] on icon "button" at bounding box center [1018, 381] width 12 height 12
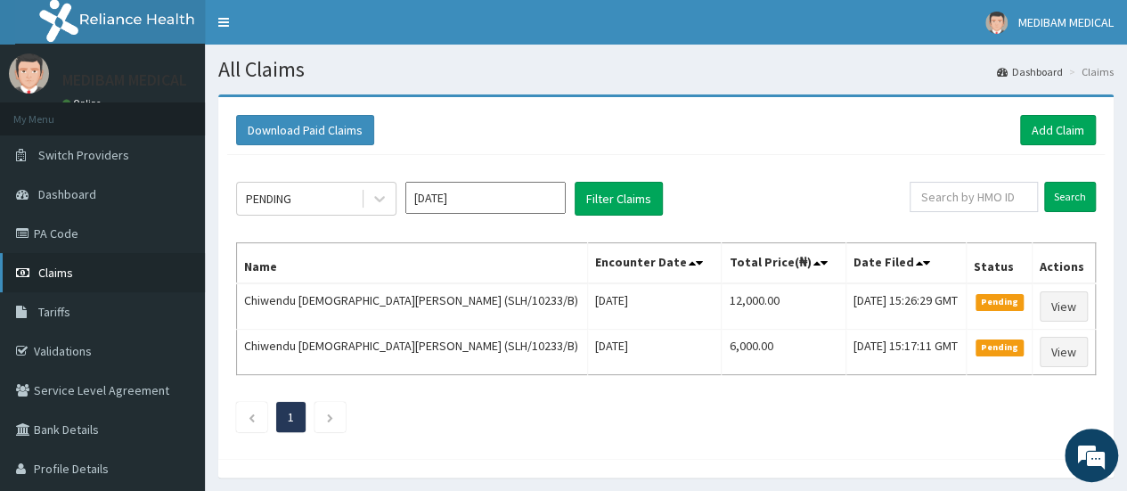
click at [67, 269] on span "Claims" at bounding box center [55, 273] width 35 height 16
click at [59, 232] on link "PA Code" at bounding box center [102, 233] width 205 height 39
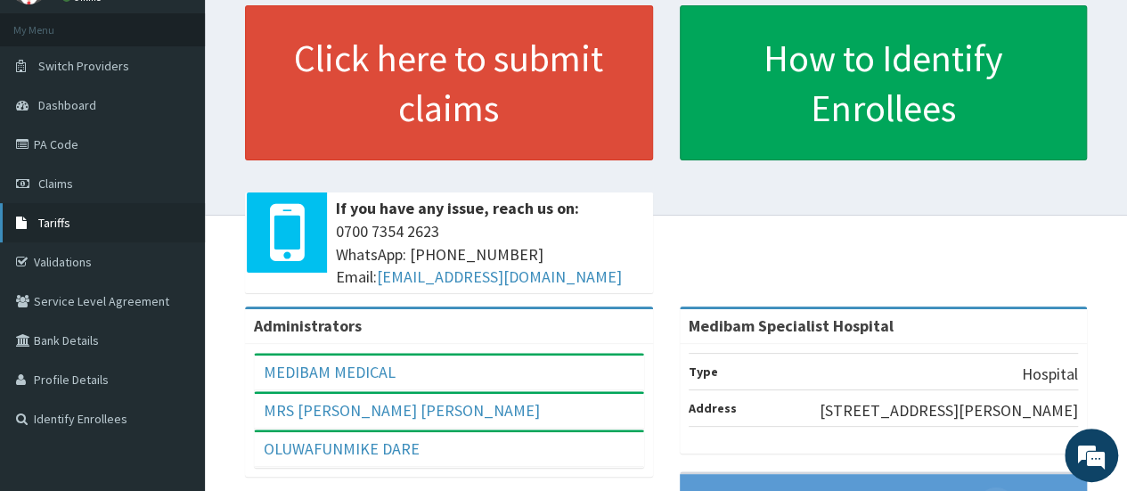
click at [62, 225] on span "Tariffs" at bounding box center [54, 223] width 32 height 16
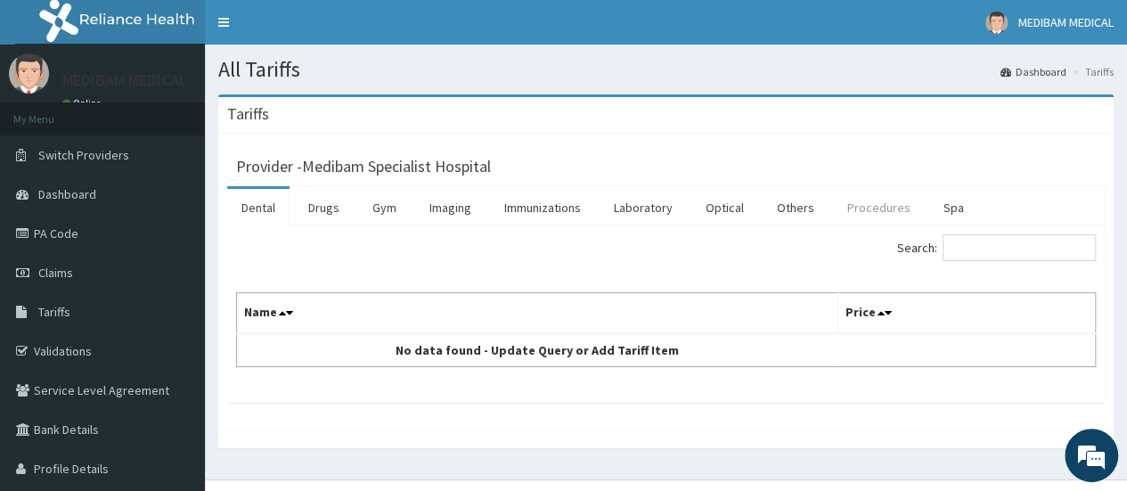
click at [868, 202] on link "Procedures" at bounding box center [879, 207] width 92 height 37
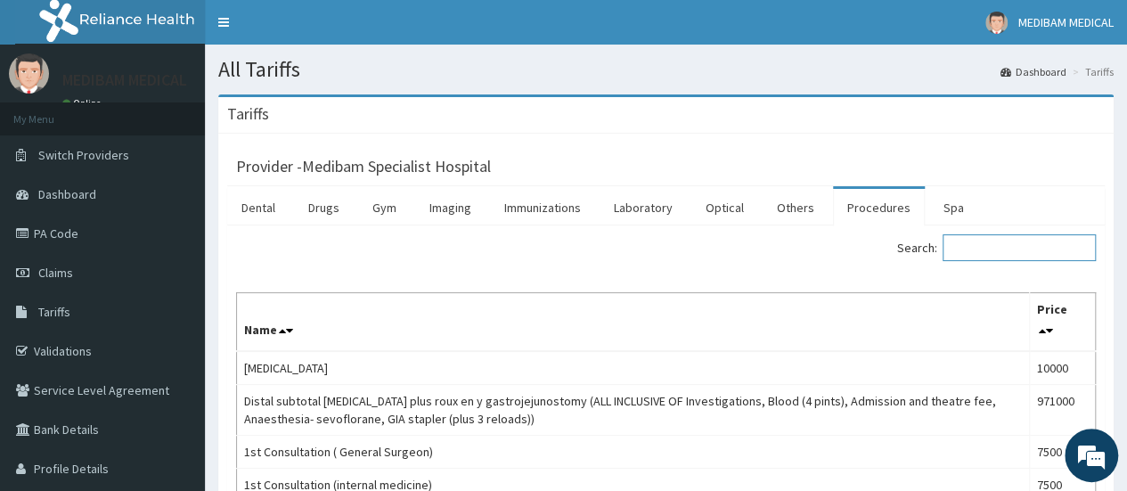
click at [964, 246] on input "Search:" at bounding box center [1019, 247] width 153 height 27
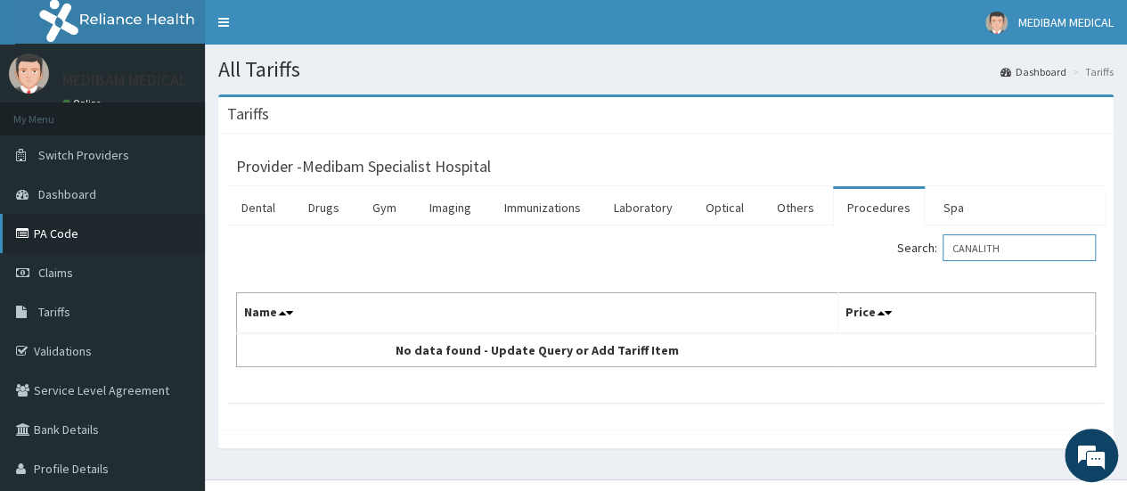
type input "CANALITH"
click at [87, 240] on link "PA Code" at bounding box center [102, 233] width 205 height 39
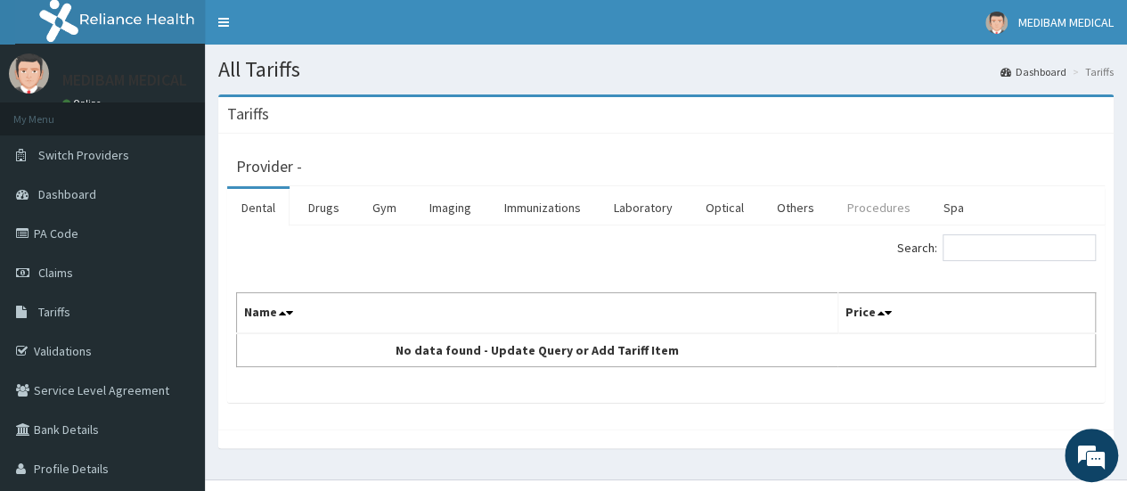
click at [868, 211] on link "Procedures" at bounding box center [879, 207] width 92 height 37
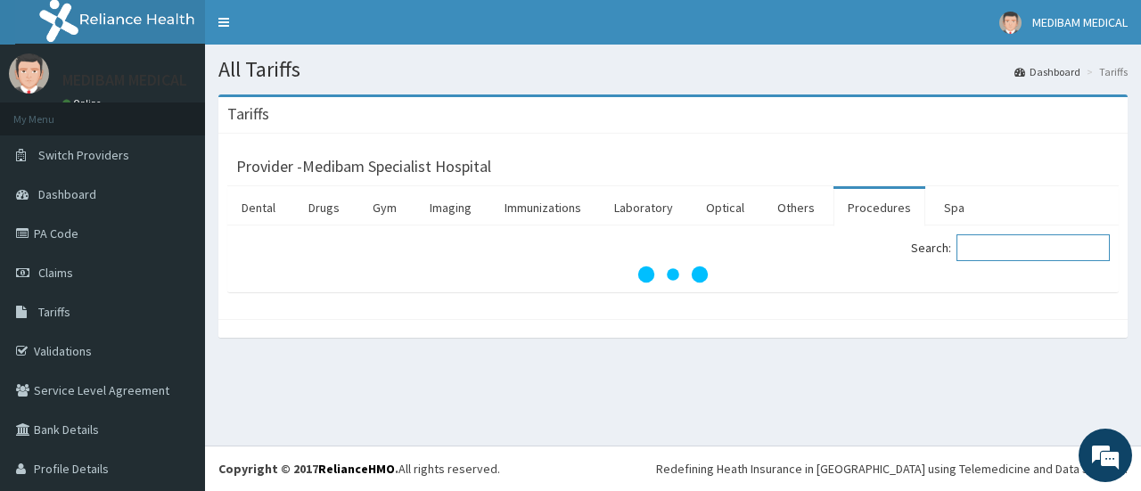
click at [1011, 249] on input "Search:" at bounding box center [1032, 247] width 153 height 27
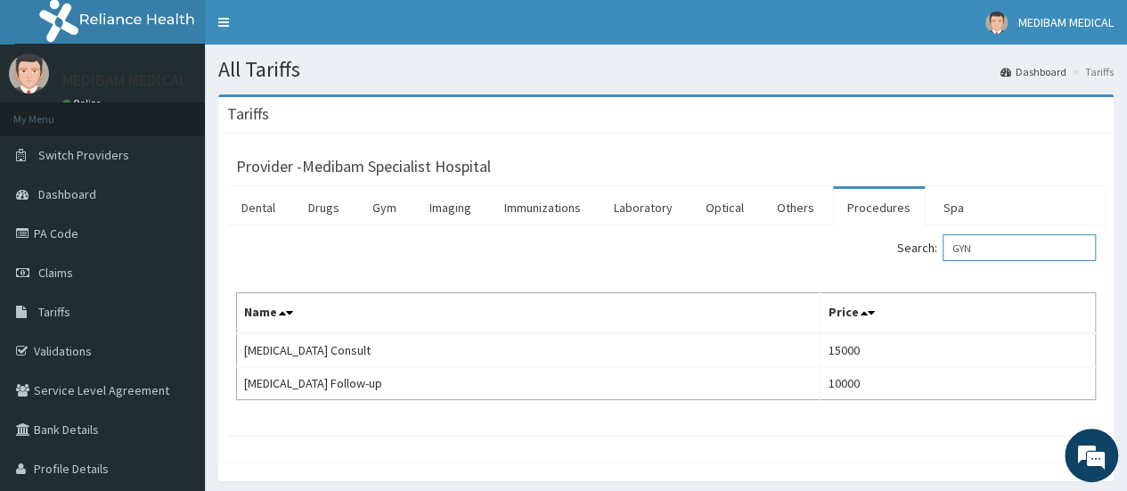
type input "GYN"
click at [55, 236] on link "PA Code" at bounding box center [102, 233] width 205 height 39
click at [69, 231] on link "PA Code" at bounding box center [102, 233] width 205 height 39
click at [49, 237] on link "PA Code" at bounding box center [102, 233] width 205 height 39
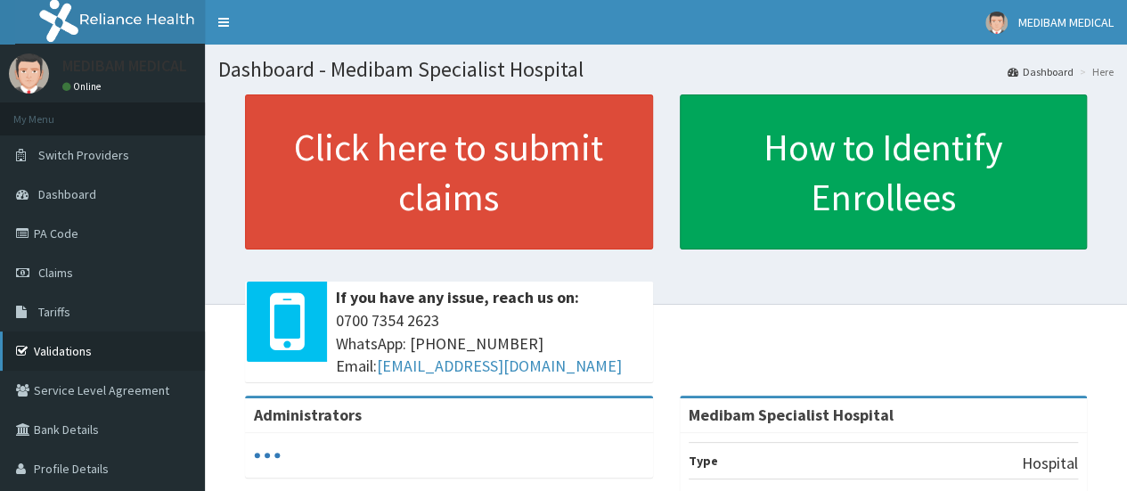
click at [69, 355] on link "Validations" at bounding box center [102, 351] width 205 height 39
